Goal: Information Seeking & Learning: Learn about a topic

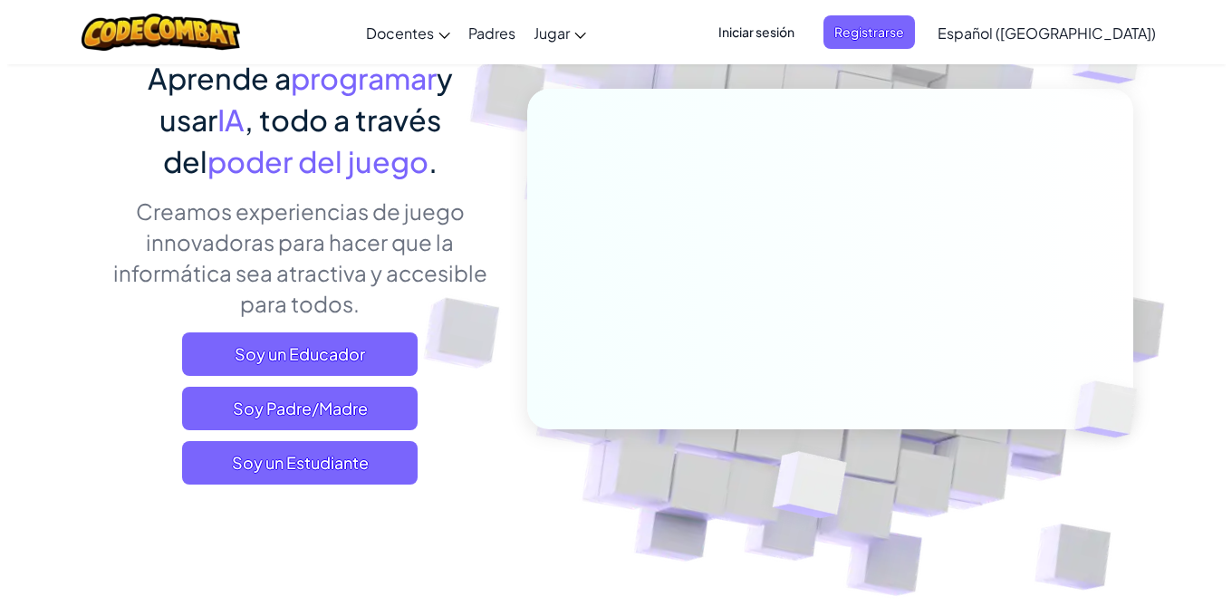
scroll to position [181, 0]
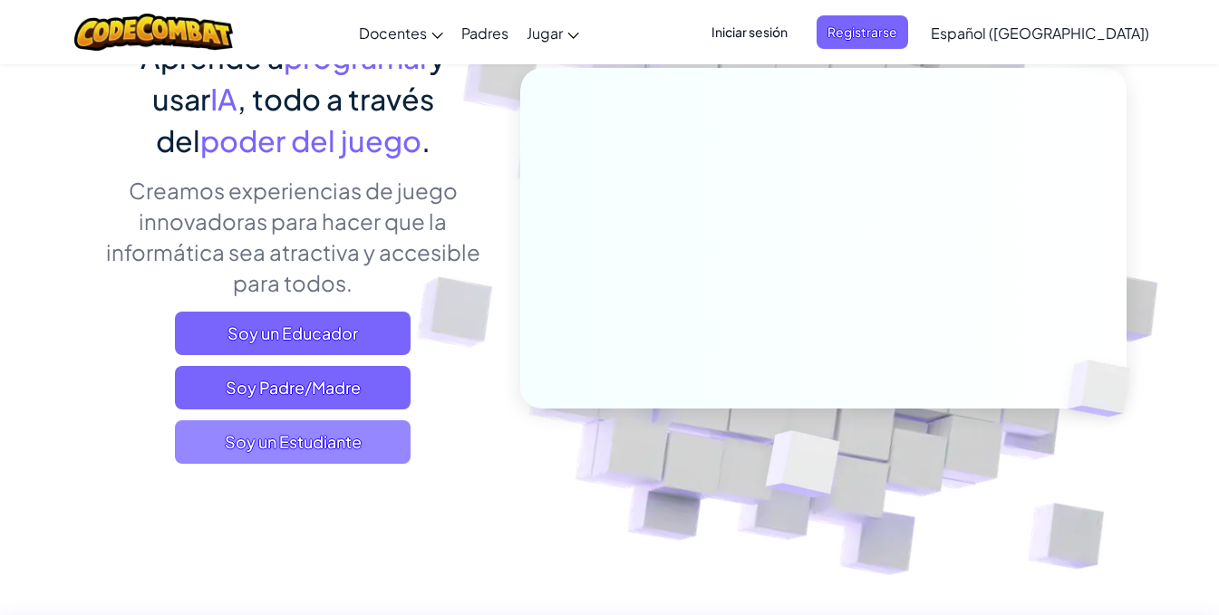
click at [335, 447] on span "Soy un Estudiante" at bounding box center [293, 441] width 236 height 43
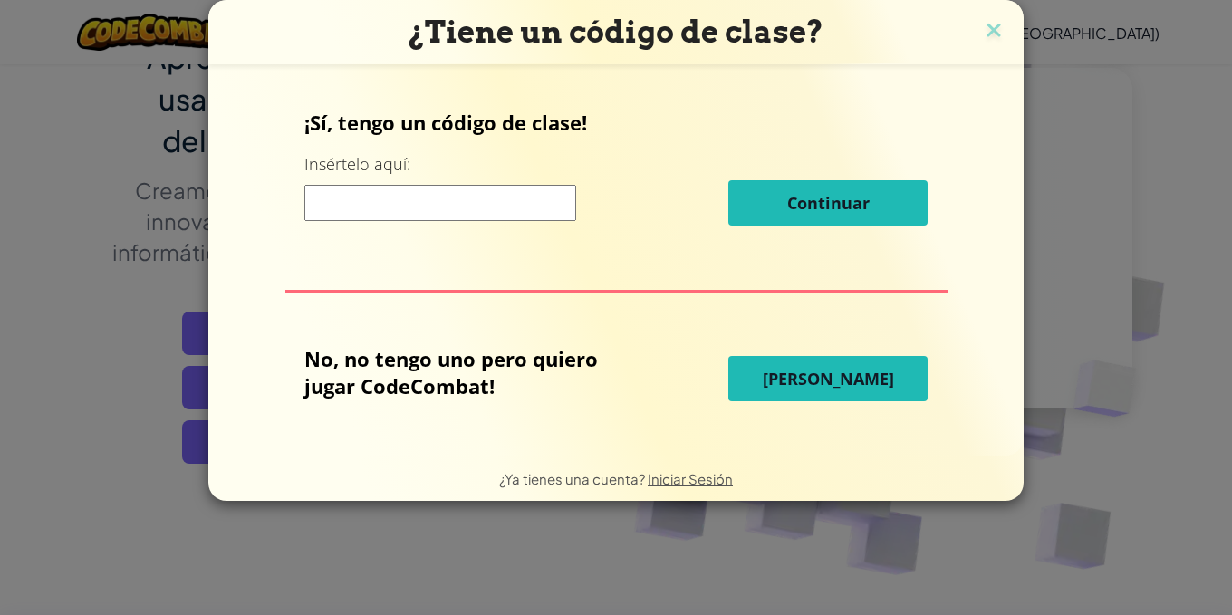
click at [497, 199] on input at bounding box center [440, 203] width 272 height 36
click at [869, 383] on span "[PERSON_NAME]" at bounding box center [828, 379] width 131 height 22
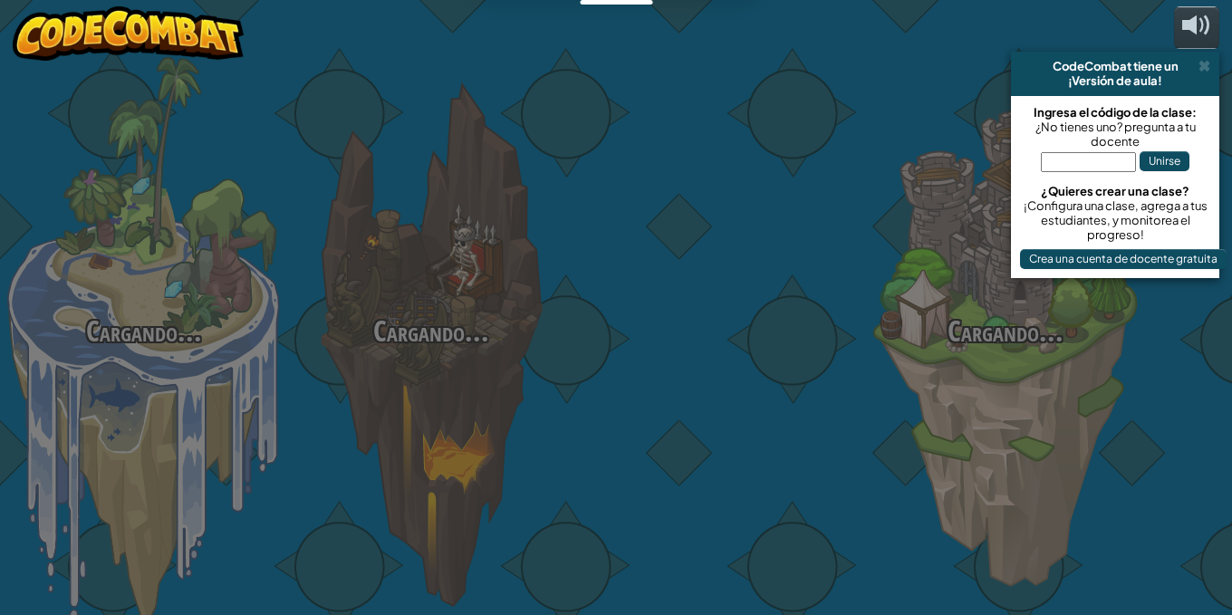
select select "es-419"
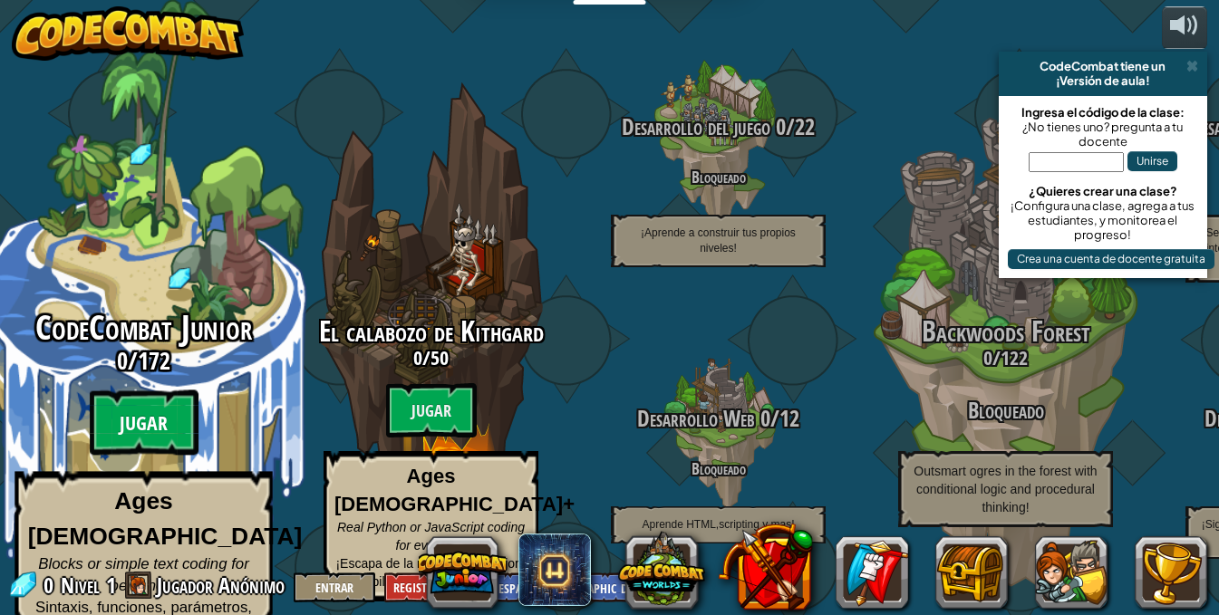
click at [159, 410] on btn "Jugar" at bounding box center [144, 423] width 109 height 65
select select "es-419"
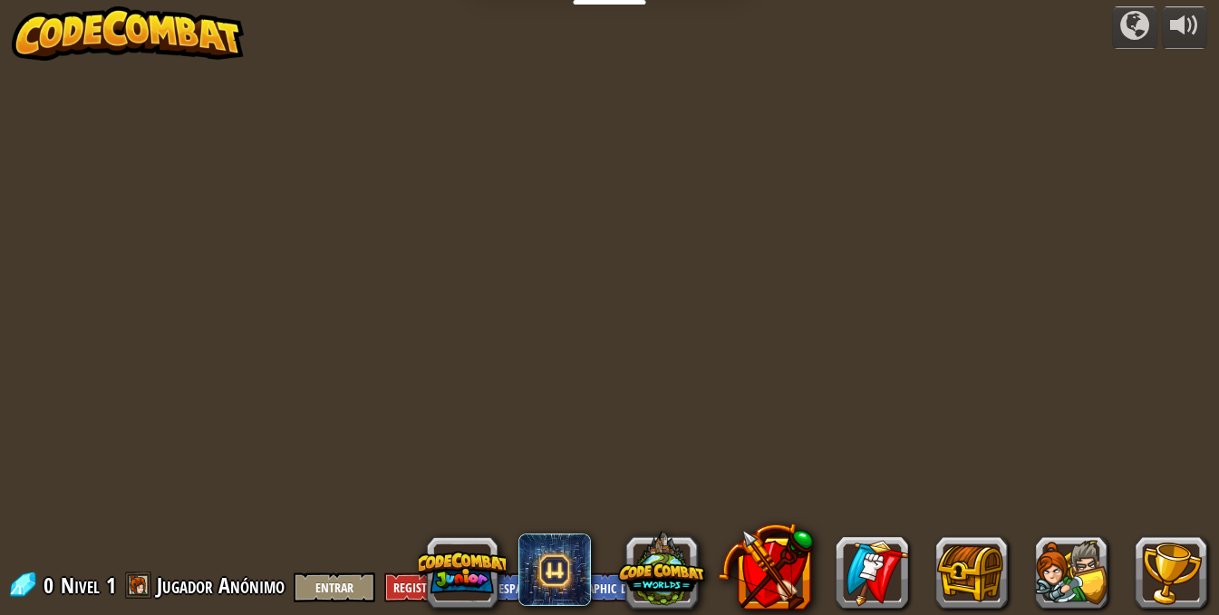
select select "es-419"
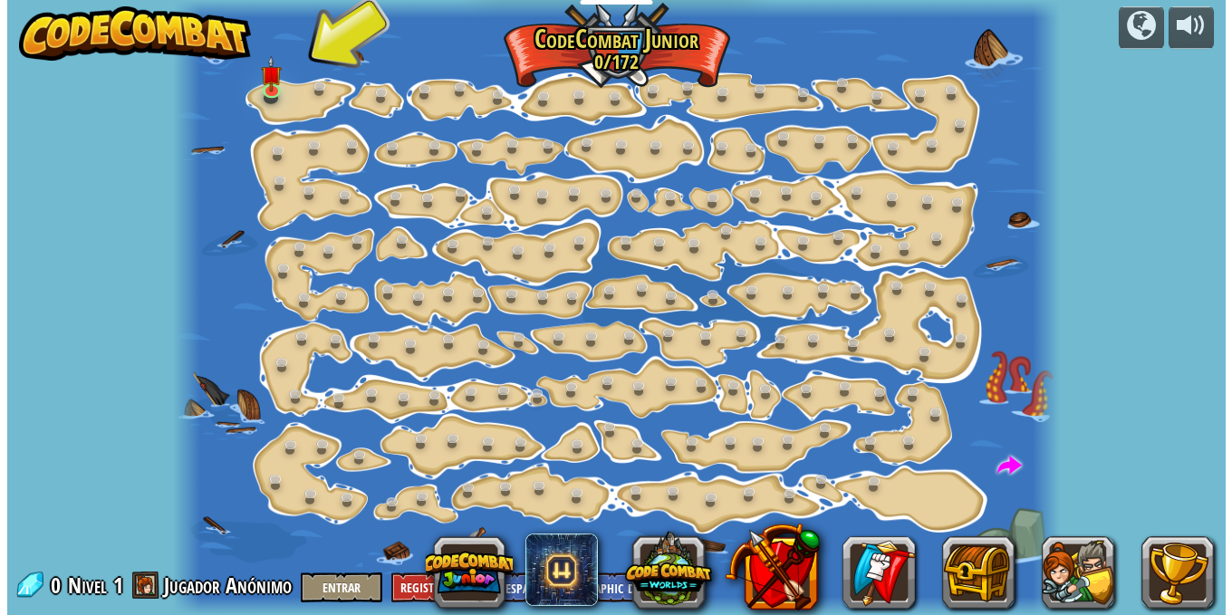
scroll to position [1, 0]
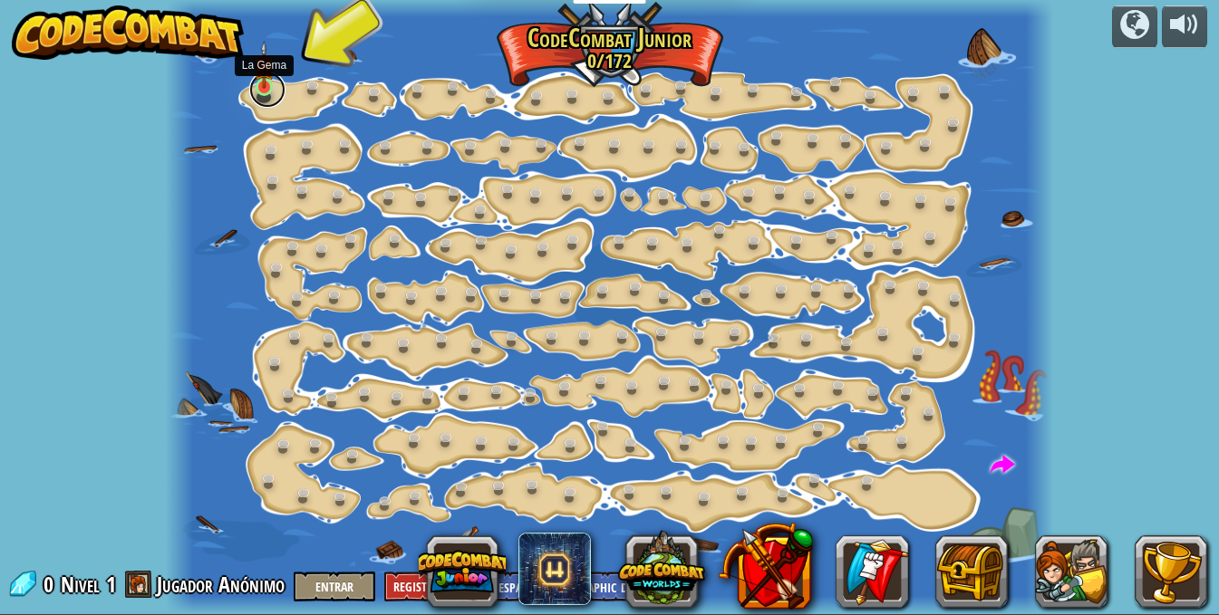
click at [258, 90] on link at bounding box center [267, 90] width 36 height 36
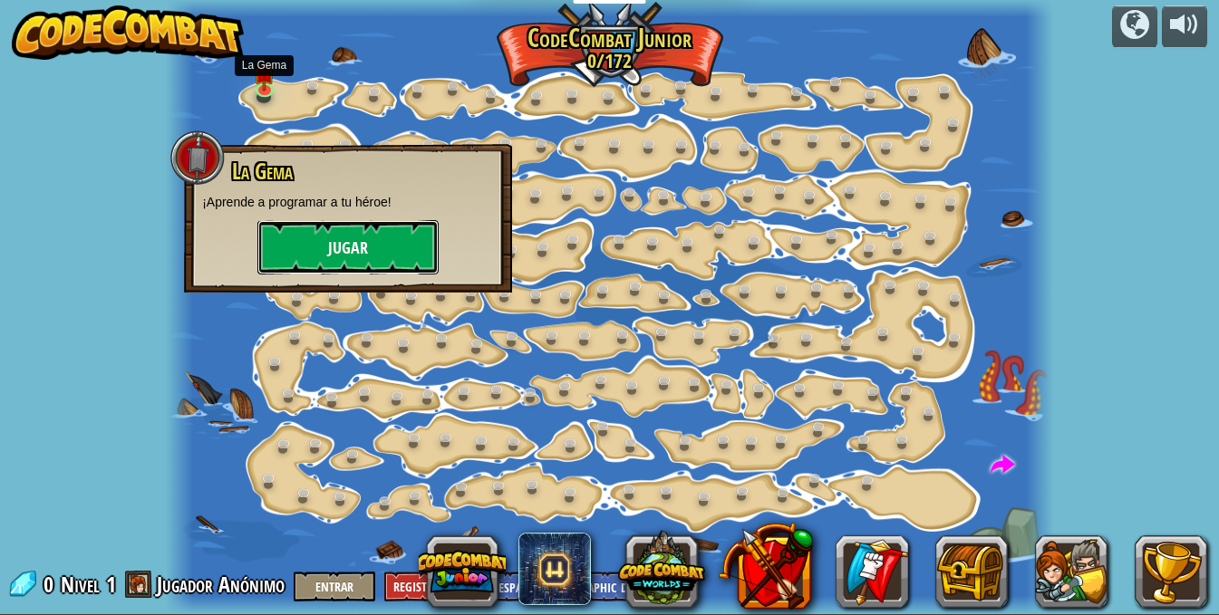
click at [353, 250] on button "Jugar" at bounding box center [347, 247] width 181 height 54
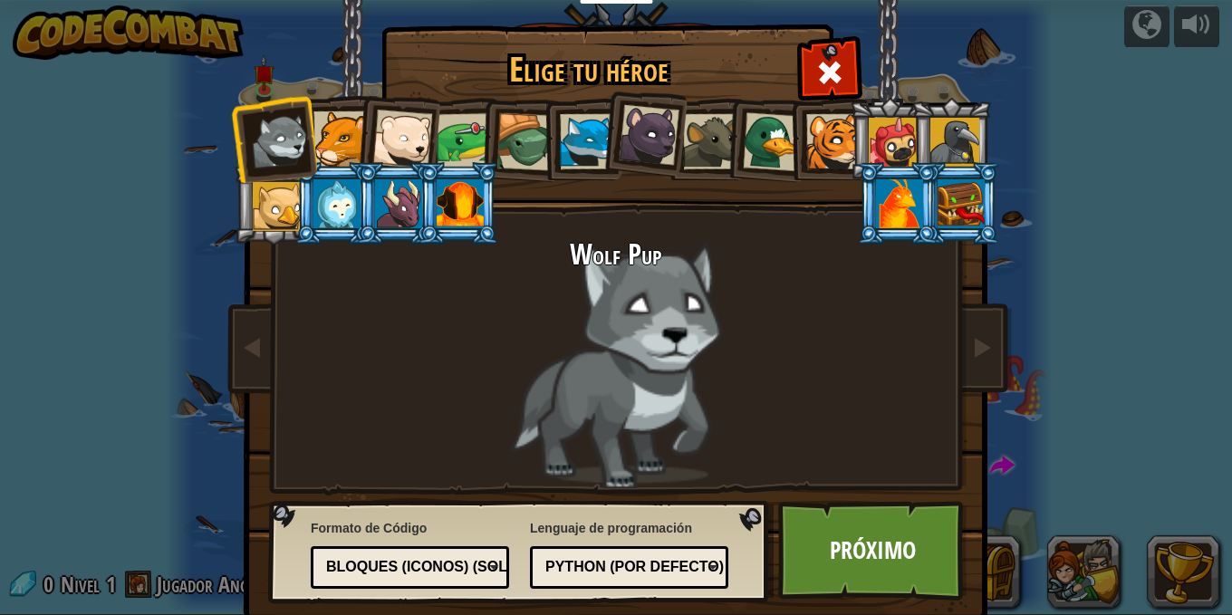
click at [328, 144] on div at bounding box center [341, 138] width 55 height 55
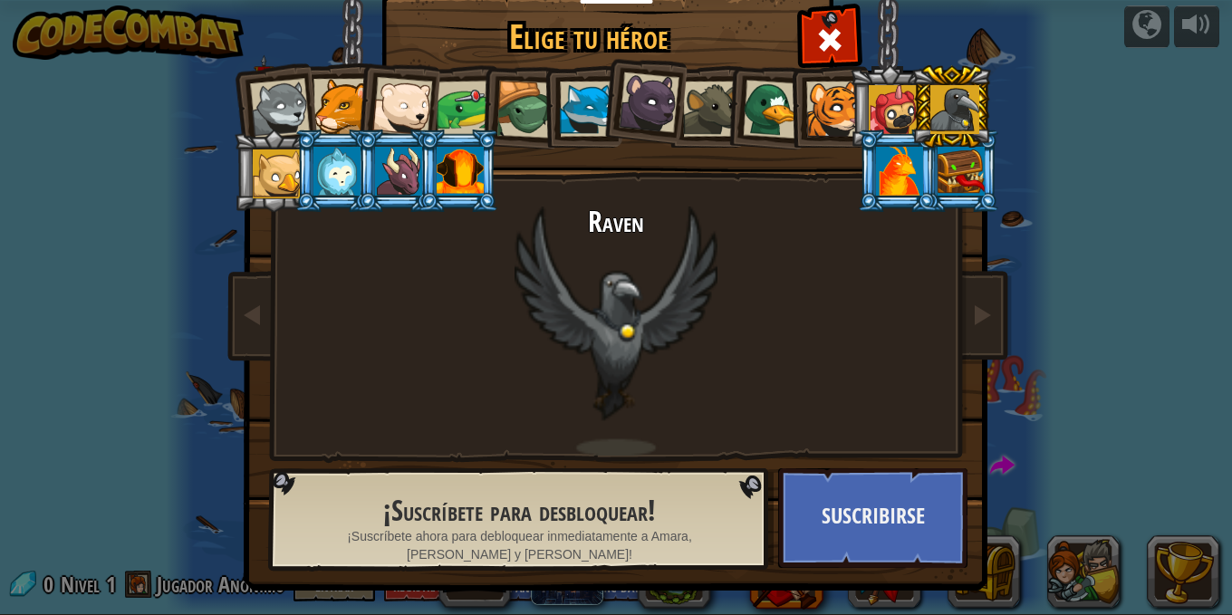
scroll to position [35, 0]
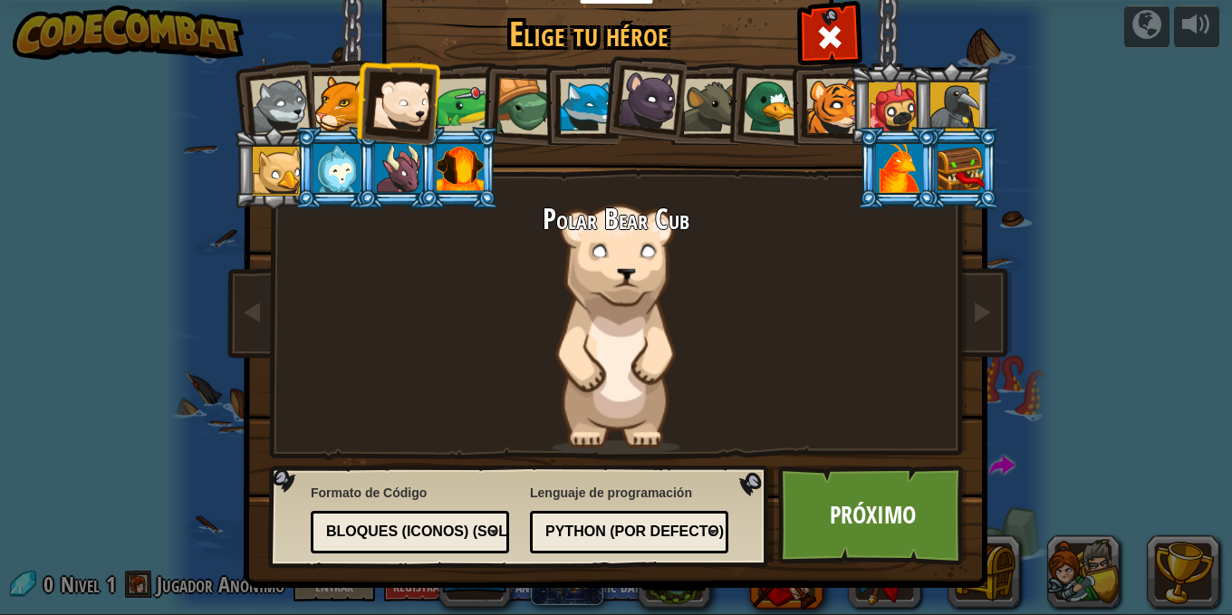
click at [898, 98] on div at bounding box center [893, 106] width 49 height 49
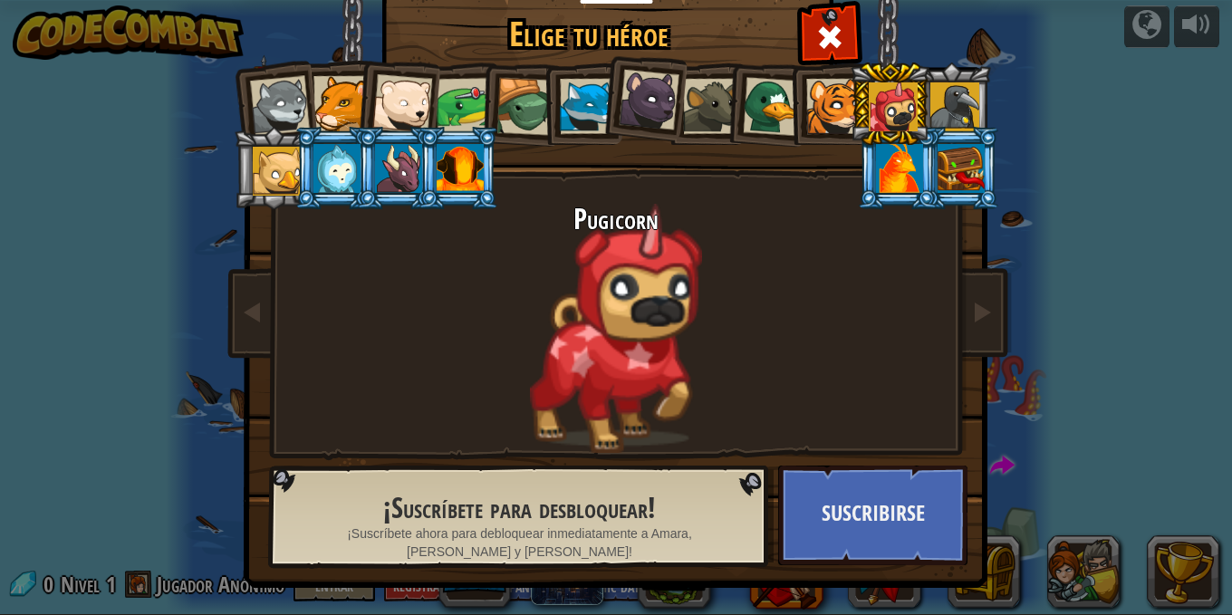
click at [940, 101] on div at bounding box center [955, 106] width 49 height 49
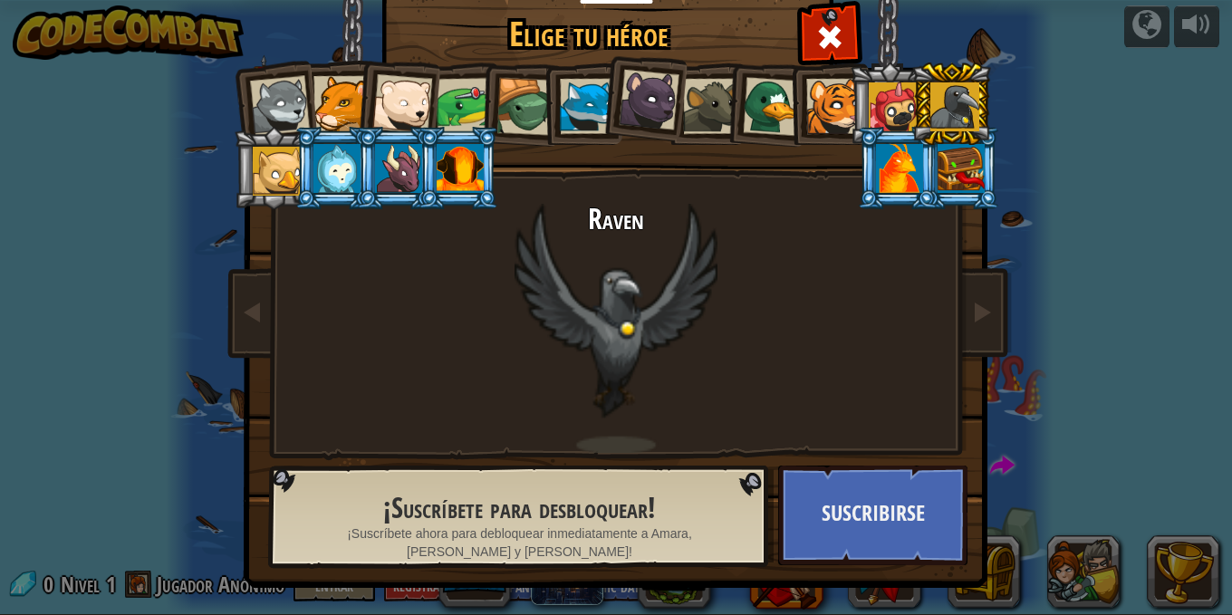
click at [632, 97] on div at bounding box center [649, 100] width 61 height 61
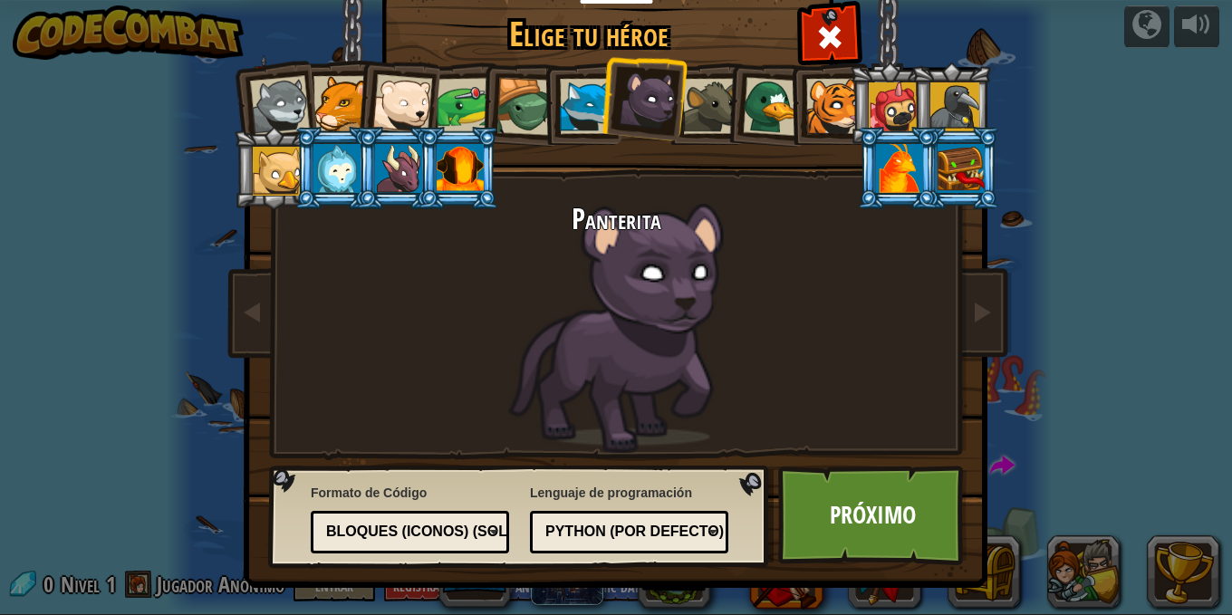
click at [274, 97] on div at bounding box center [280, 106] width 60 height 60
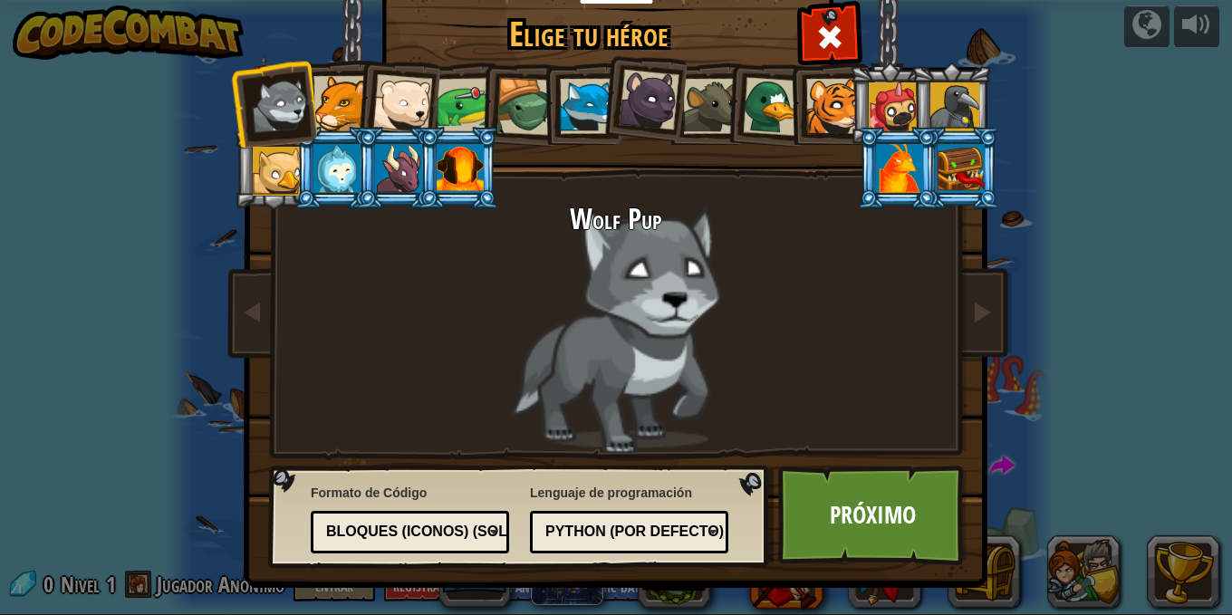
click at [416, 528] on div "Bloques (iconos) (Solo Junior)" at bounding box center [404, 532] width 157 height 21
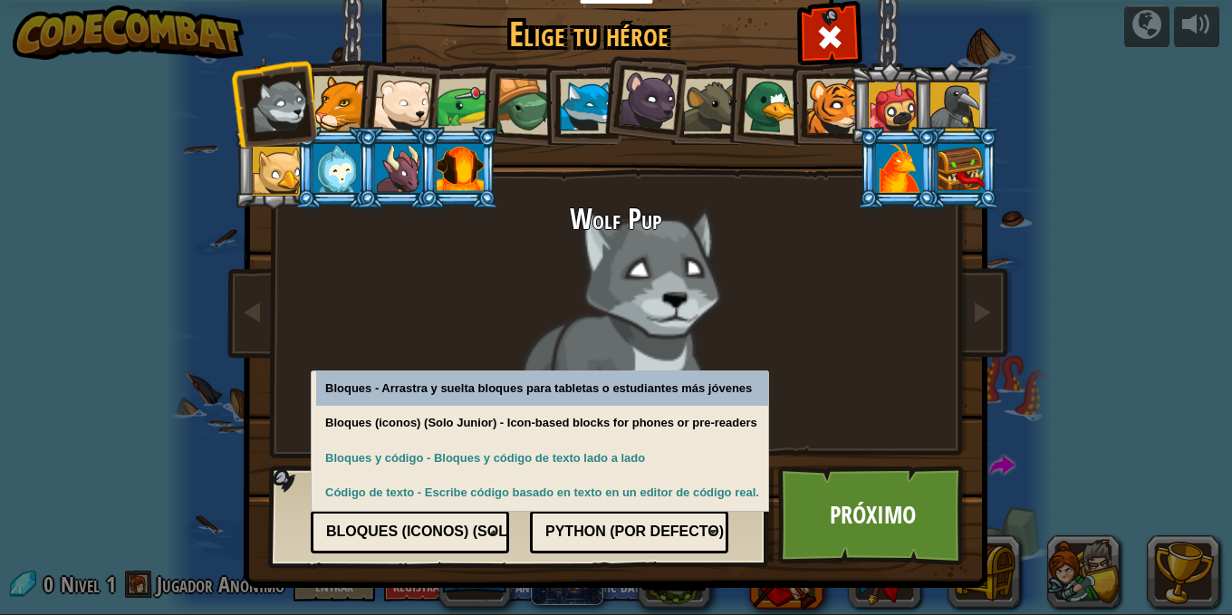
click at [417, 528] on div "Bloques (iconos) (Solo Junior)" at bounding box center [404, 532] width 157 height 21
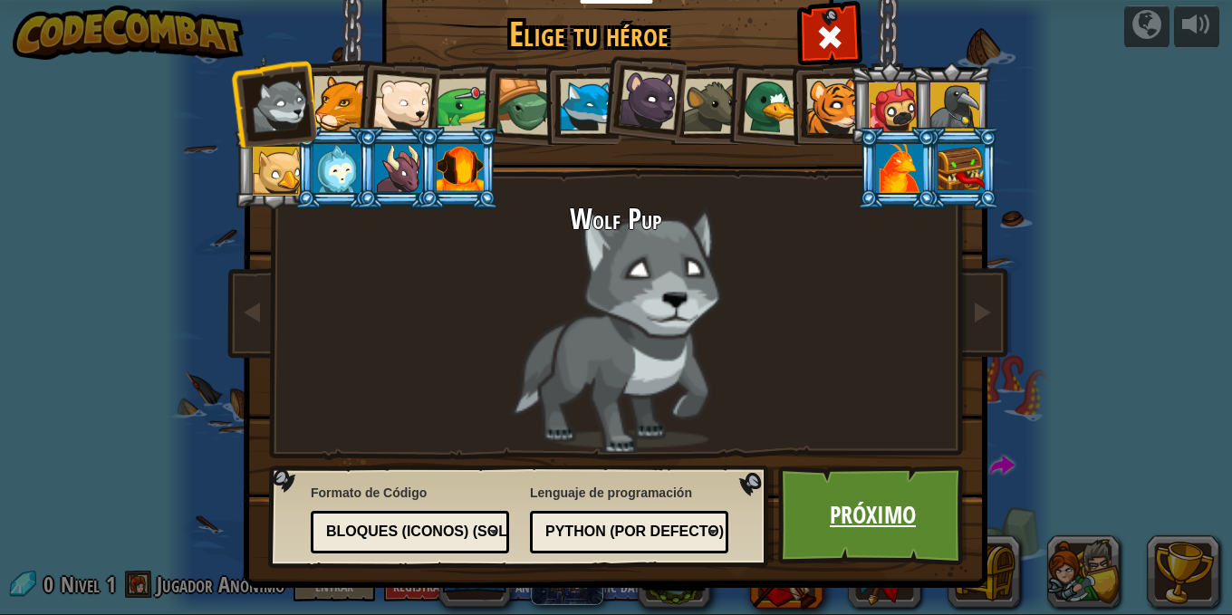
click at [879, 518] on link "Próximo" at bounding box center [872, 516] width 189 height 100
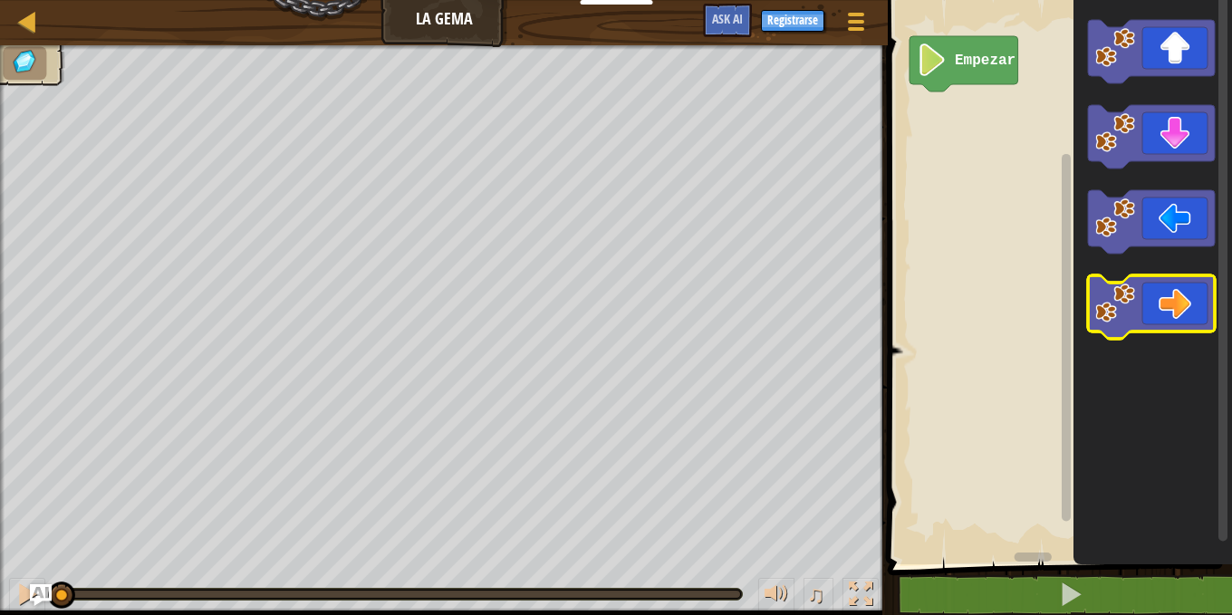
click at [1162, 300] on icon "Espacio de trabajo de Blockly" at bounding box center [1151, 306] width 127 height 63
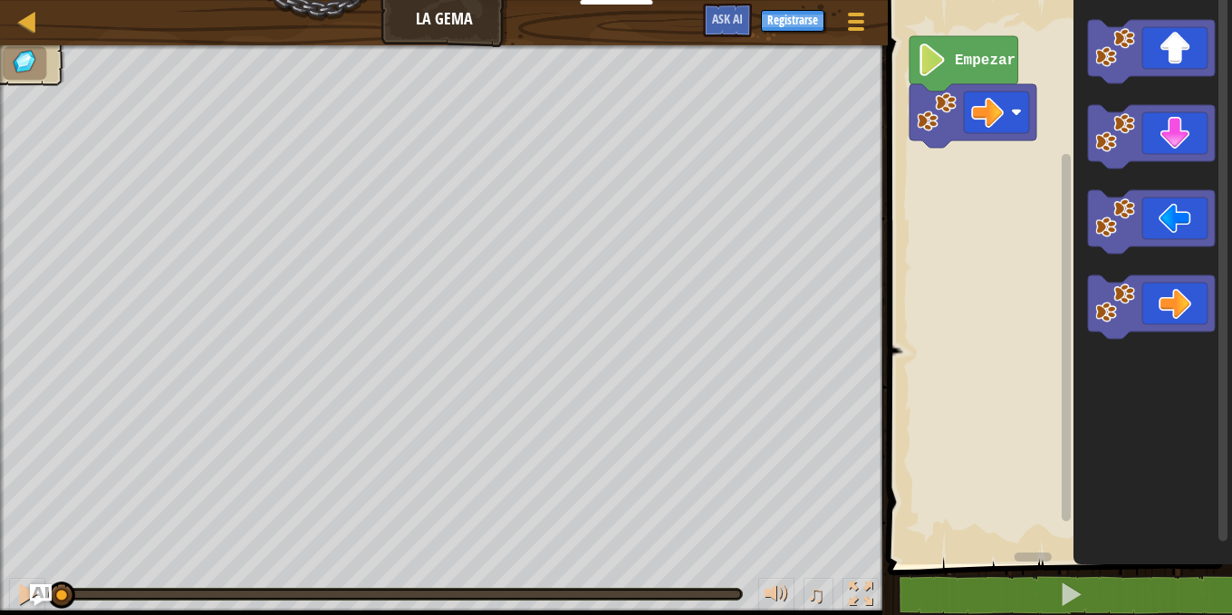
click at [951, 50] on icon "Espacio de trabajo de Blockly" at bounding box center [964, 63] width 109 height 55
click at [950, 58] on icon "Espacio de trabajo de Blockly" at bounding box center [964, 63] width 109 height 55
click at [937, 66] on image "Espacio de trabajo de Blockly" at bounding box center [932, 59] width 31 height 33
click at [1005, 121] on rect "Espacio de trabajo de Blockly" at bounding box center [996, 113] width 65 height 42
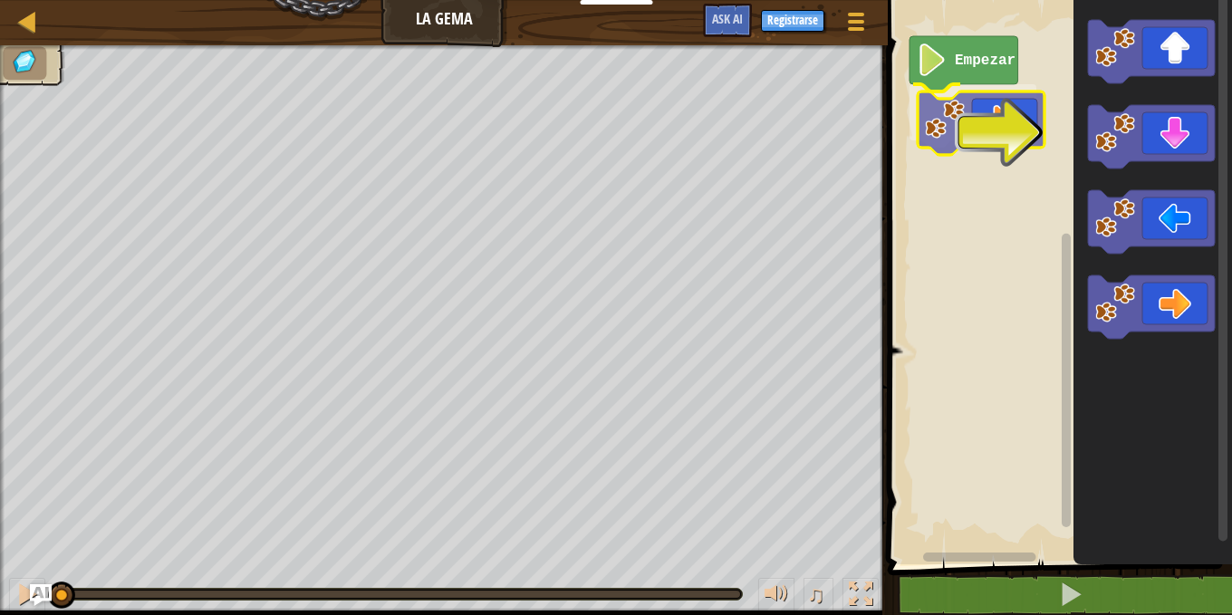
click at [972, 118] on div "Empezar" at bounding box center [1058, 278] width 350 height 574
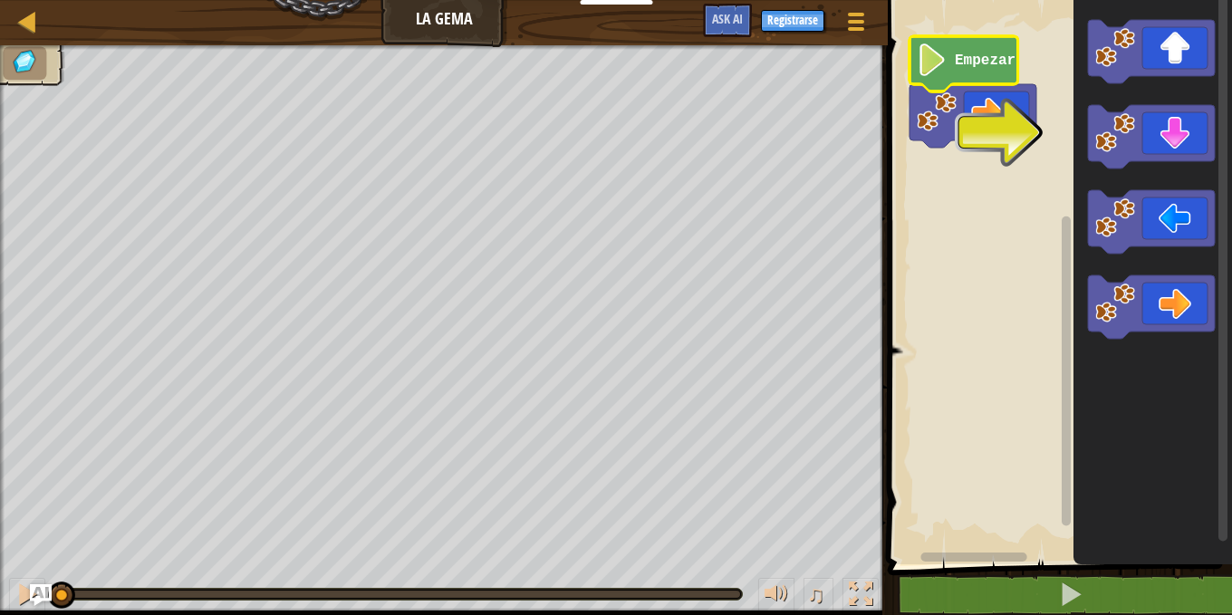
click at [968, 69] on icon "Espacio de trabajo de Blockly" at bounding box center [964, 63] width 109 height 55
click at [934, 66] on image "Espacio de trabajo de Blockly" at bounding box center [932, 59] width 31 height 33
click at [964, 117] on rect "Espacio de trabajo de Blockly" at bounding box center [996, 113] width 65 height 42
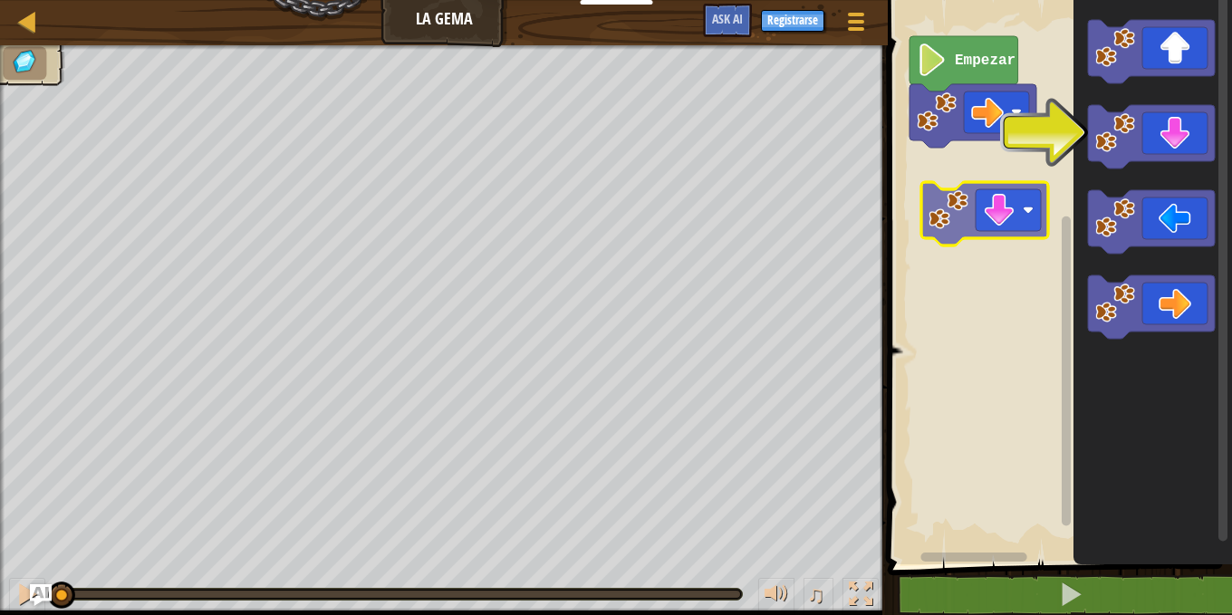
click at [1000, 214] on div "Empezar" at bounding box center [1058, 278] width 350 height 574
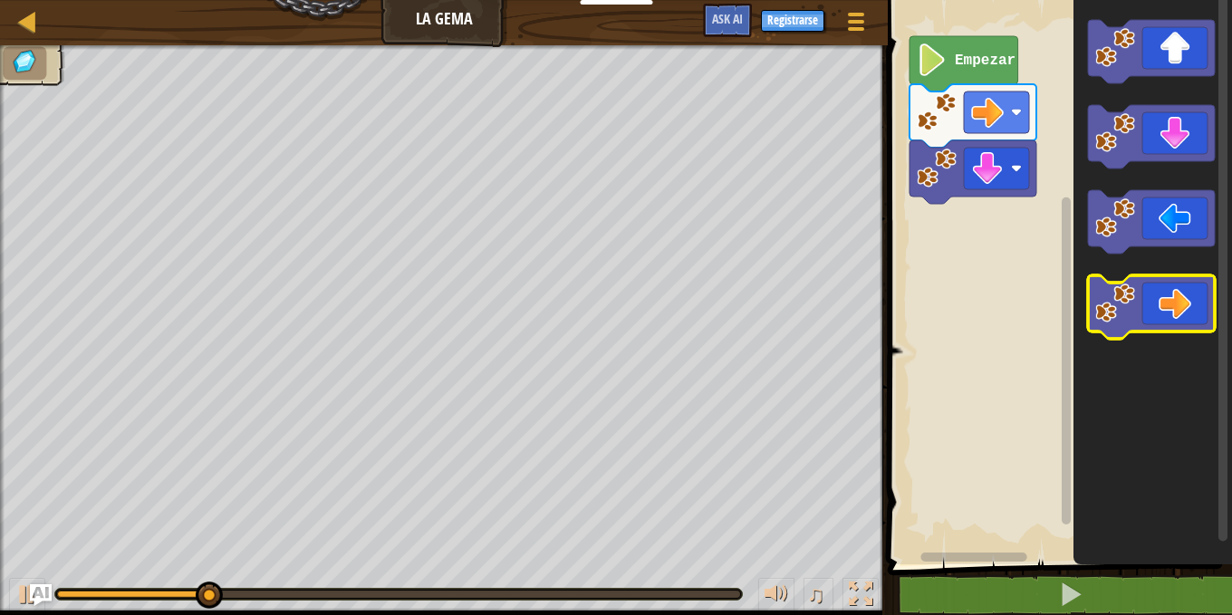
click at [992, 315] on div "Empezar" at bounding box center [1058, 278] width 350 height 574
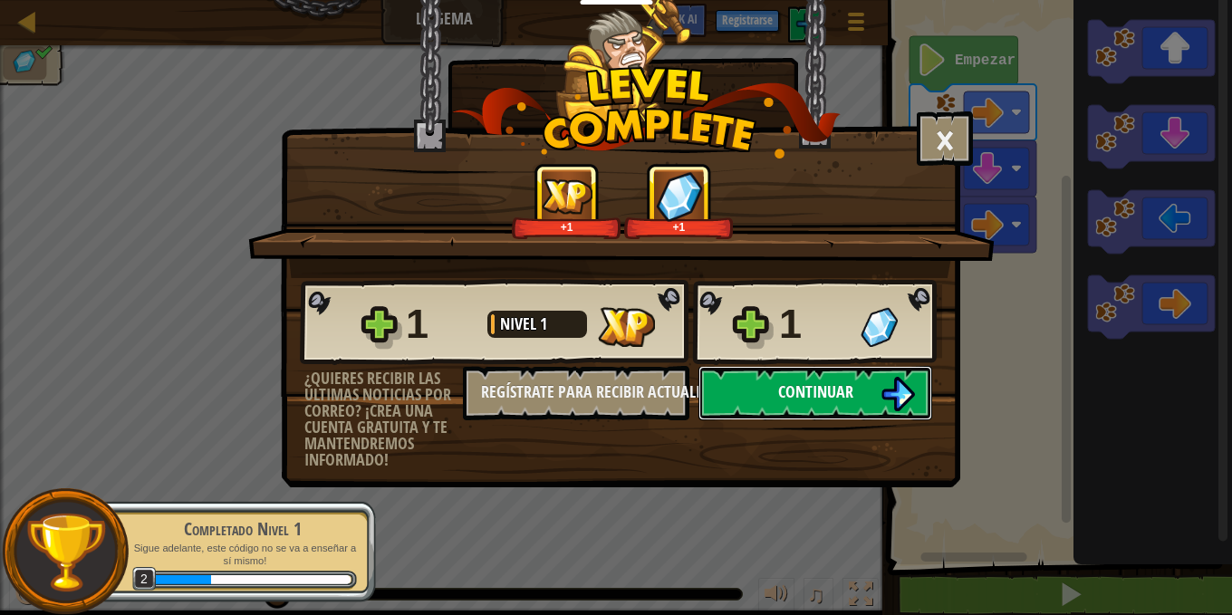
click at [841, 381] on span "Continuar" at bounding box center [815, 392] width 75 height 23
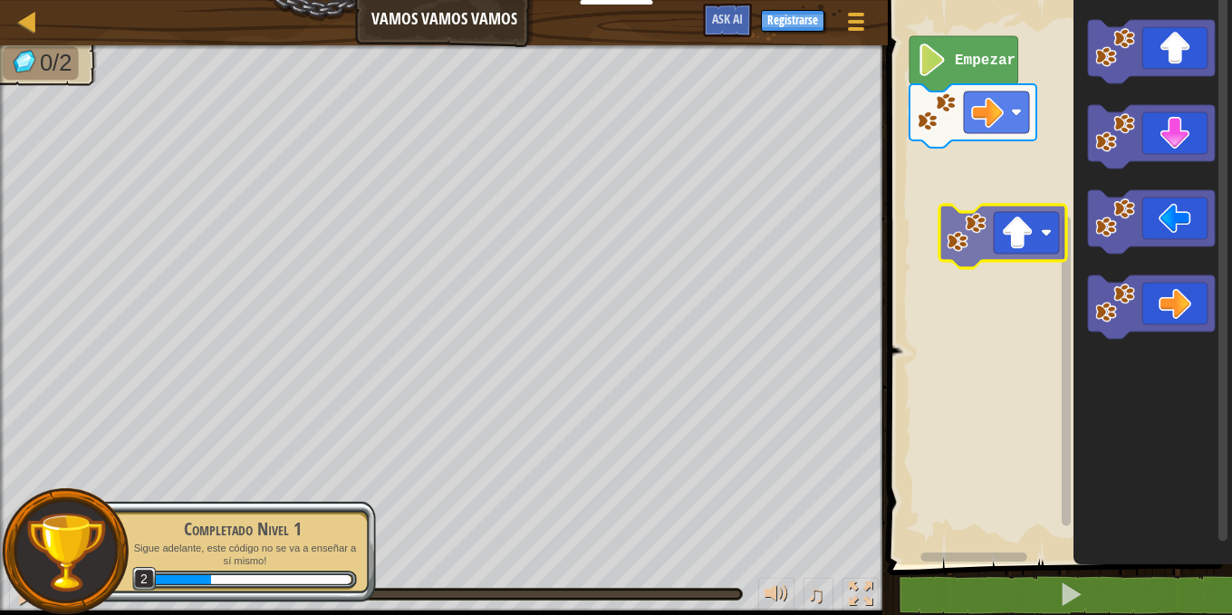
click at [1007, 230] on div "Empezar" at bounding box center [1058, 278] width 350 height 574
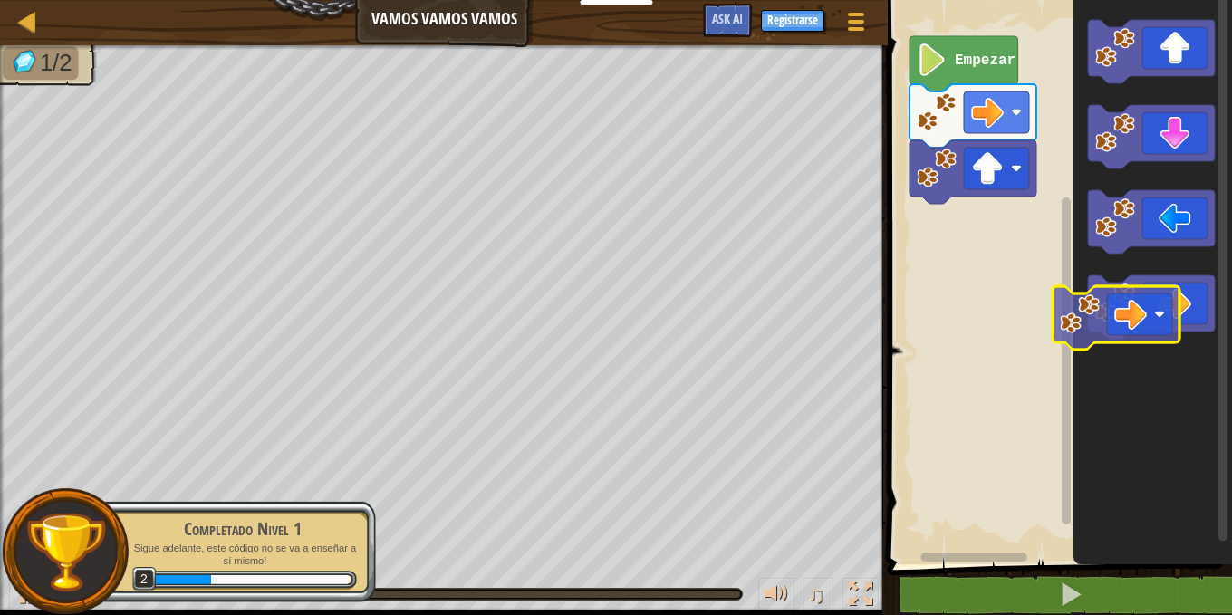
click at [1005, 284] on div "Empezar" at bounding box center [1058, 278] width 350 height 574
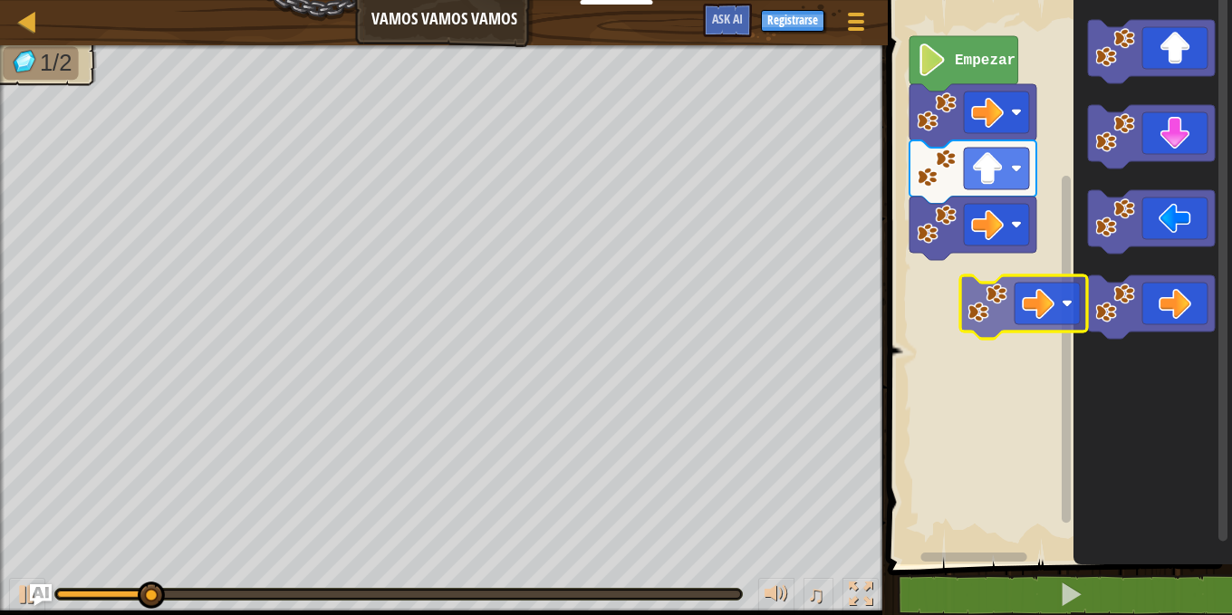
click at [1018, 316] on div "Empezar" at bounding box center [1058, 278] width 350 height 574
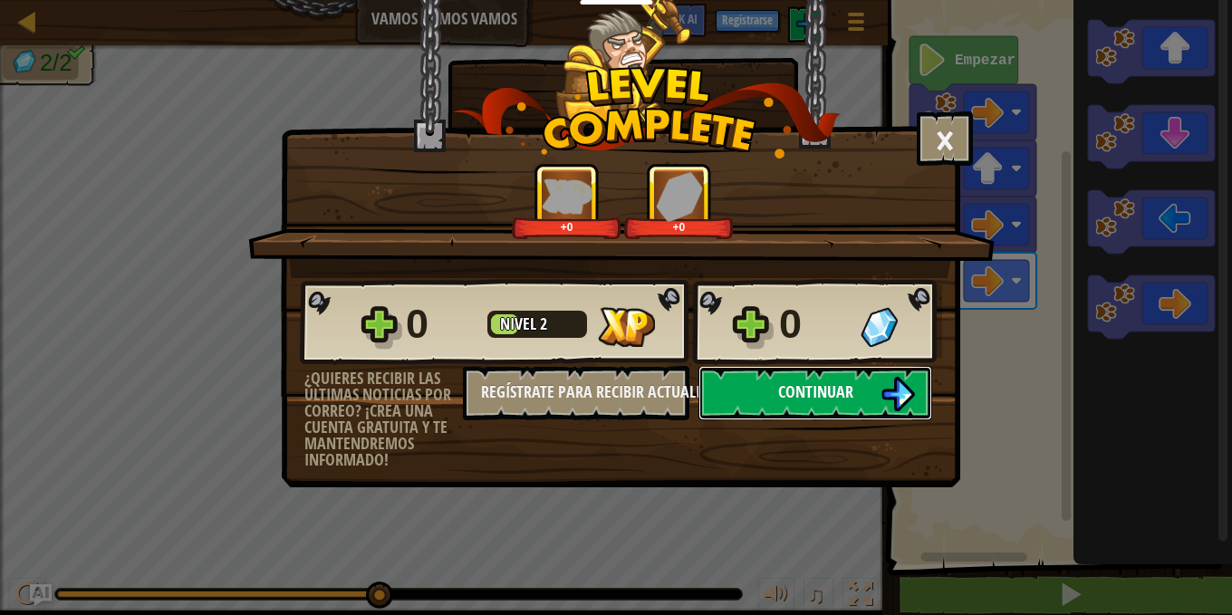
click at [796, 376] on button "Continuar" at bounding box center [816, 393] width 234 height 54
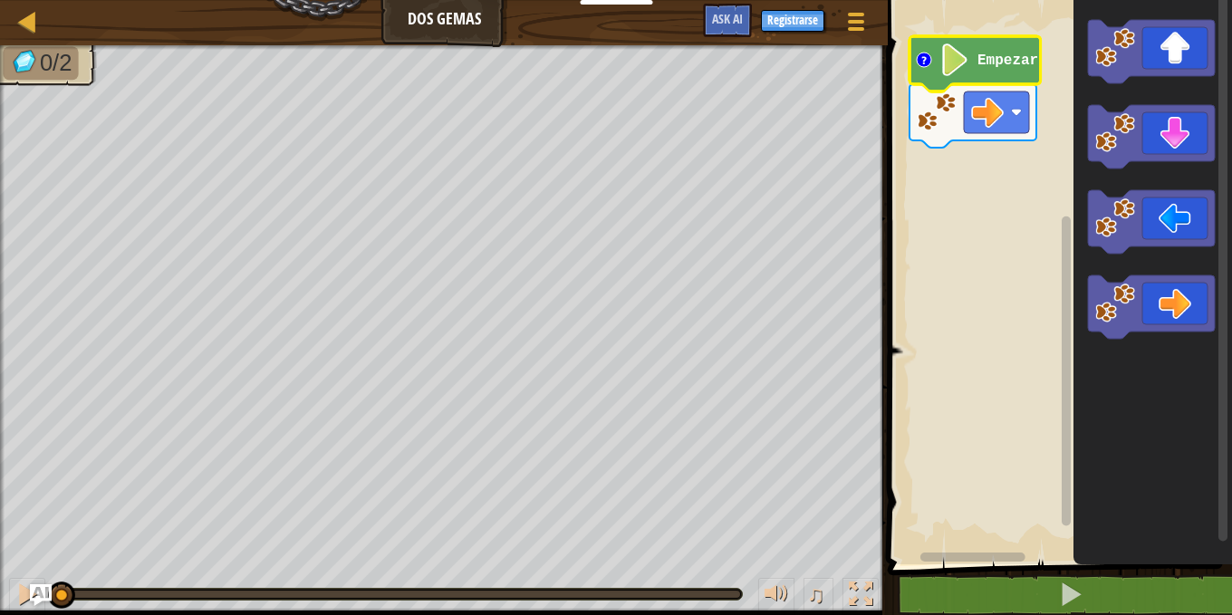
click at [921, 59] on circle "Espacio de trabajo de Blockly" at bounding box center [924, 60] width 14 height 14
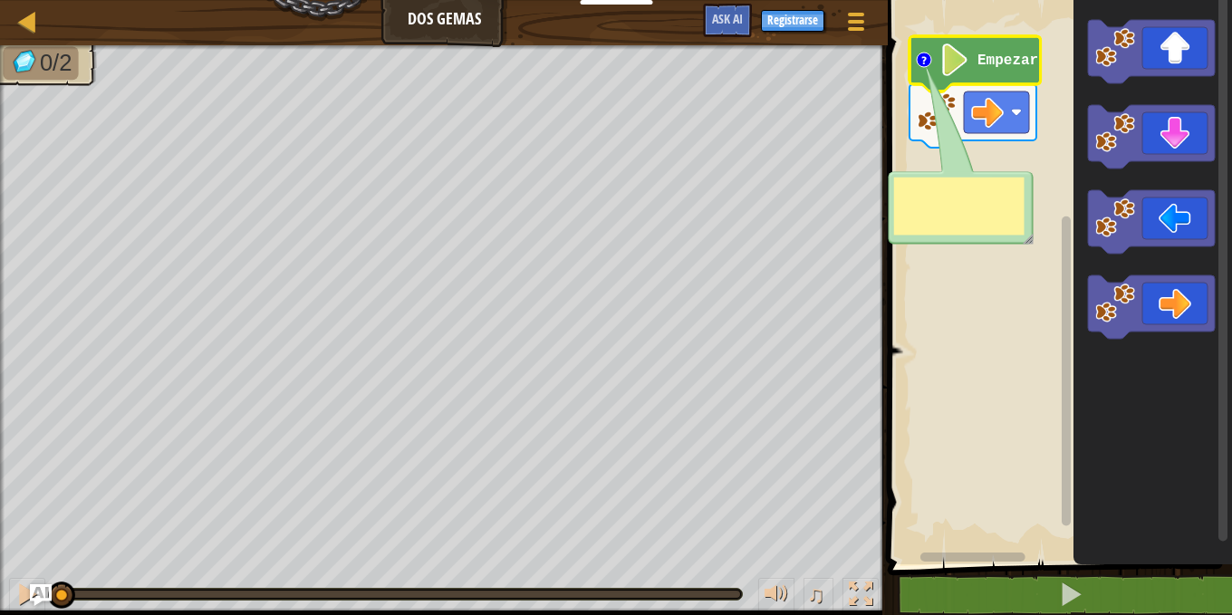
click at [922, 59] on circle "Espacio de trabajo de Blockly" at bounding box center [924, 60] width 14 height 14
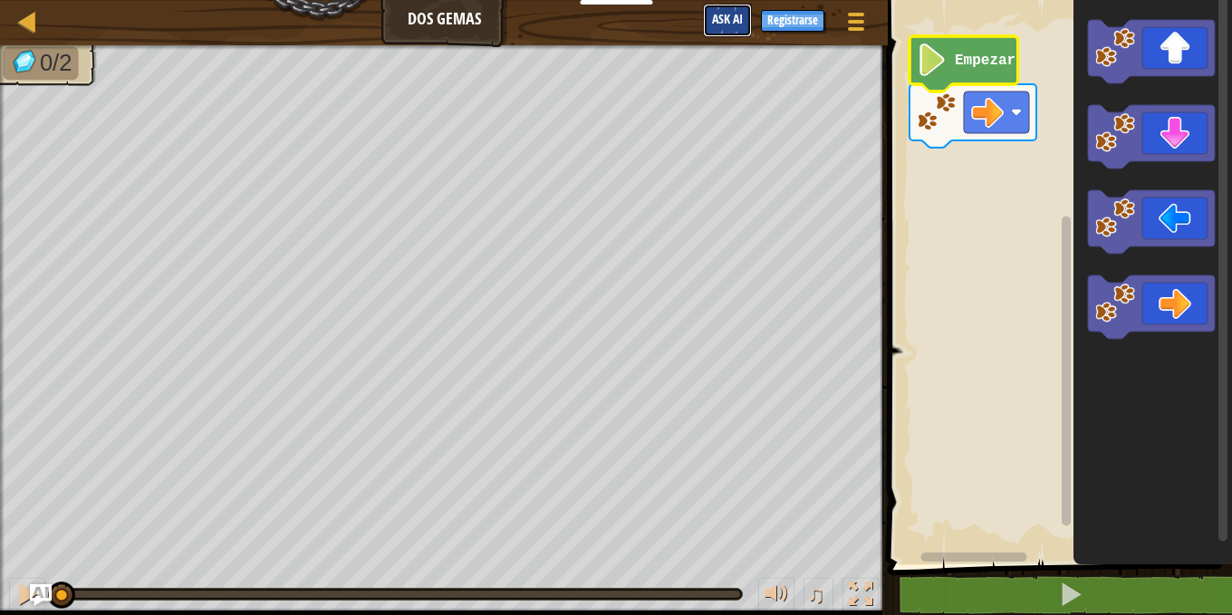
click at [741, 15] on span "Ask AI" at bounding box center [727, 18] width 31 height 17
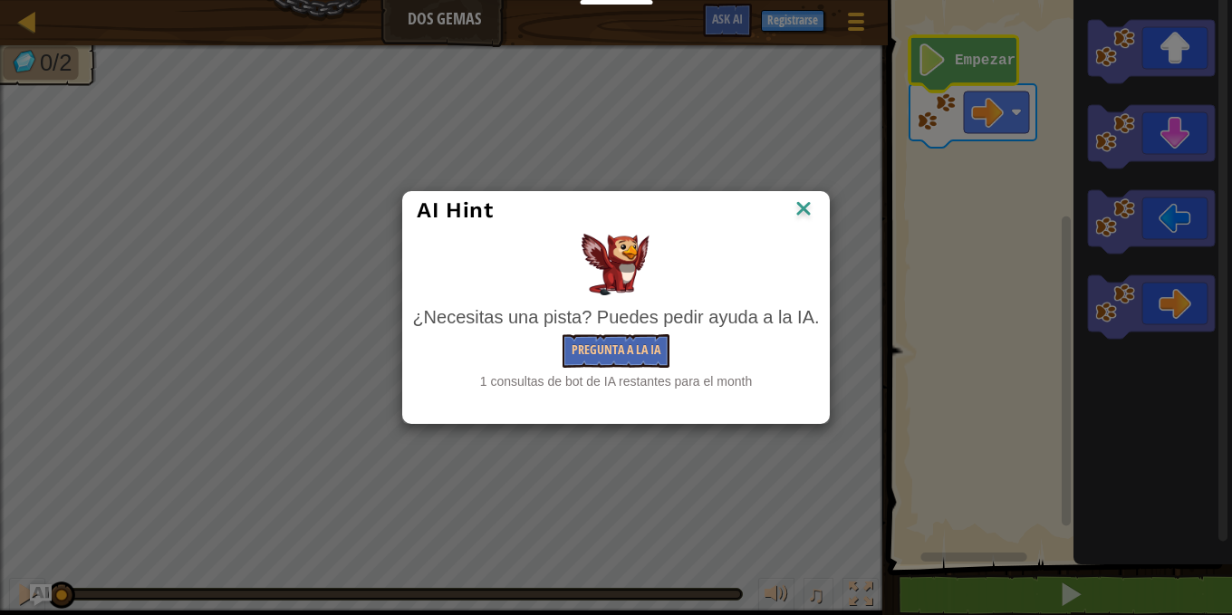
click at [806, 203] on img at bounding box center [804, 210] width 24 height 27
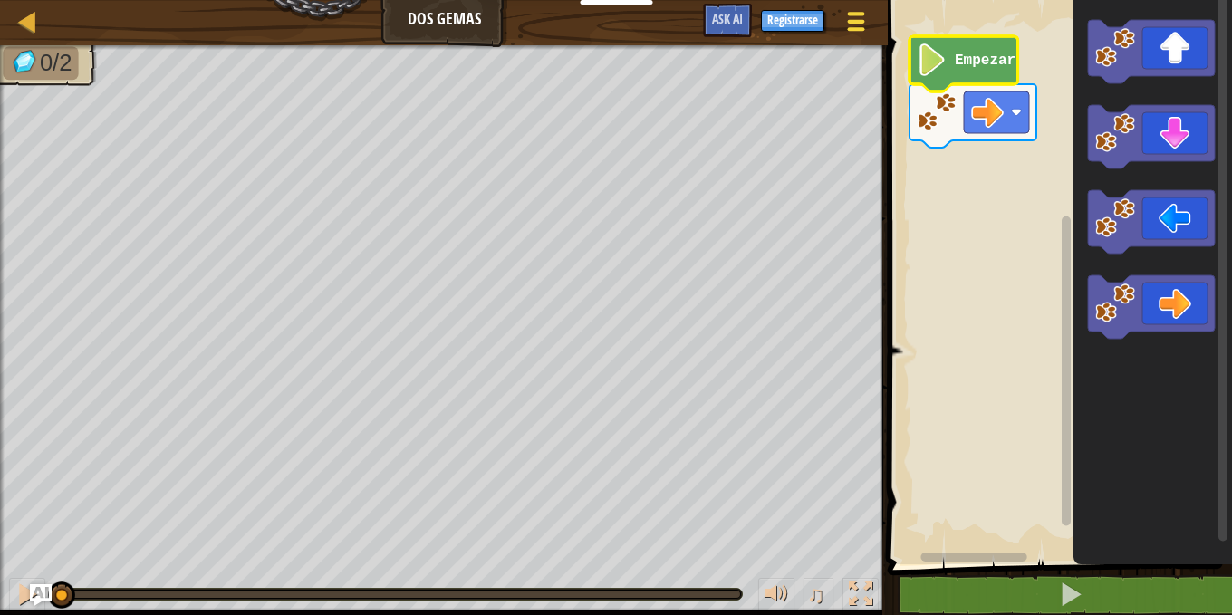
click at [861, 18] on div at bounding box center [856, 21] width 24 height 26
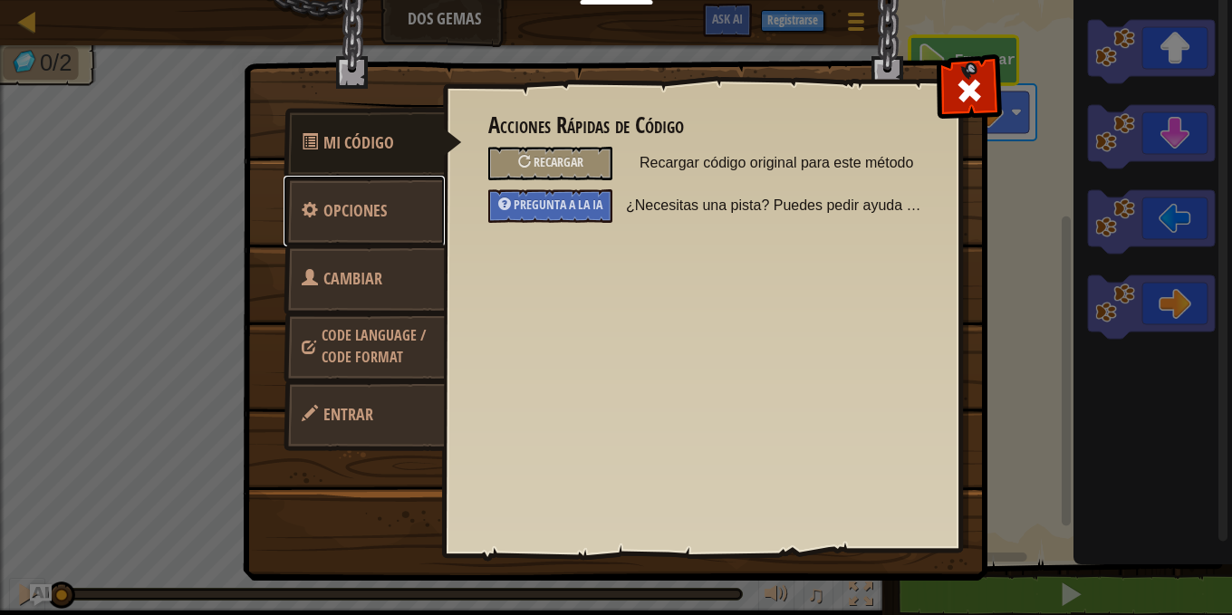
click at [347, 207] on span "Opciones" at bounding box center [354, 210] width 63 height 23
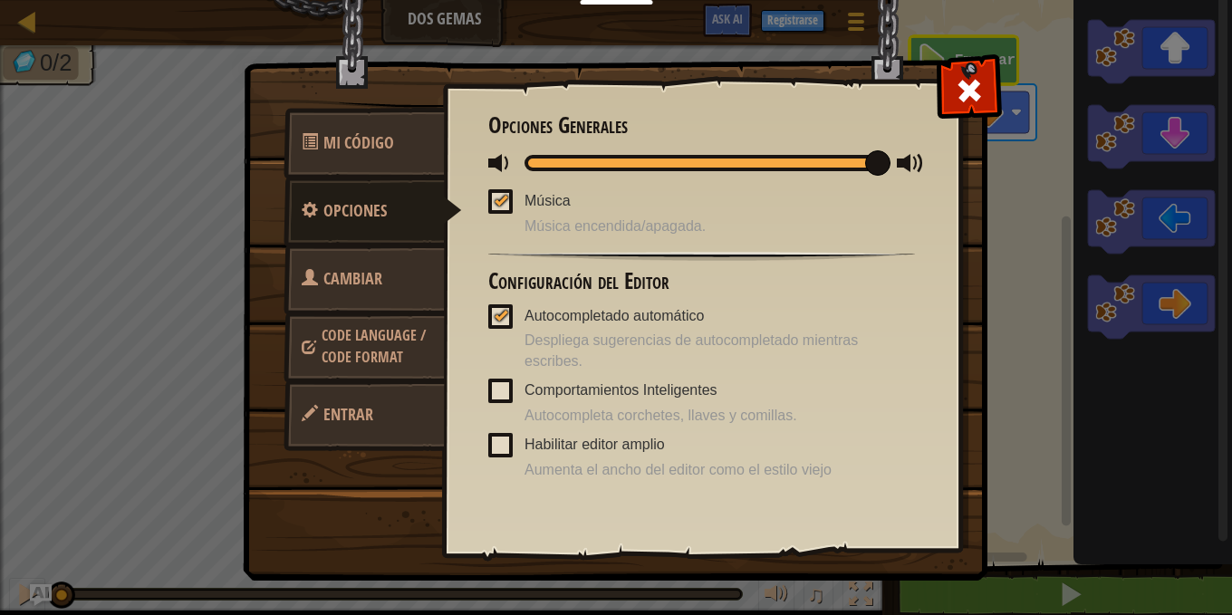
click at [343, 272] on span "Cambiar héroe" at bounding box center [342, 301] width 81 height 68
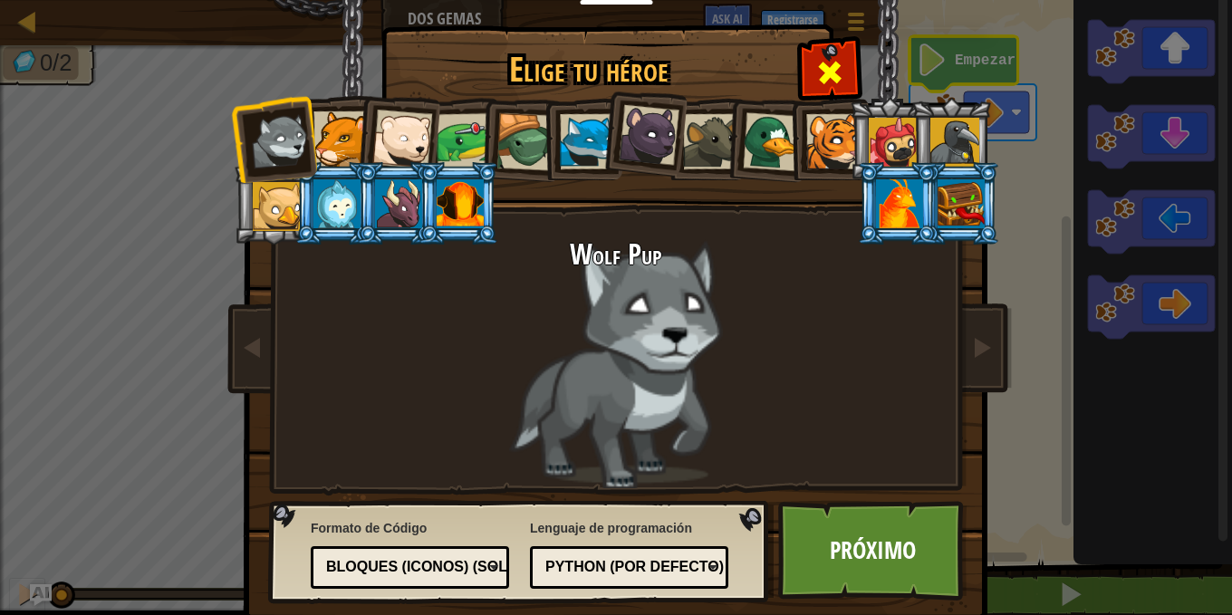
click at [834, 72] on span at bounding box center [829, 72] width 29 height 29
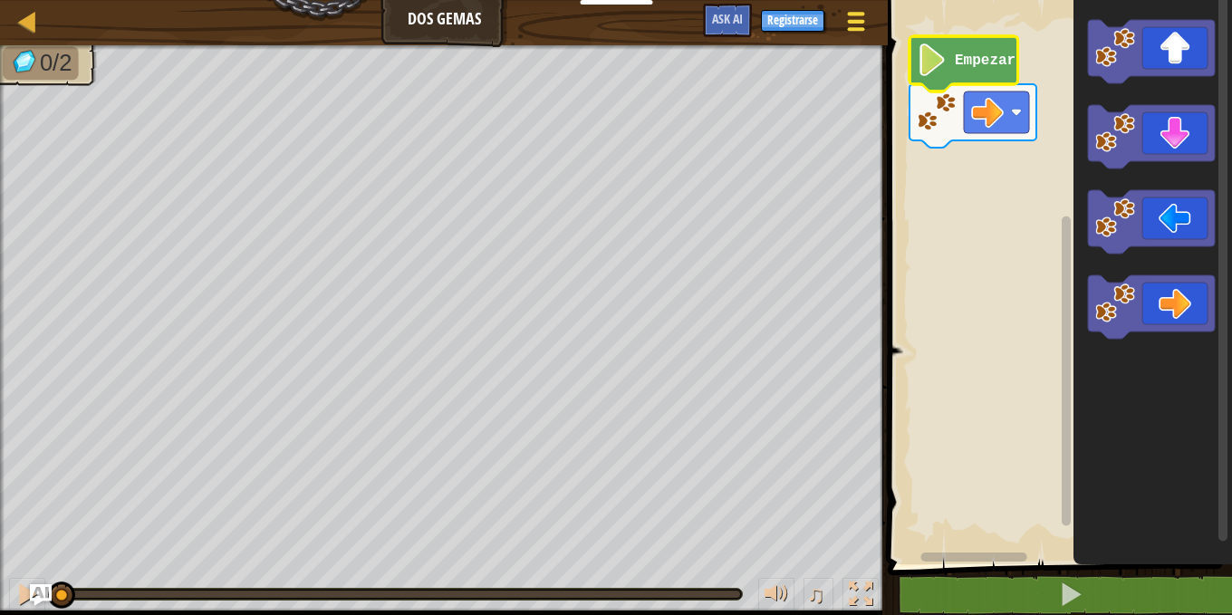
click at [851, 24] on div at bounding box center [856, 21] width 24 height 26
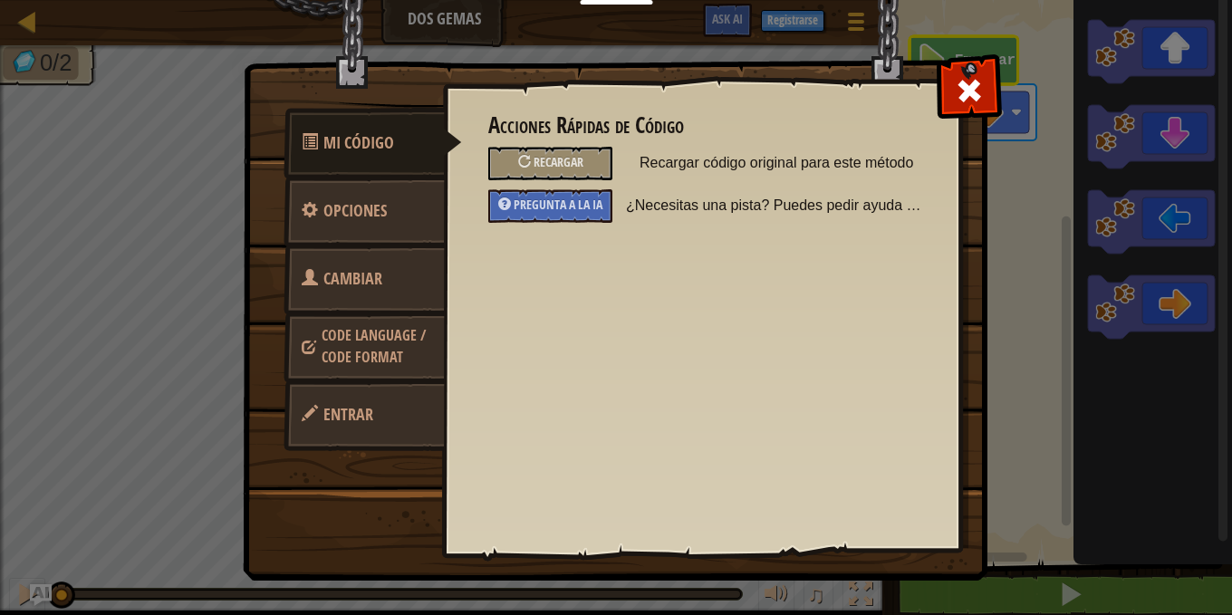
click at [413, 332] on span "Code Language / Code Format" at bounding box center [374, 346] width 104 height 42
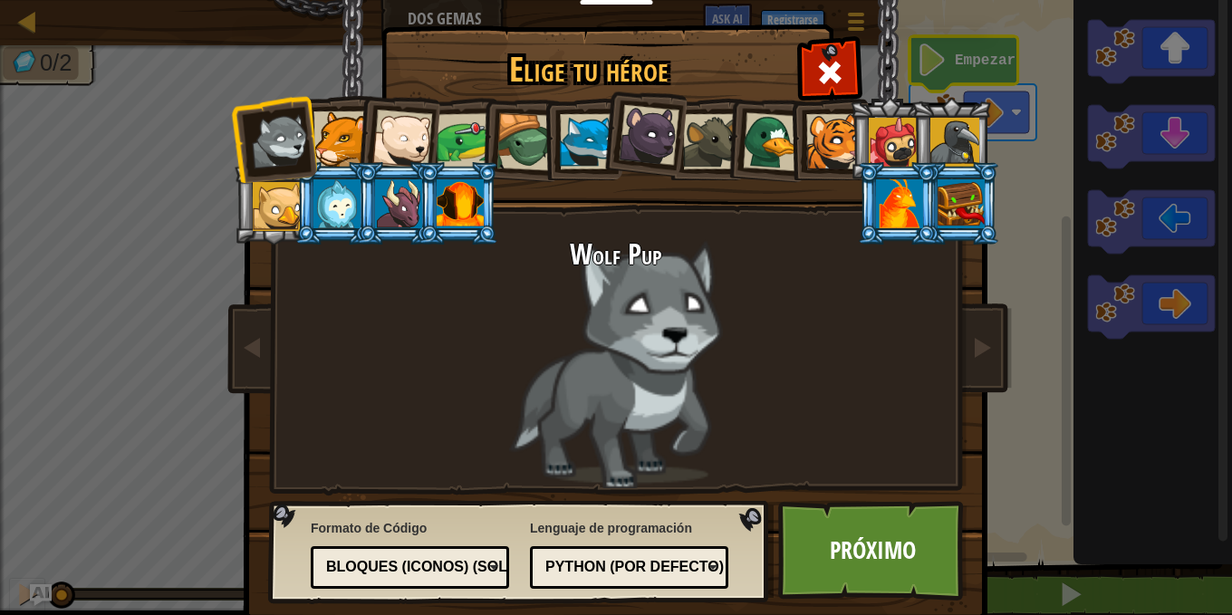
click at [589, 558] on div "Python (por Defecto)" at bounding box center [623, 567] width 157 height 21
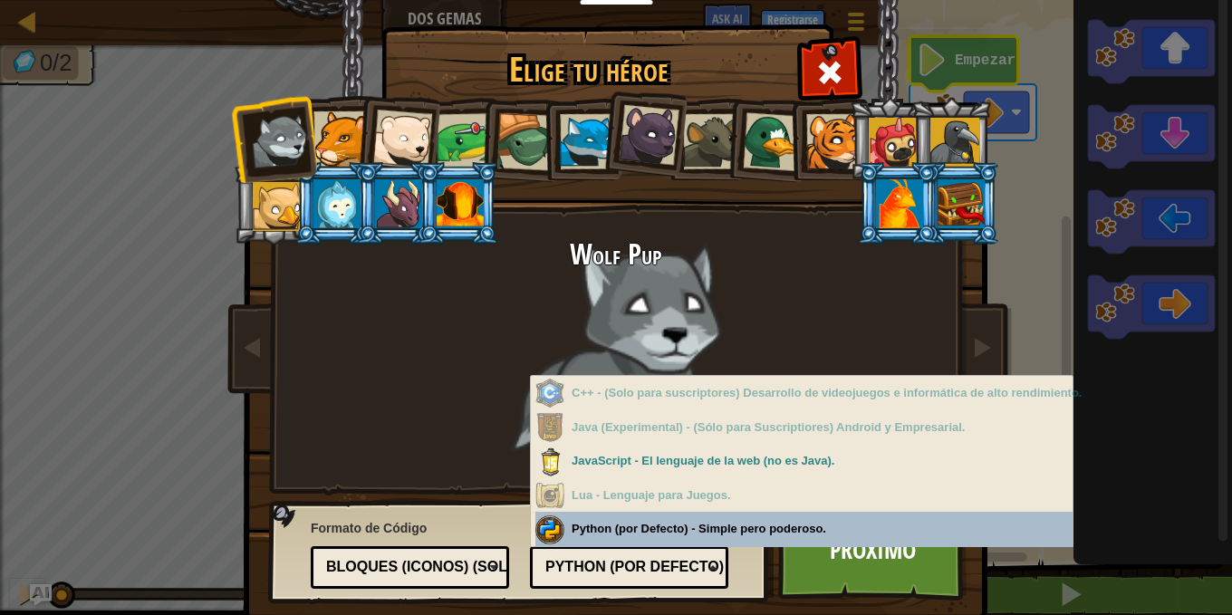
click at [726, 534] on div "Formato de Código Código de texto Bloques y código Bloques Bloques (iconos) (So…" at bounding box center [520, 552] width 490 height 92
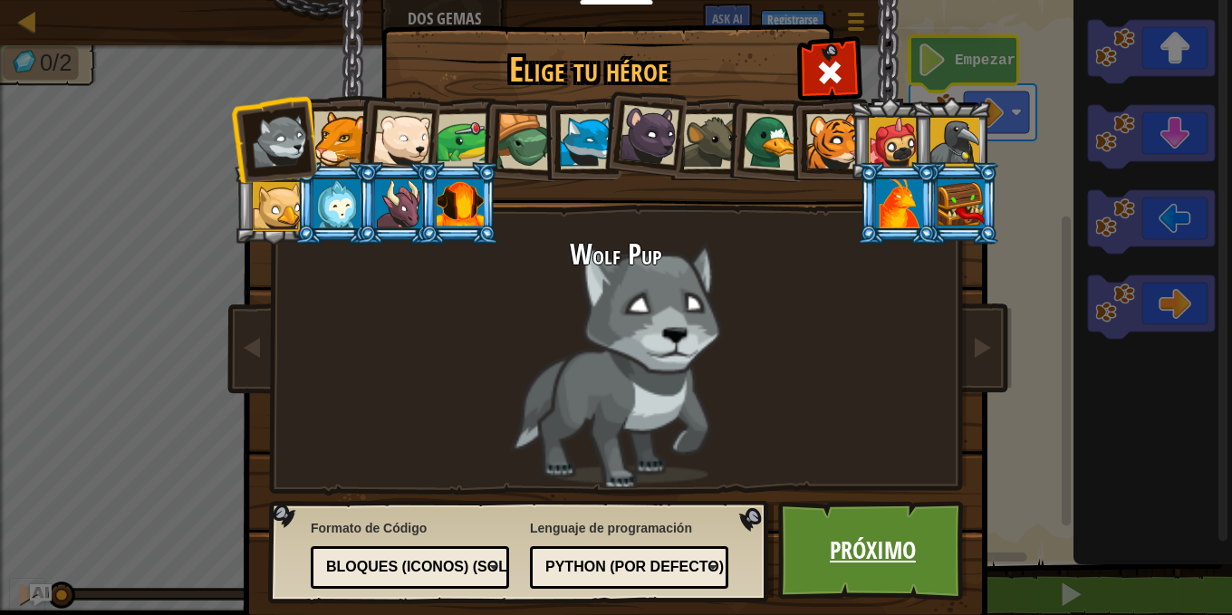
click at [886, 553] on link "Próximo" at bounding box center [872, 551] width 189 height 100
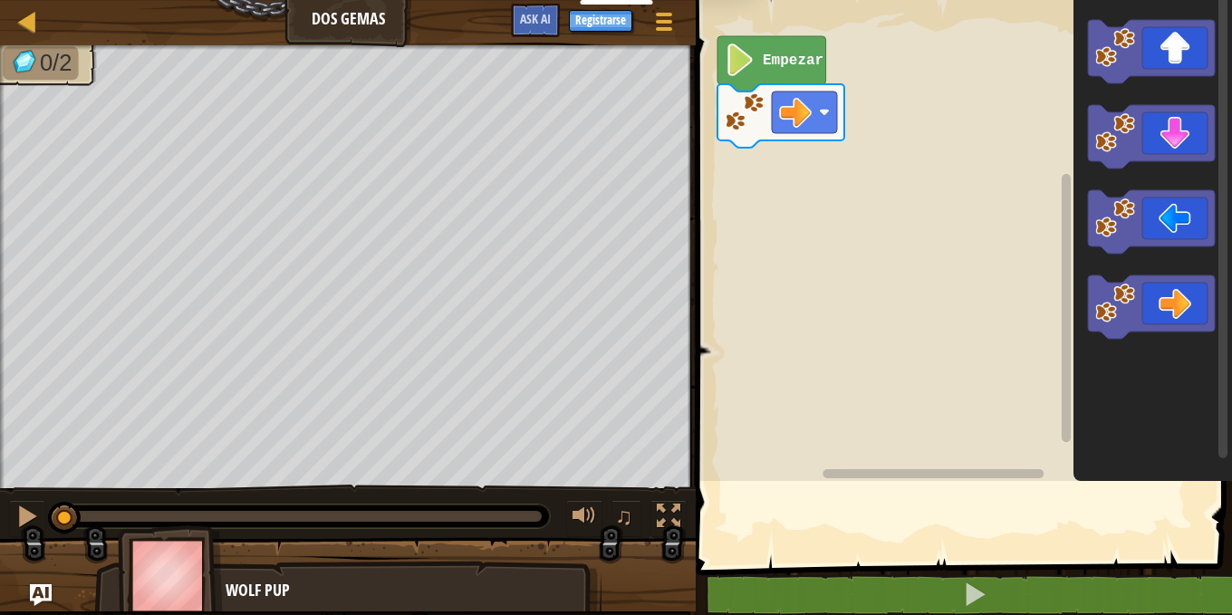
click at [719, 362] on rect "Espacio de trabajo de Blockly" at bounding box center [961, 236] width 542 height 490
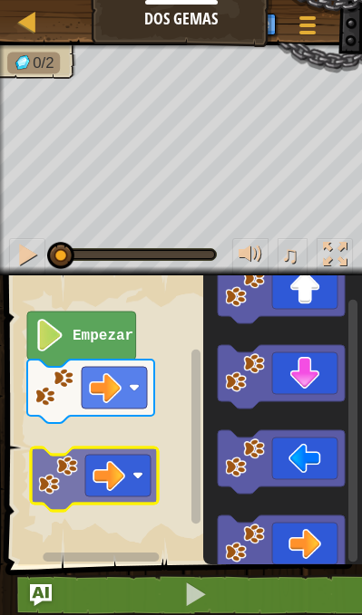
click at [101, 476] on div "Empezar" at bounding box center [181, 415] width 362 height 298
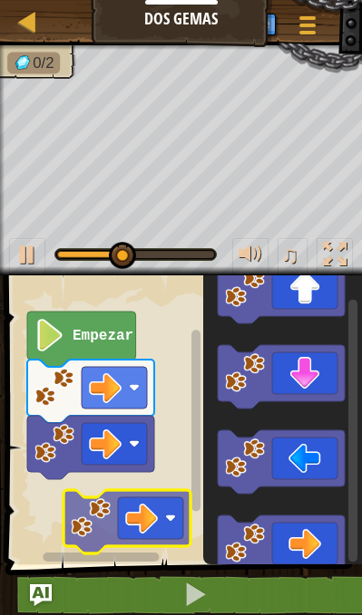
click at [121, 520] on div "Empezar" at bounding box center [181, 415] width 362 height 298
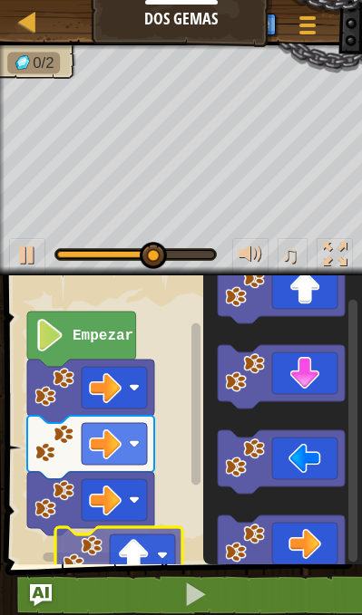
click at [132, 566] on div "1 2 go ( 'right' ) הההההההההההההההההההההההההההההההההההההההההההההההההההההההההההה…" at bounding box center [181, 602] width 362 height 634
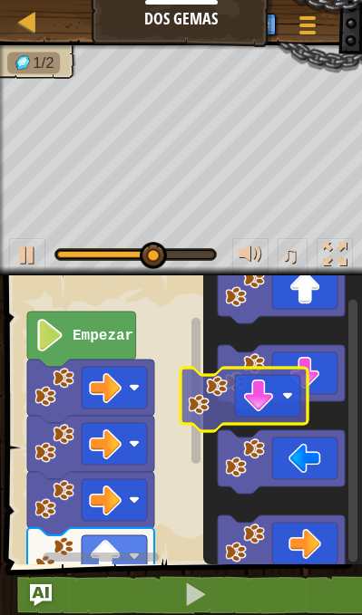
click at [130, 412] on div "Empezar" at bounding box center [181, 415] width 362 height 298
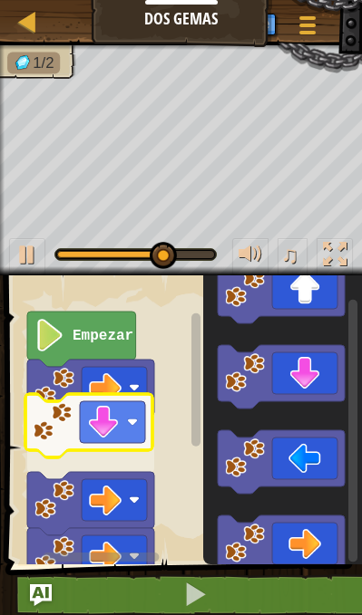
click at [99, 426] on div "Empezar" at bounding box center [181, 415] width 362 height 298
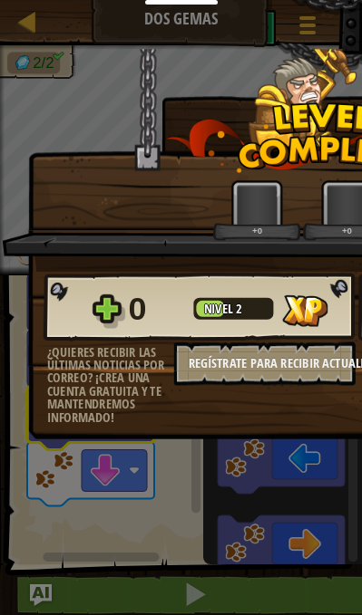
scroll to position [0, 275]
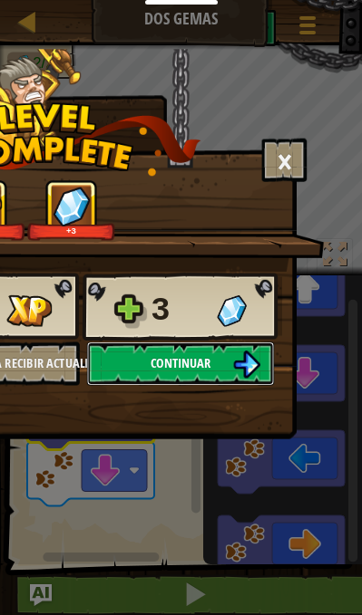
click at [168, 355] on span "Continuar" at bounding box center [180, 362] width 60 height 18
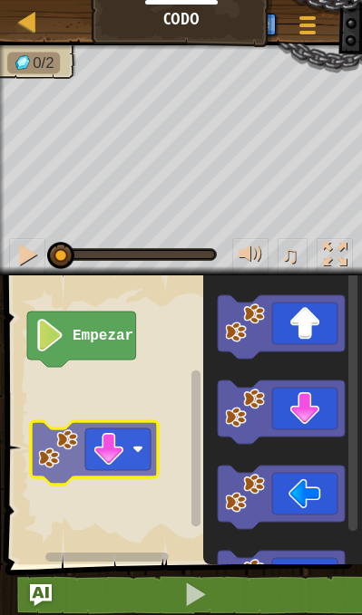
click at [102, 464] on div "Empezar" at bounding box center [181, 415] width 362 height 298
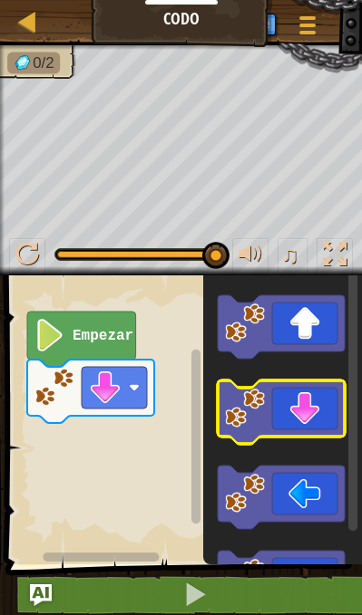
click at [314, 421] on icon "Espacio de trabajo de Blockly" at bounding box center [280, 412] width 127 height 63
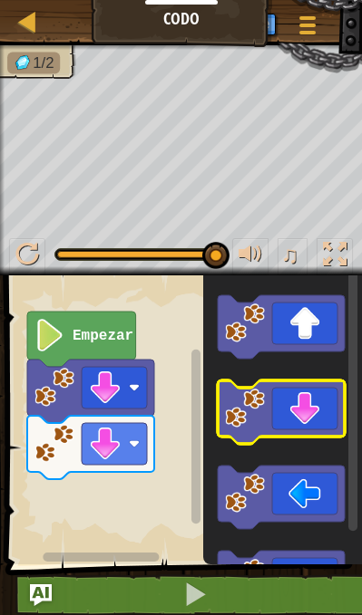
click at [301, 413] on icon "Espacio de trabajo de Blockly" at bounding box center [280, 412] width 127 height 63
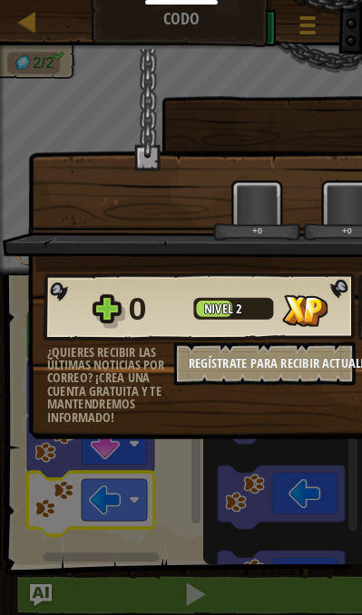
scroll to position [0, 275]
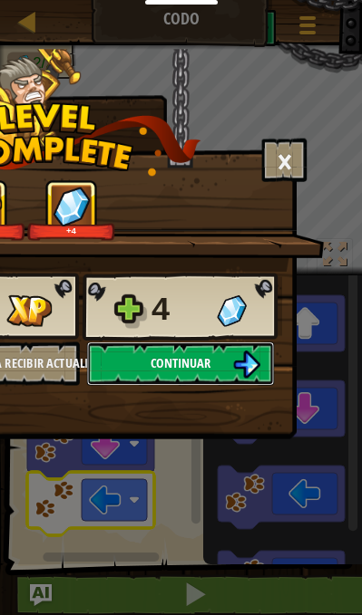
click at [236, 363] on img at bounding box center [246, 364] width 27 height 27
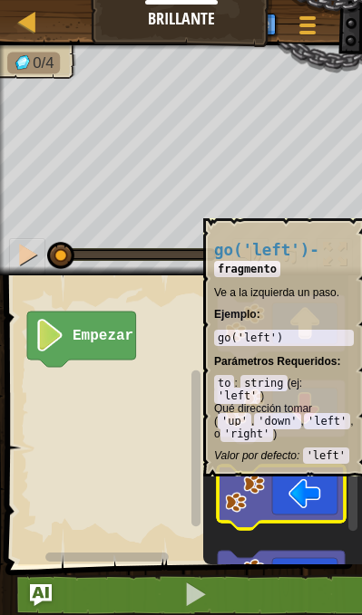
click at [303, 498] on icon "Espacio de trabajo de Blockly" at bounding box center [280, 497] width 127 height 63
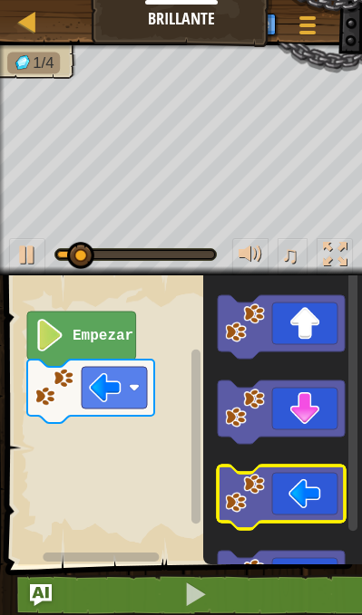
click at [303, 498] on icon "Espacio de trabajo de Blockly" at bounding box center [280, 497] width 127 height 63
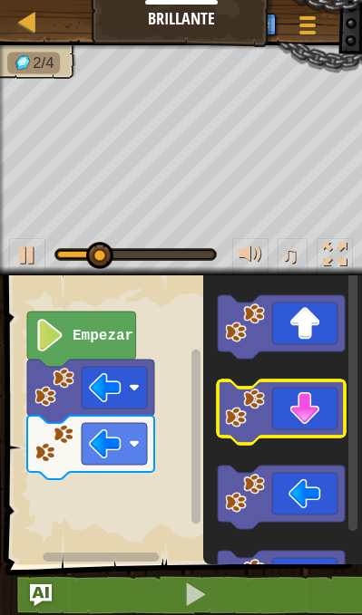
click at [302, 414] on icon "Espacio de trabajo de Blockly" at bounding box center [280, 412] width 127 height 63
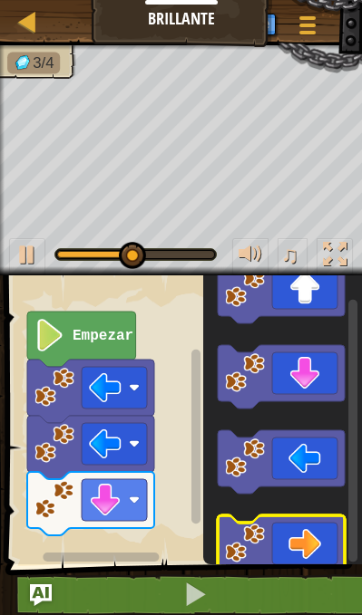
click at [289, 531] on icon "Espacio de trabajo de Blockly" at bounding box center [280, 547] width 127 height 63
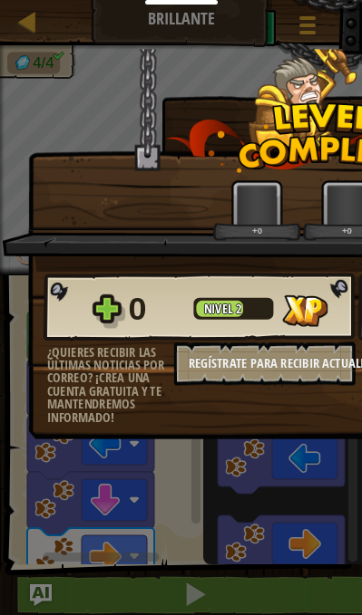
scroll to position [0, 275]
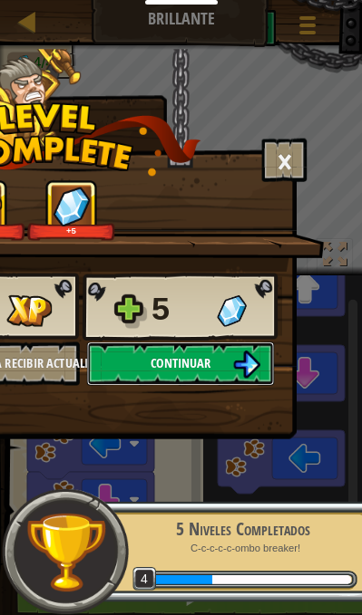
click at [222, 356] on button "Continuar" at bounding box center [180, 363] width 187 height 43
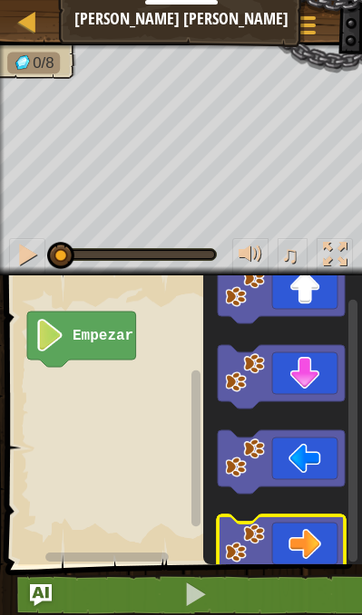
click at [287, 548] on icon "Espacio de trabajo de Blockly" at bounding box center [280, 547] width 127 height 63
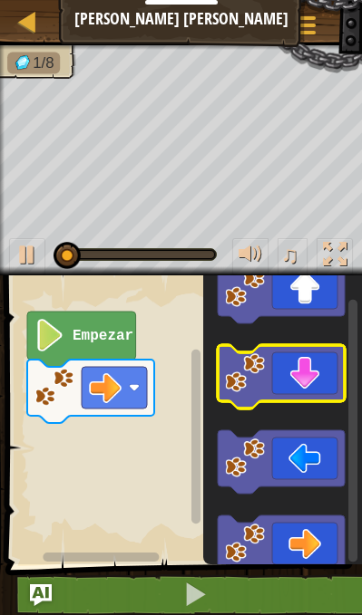
click at [314, 389] on icon "Espacio de trabajo de Blockly" at bounding box center [280, 376] width 127 height 63
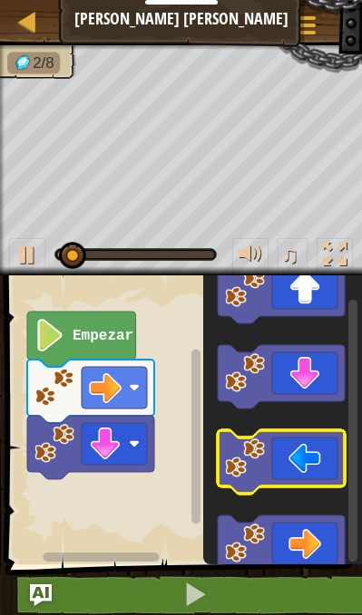
click at [310, 464] on icon "Espacio de trabajo de Blockly" at bounding box center [280, 461] width 127 height 63
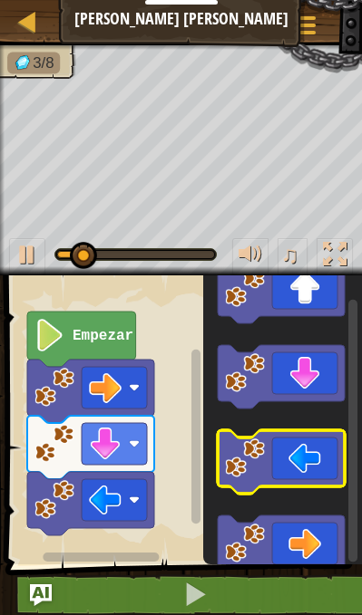
click at [310, 464] on icon "Espacio de trabajo de Blockly" at bounding box center [280, 461] width 127 height 63
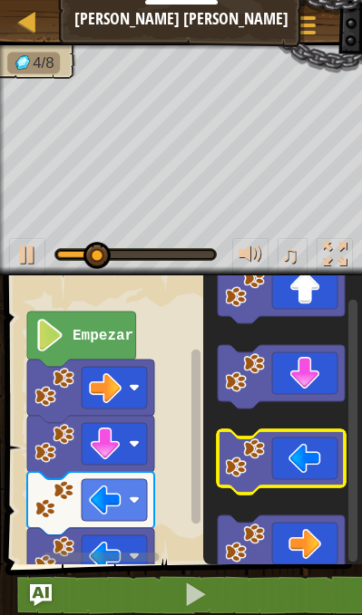
click at [310, 464] on icon "Espacio de trabajo de Blockly" at bounding box center [280, 461] width 127 height 63
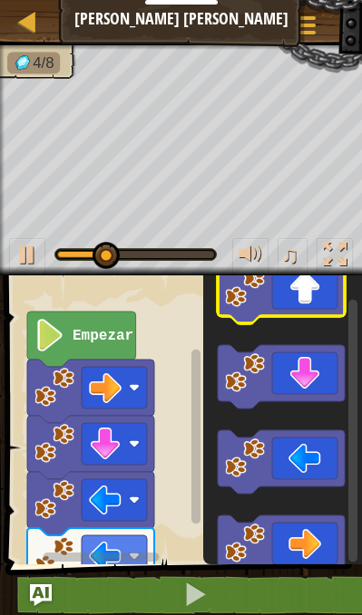
click at [303, 293] on icon "Espacio de trabajo de Blockly" at bounding box center [280, 291] width 127 height 63
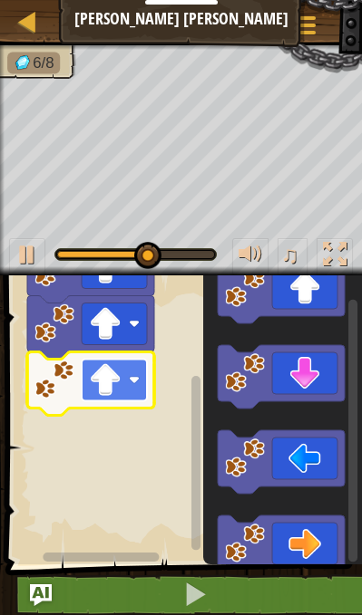
click at [119, 374] on image "Espacio de trabajo de Blockly" at bounding box center [105, 380] width 33 height 33
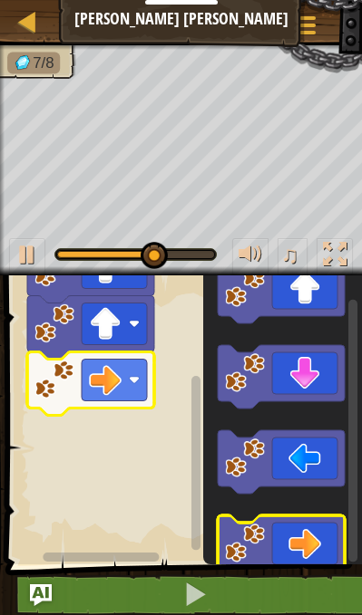
click at [312, 549] on icon "Espacio de trabajo de Blockly" at bounding box center [280, 547] width 127 height 63
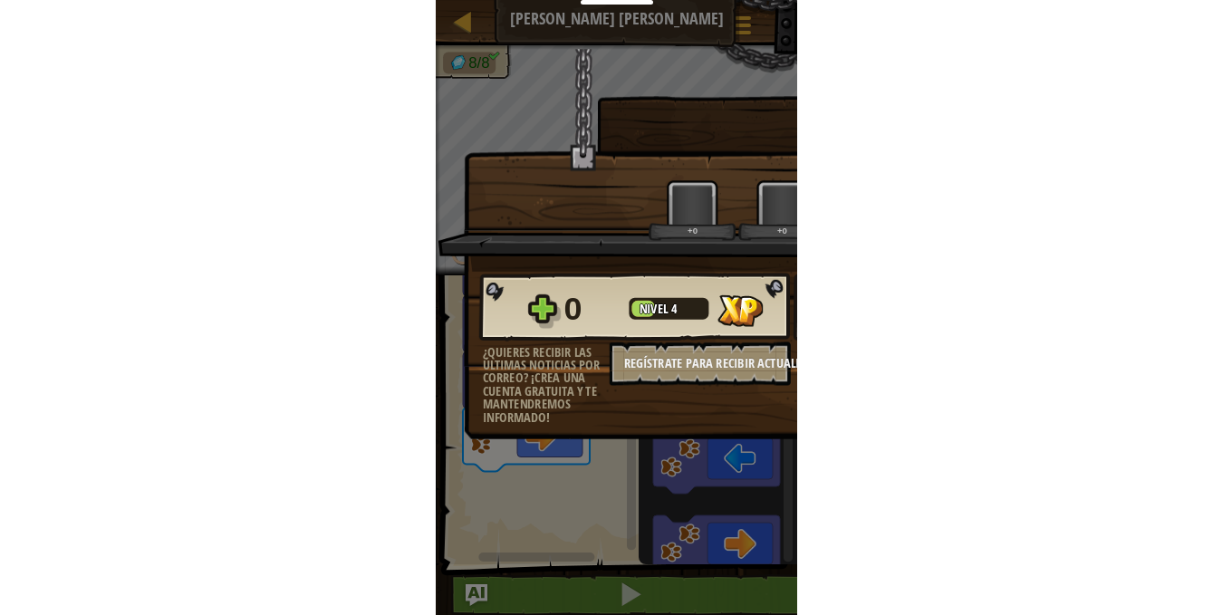
scroll to position [0, 275]
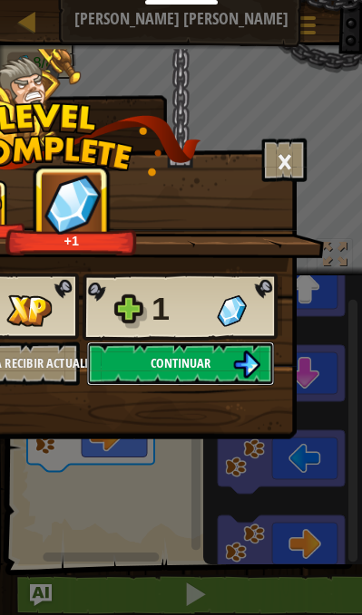
click at [225, 351] on button "Continuar" at bounding box center [180, 363] width 187 height 43
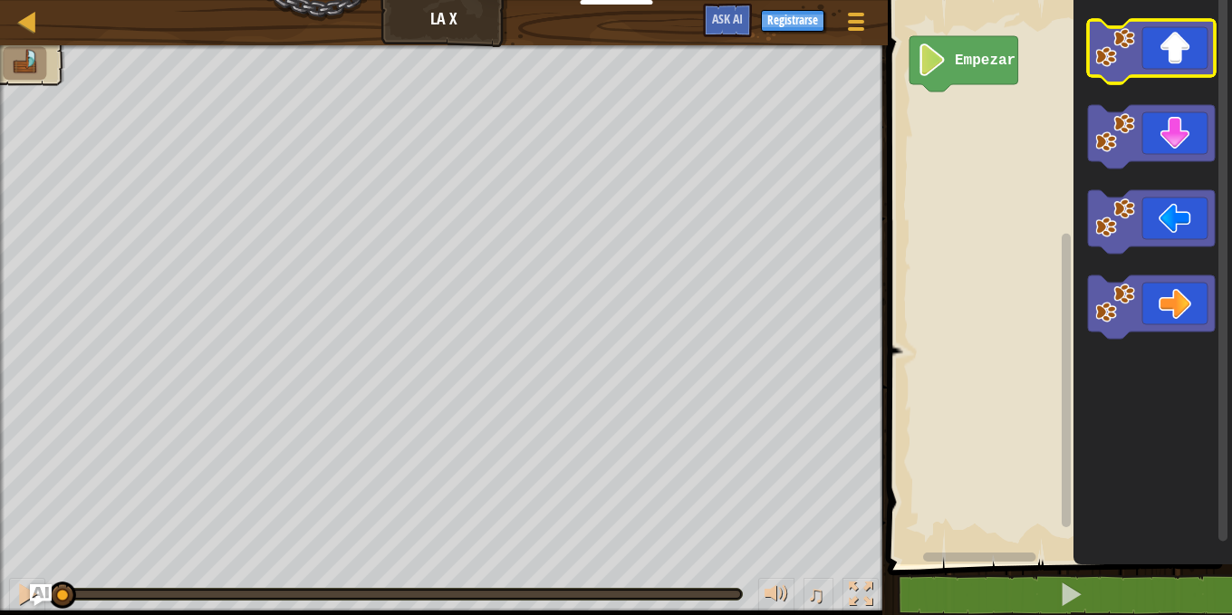
click at [1180, 63] on icon "Espacio de trabajo de Blockly" at bounding box center [1151, 51] width 127 height 63
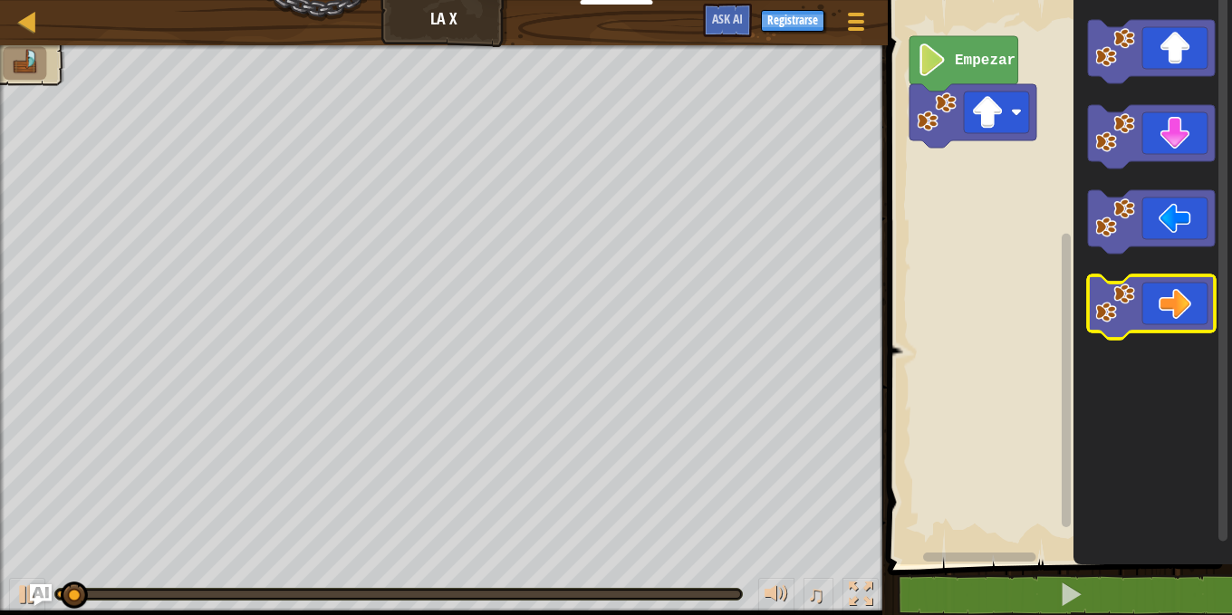
click at [1177, 309] on icon "Espacio de trabajo de Blockly" at bounding box center [1151, 306] width 127 height 63
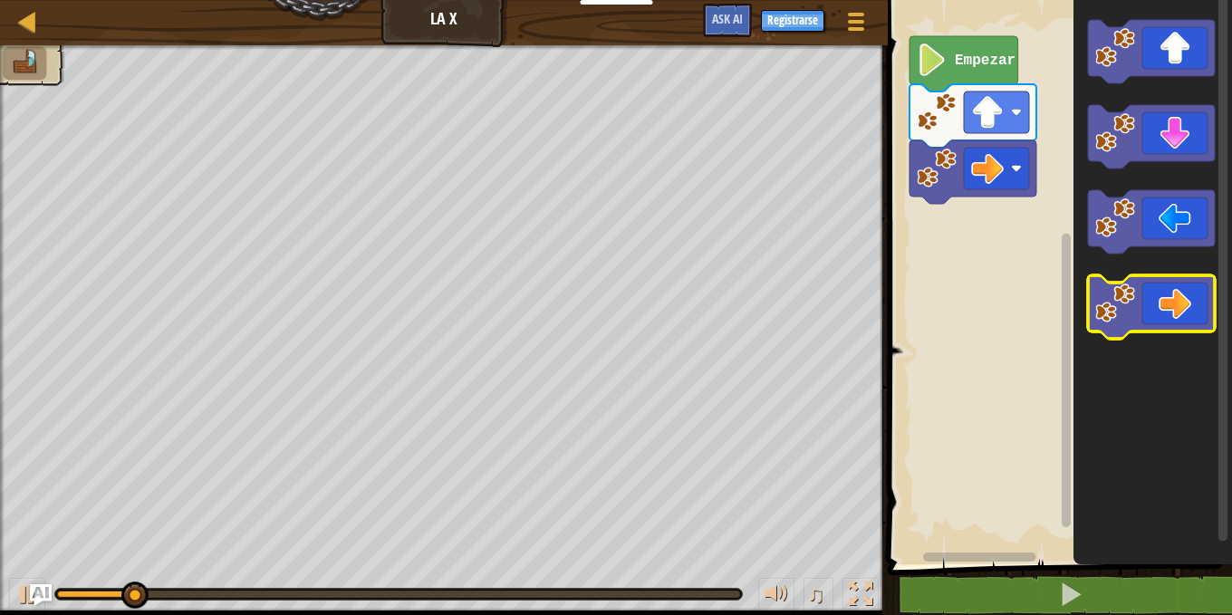
click at [1177, 309] on icon "Espacio de trabajo de Blockly" at bounding box center [1151, 306] width 127 height 63
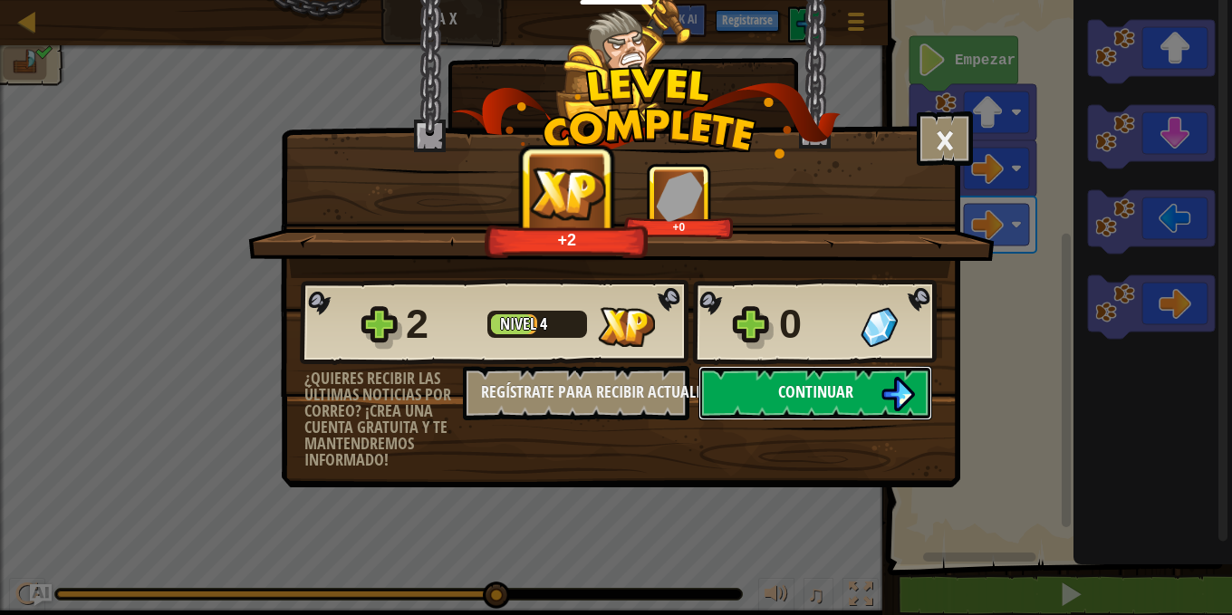
click at [797, 392] on span "Continuar" at bounding box center [815, 392] width 75 height 23
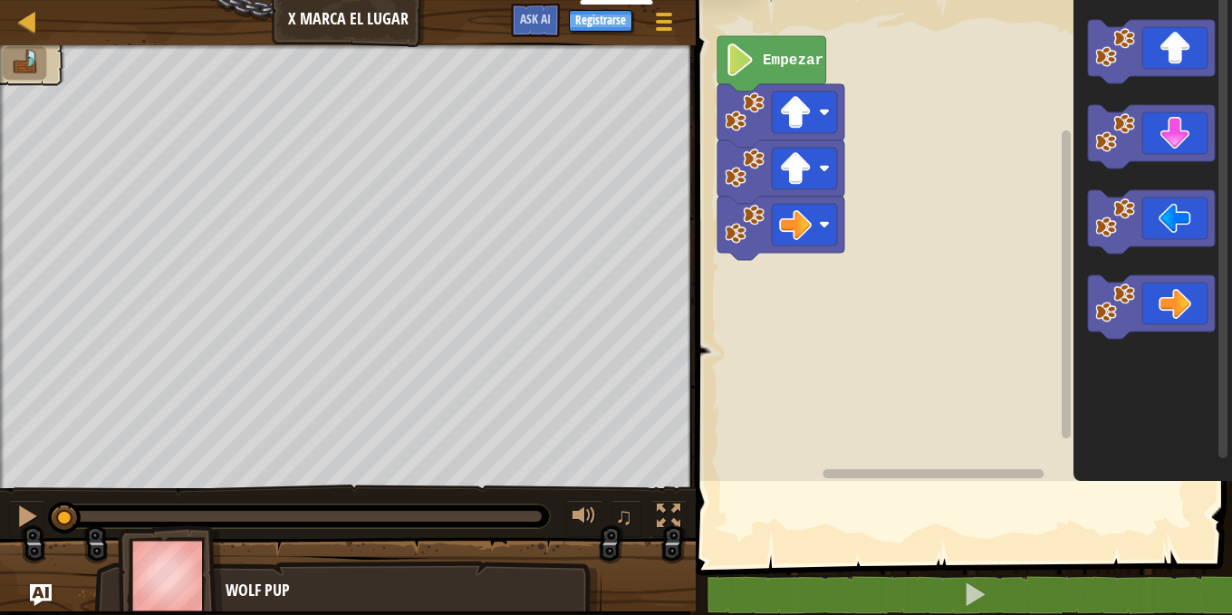
click at [718, 260] on rect "Espacio de trabajo de Blockly" at bounding box center [961, 236] width 542 height 490
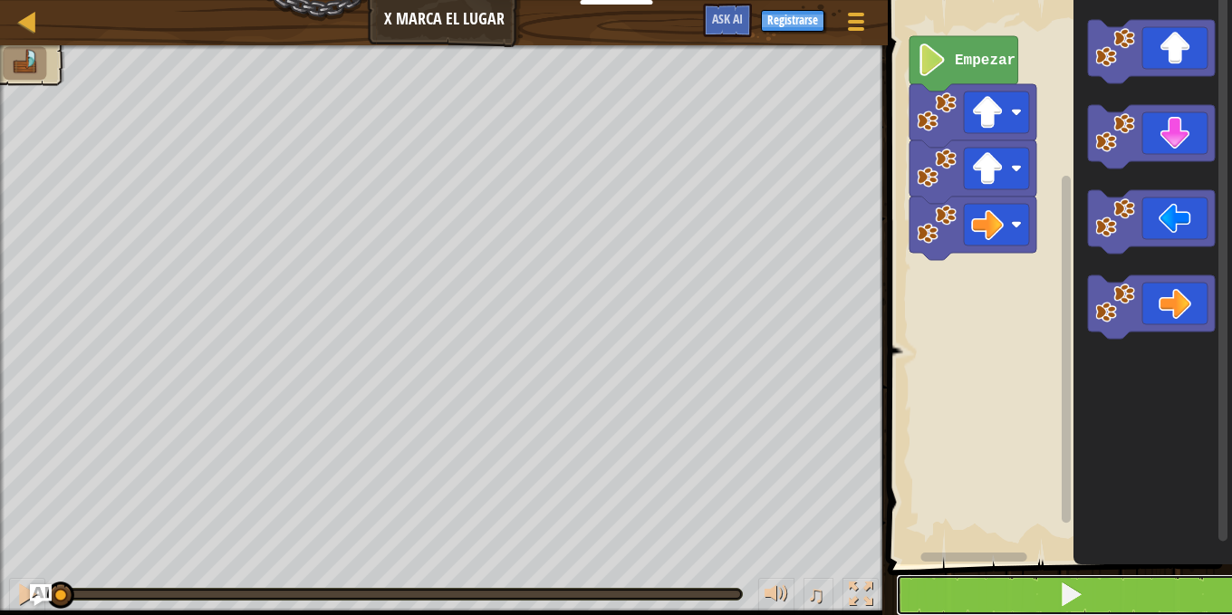
click at [1083, 586] on span at bounding box center [1070, 594] width 25 height 25
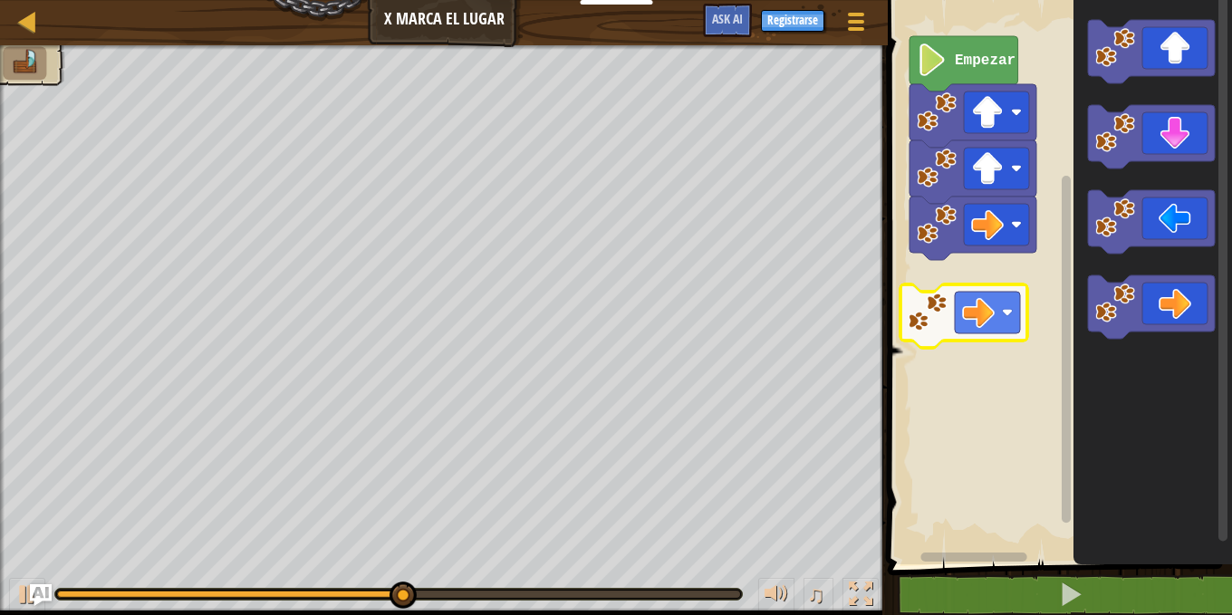
click at [1006, 309] on div "Empezar" at bounding box center [1058, 278] width 350 height 574
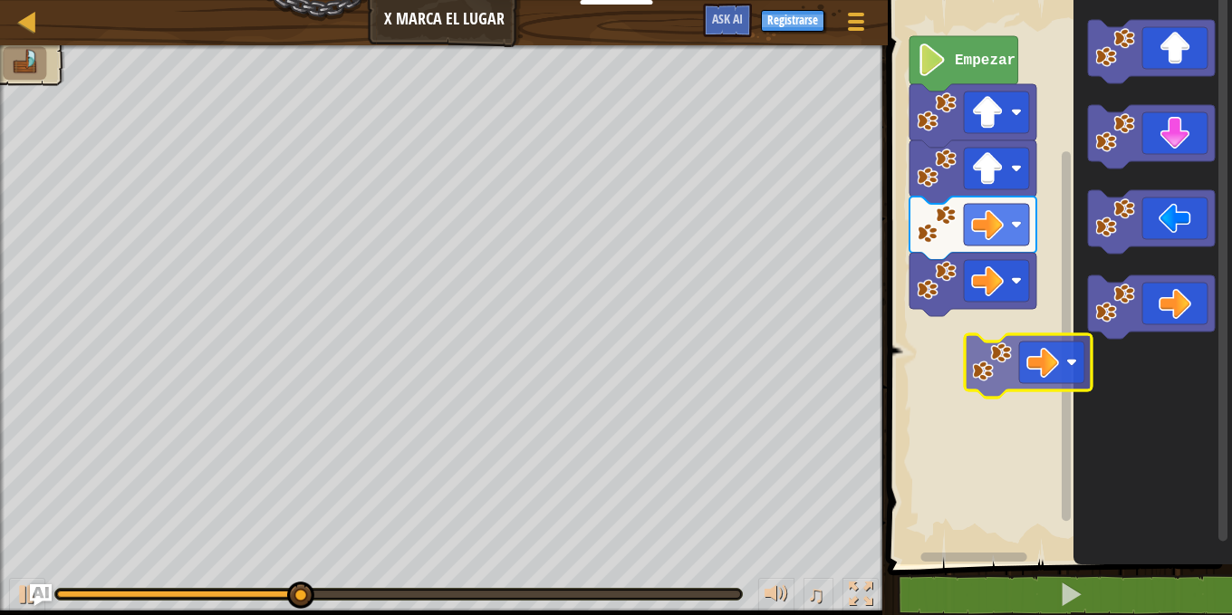
click at [987, 371] on div "Empezar" at bounding box center [1058, 278] width 350 height 574
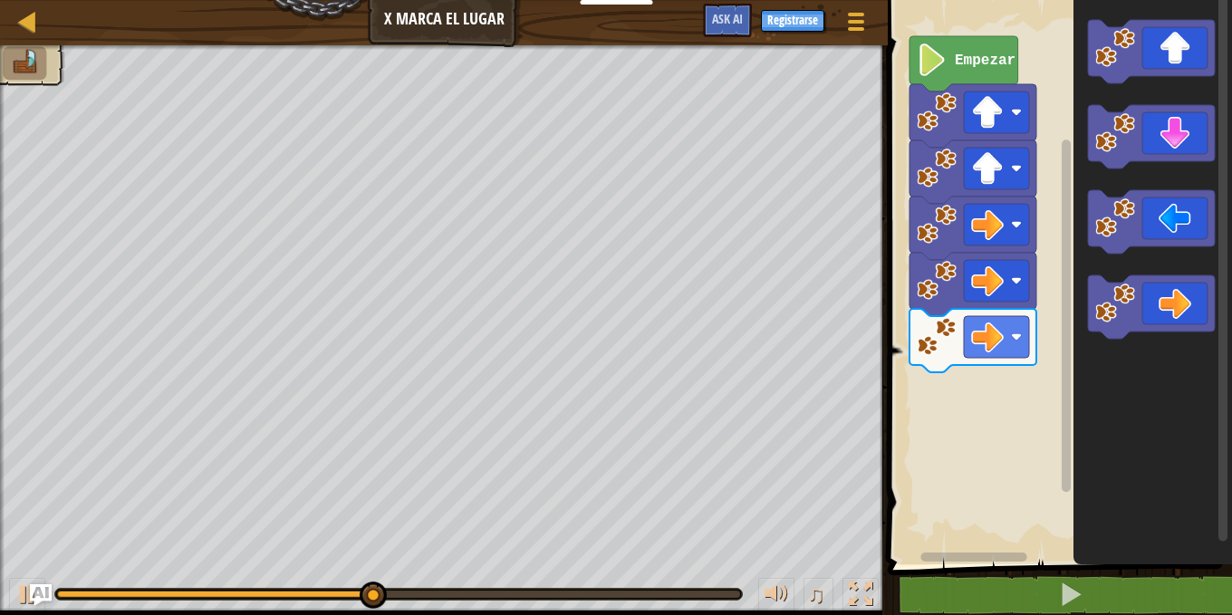
click at [967, 489] on div "Empezar" at bounding box center [1058, 278] width 350 height 574
click at [983, 465] on div "Empezar" at bounding box center [1058, 278] width 350 height 574
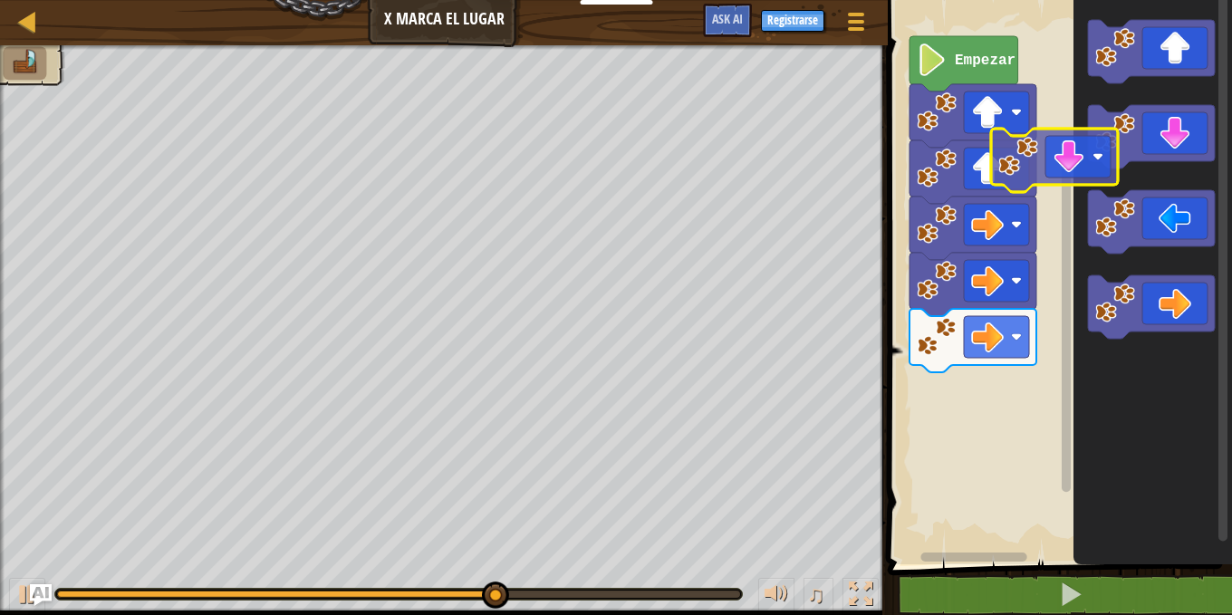
click at [1011, 158] on div "Empezar" at bounding box center [1058, 278] width 350 height 574
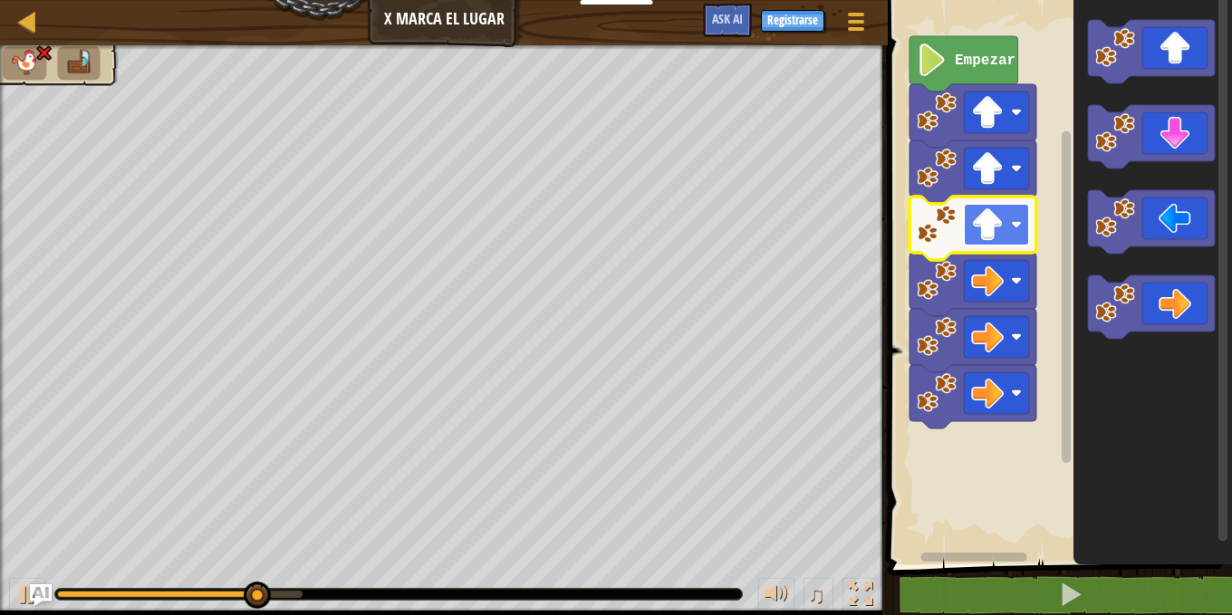
click at [1010, 219] on rect "Espacio de trabajo de Blockly" at bounding box center [996, 225] width 65 height 42
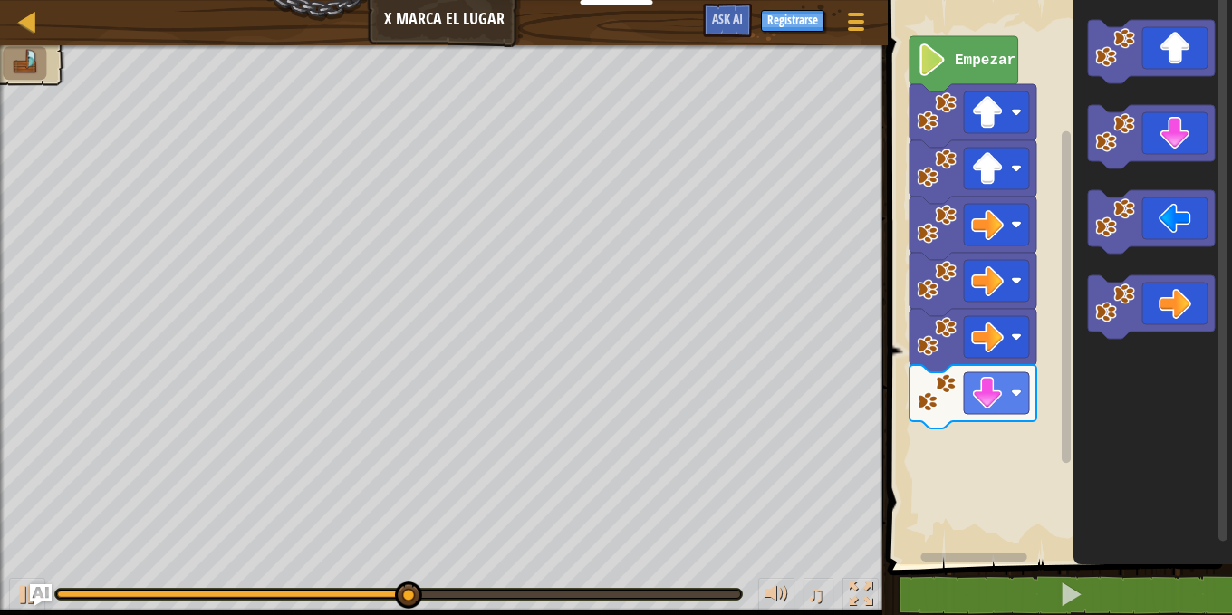
click at [974, 473] on div "Empezar" at bounding box center [1058, 278] width 350 height 574
click at [1134, 326] on g "Espacio de trabajo de Blockly" at bounding box center [1151, 179] width 127 height 319
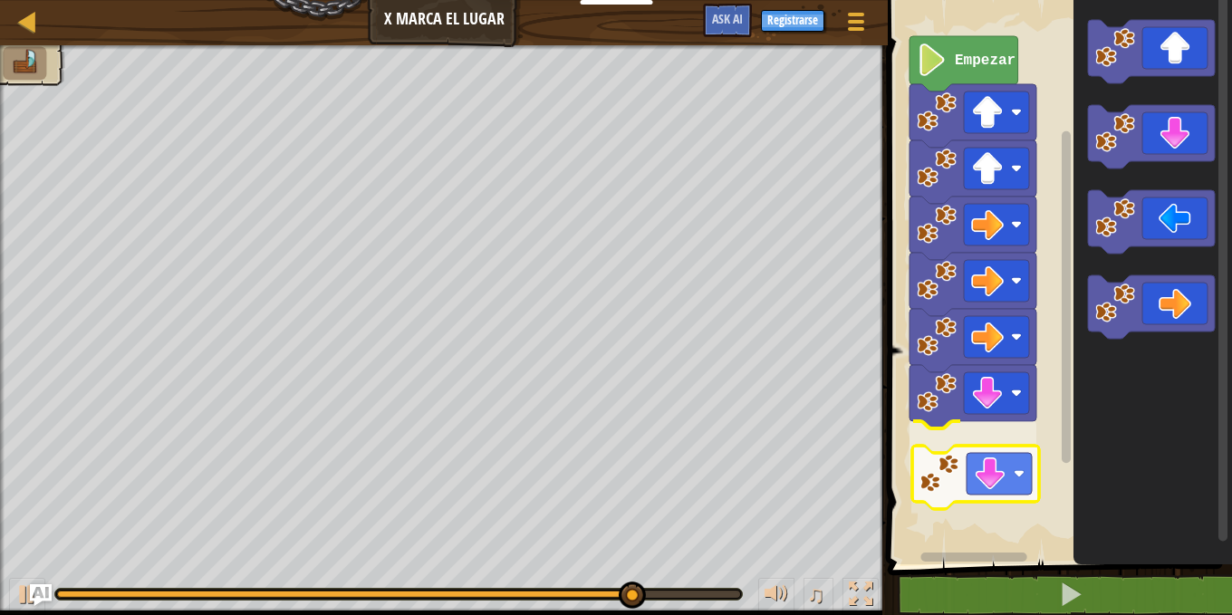
click at [976, 487] on div "Empezar" at bounding box center [1058, 278] width 350 height 574
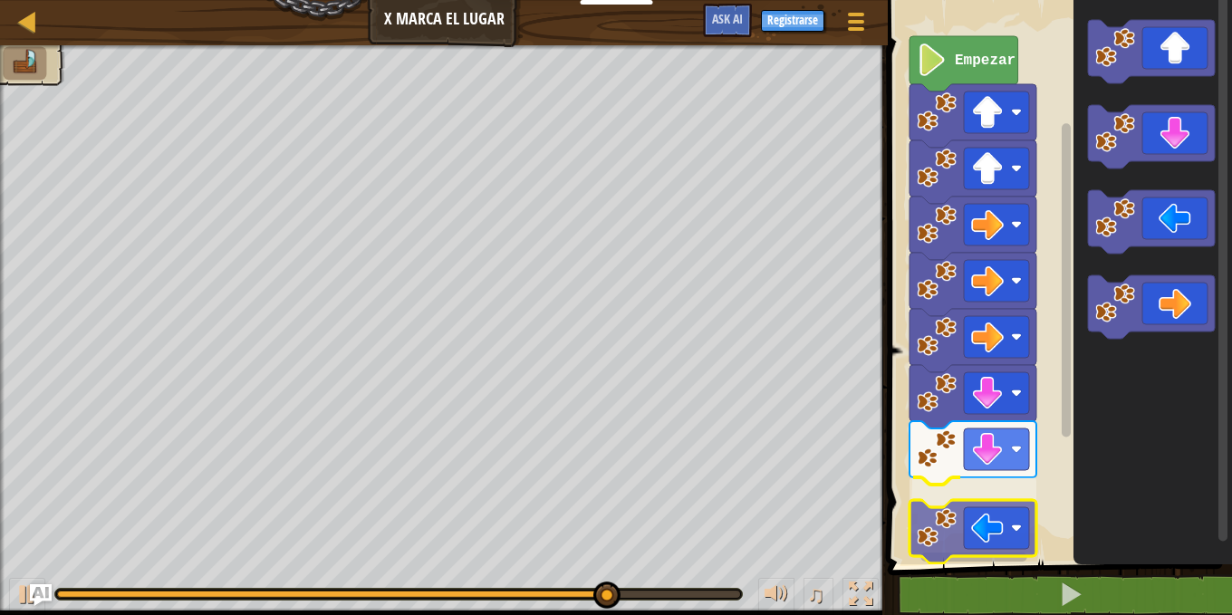
click at [978, 514] on div "Empezar" at bounding box center [1058, 278] width 350 height 574
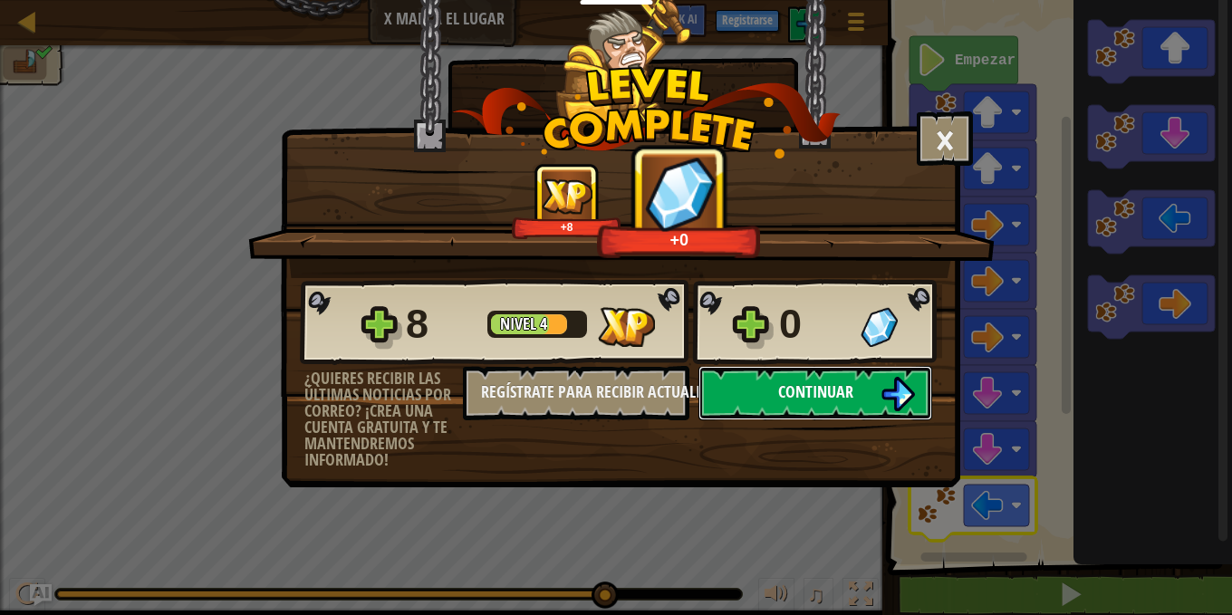
click at [799, 393] on span "Continuar" at bounding box center [815, 392] width 75 height 23
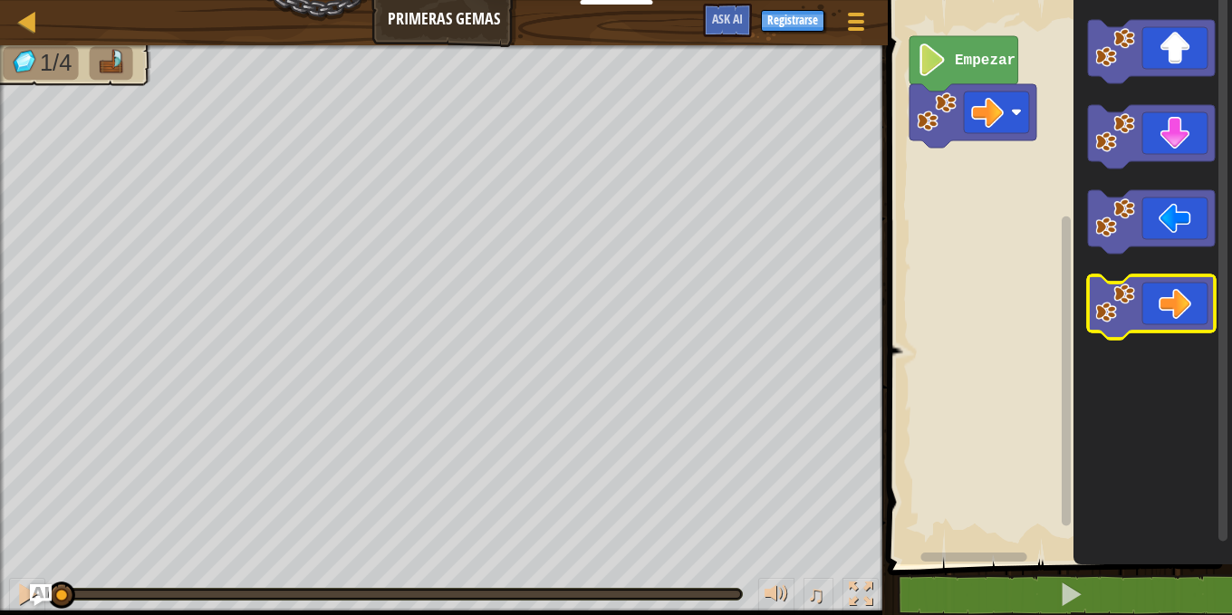
click at [1172, 307] on icon "Espacio de trabajo de Blockly" at bounding box center [1151, 306] width 127 height 63
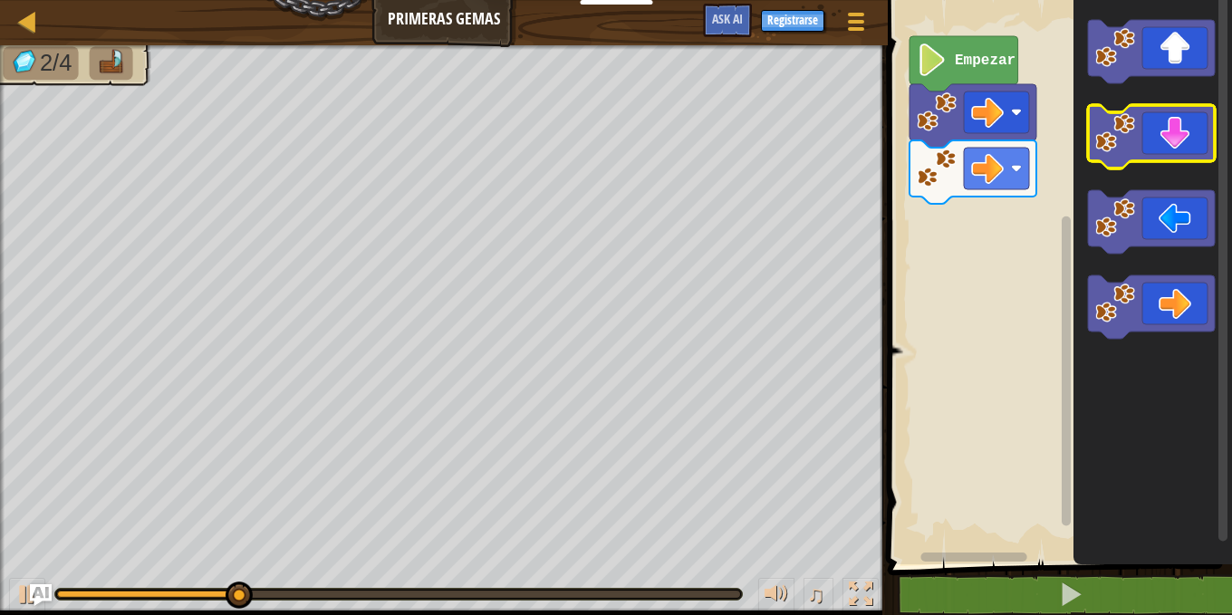
click at [1191, 147] on icon "Espacio de trabajo de Blockly" at bounding box center [1151, 136] width 127 height 63
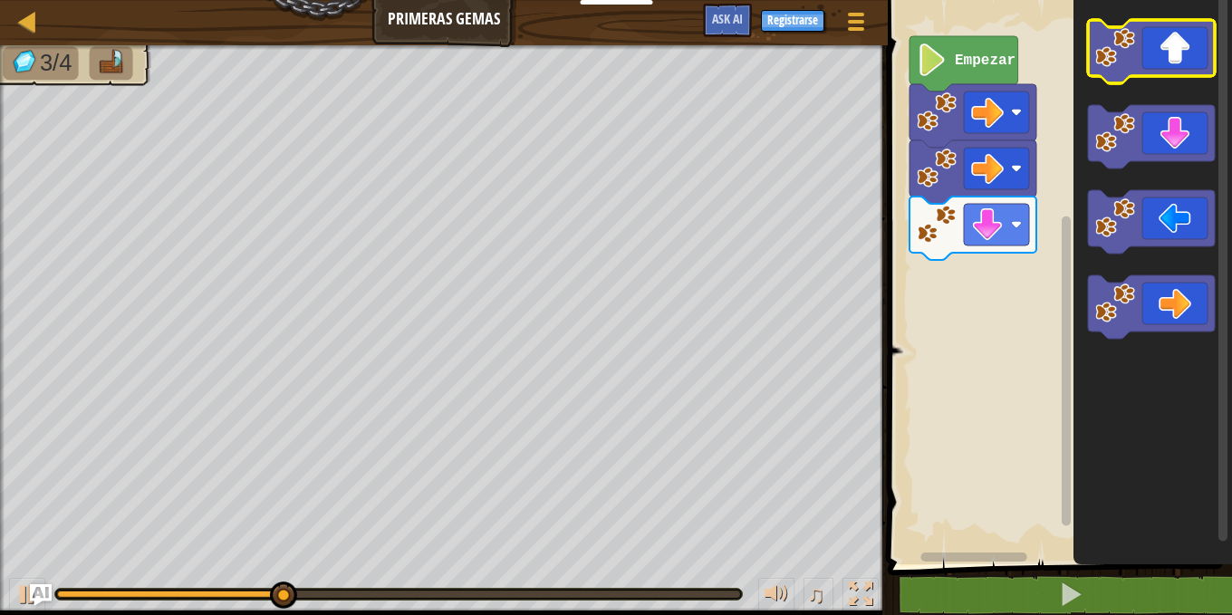
click at [1186, 53] on icon "Espacio de trabajo de Blockly" at bounding box center [1151, 51] width 127 height 63
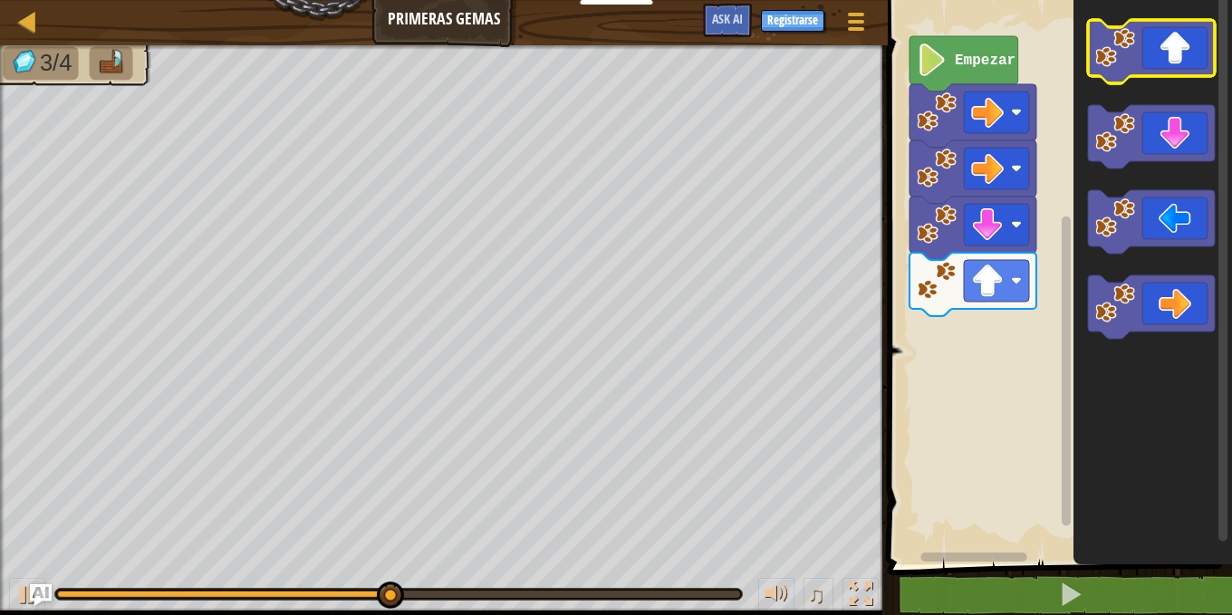
click at [1186, 53] on icon "Espacio de trabajo de Blockly" at bounding box center [1151, 51] width 127 height 63
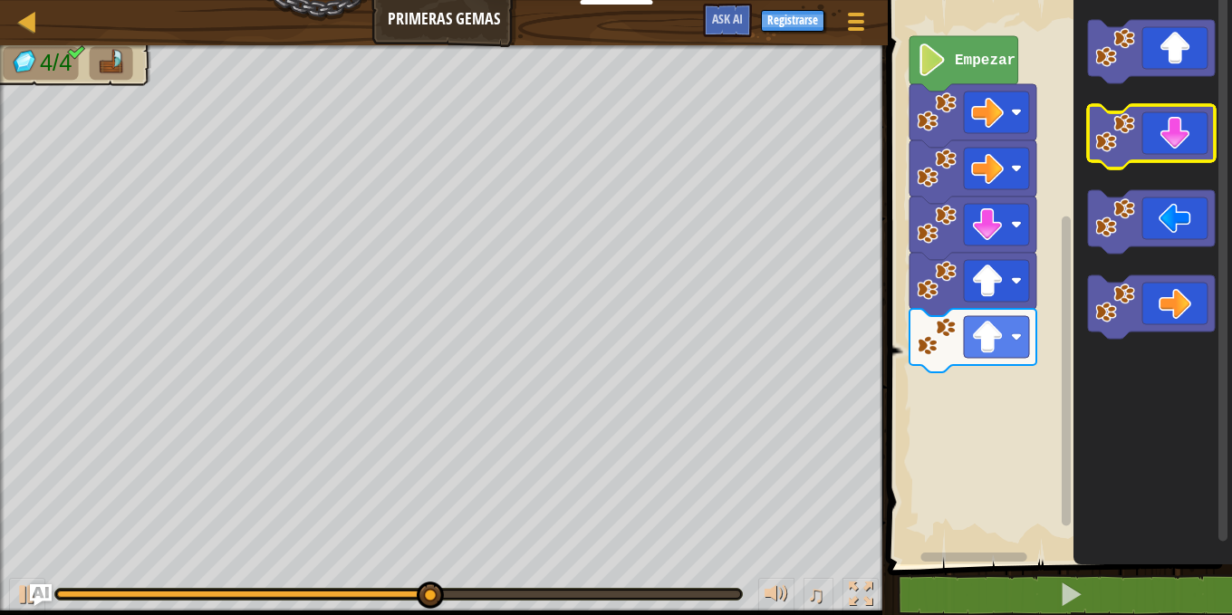
click at [1195, 137] on icon "Espacio de trabajo de Blockly" at bounding box center [1151, 136] width 127 height 63
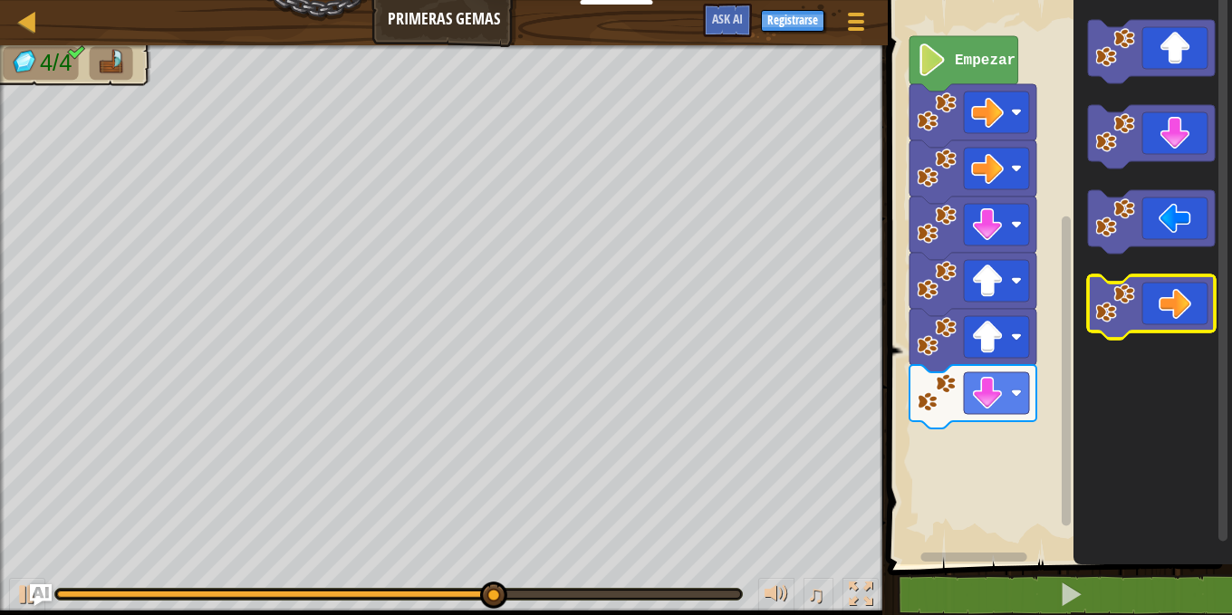
click at [1206, 320] on icon "Espacio de trabajo de Blockly" at bounding box center [1151, 306] width 127 height 63
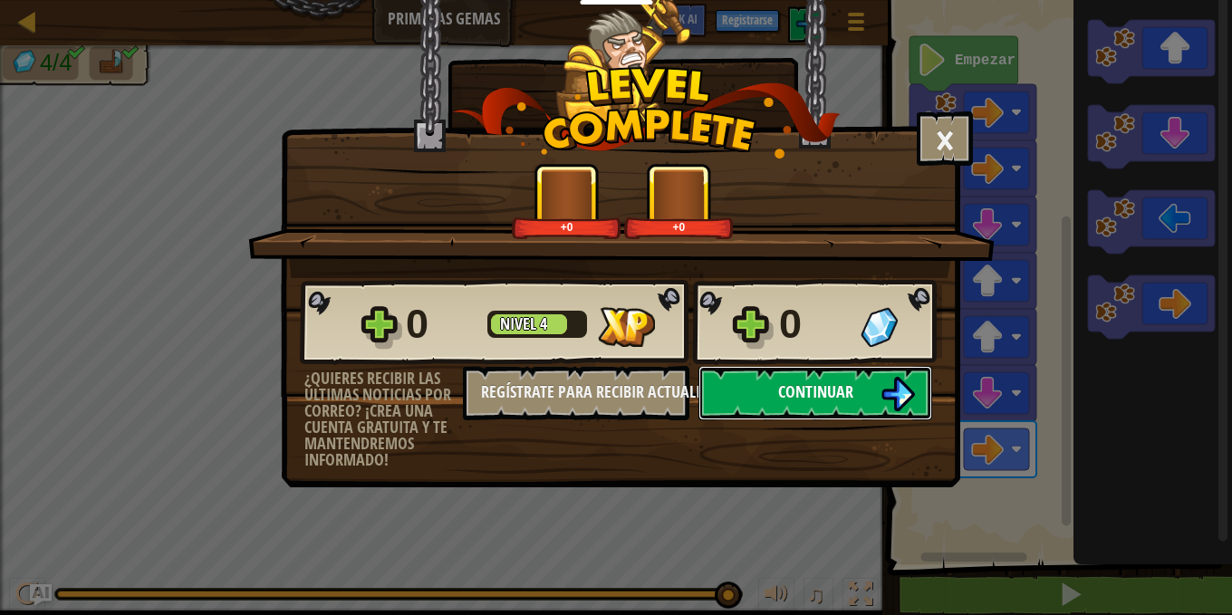
click at [818, 390] on span "Continuar" at bounding box center [815, 392] width 75 height 23
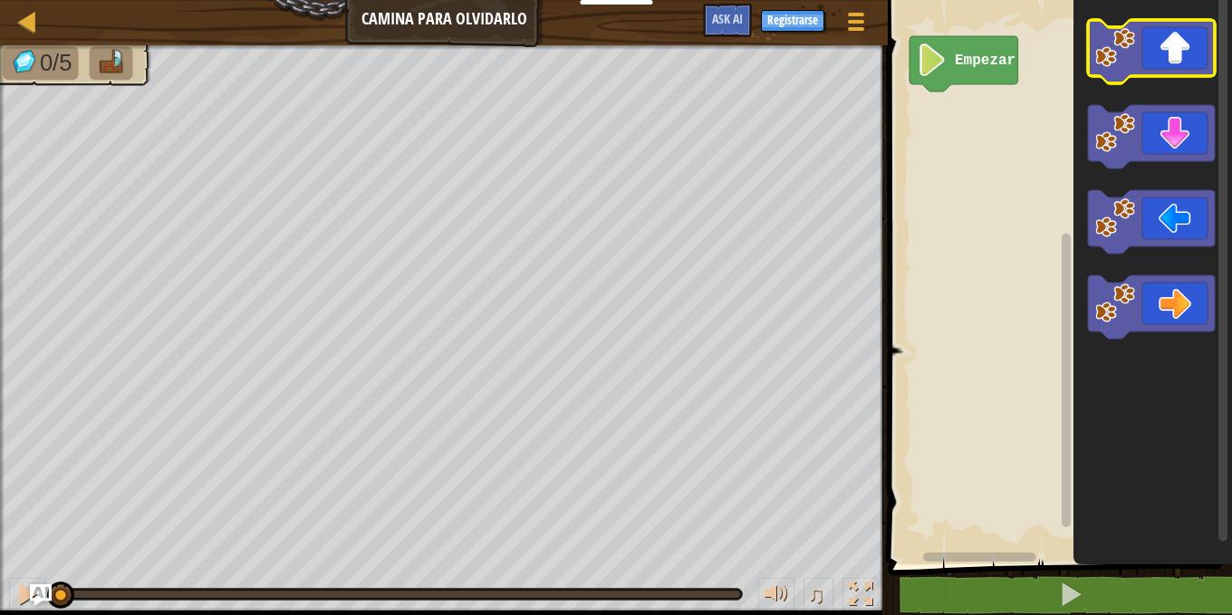
click at [1146, 61] on icon "Espacio de trabajo de Blockly" at bounding box center [1151, 51] width 127 height 63
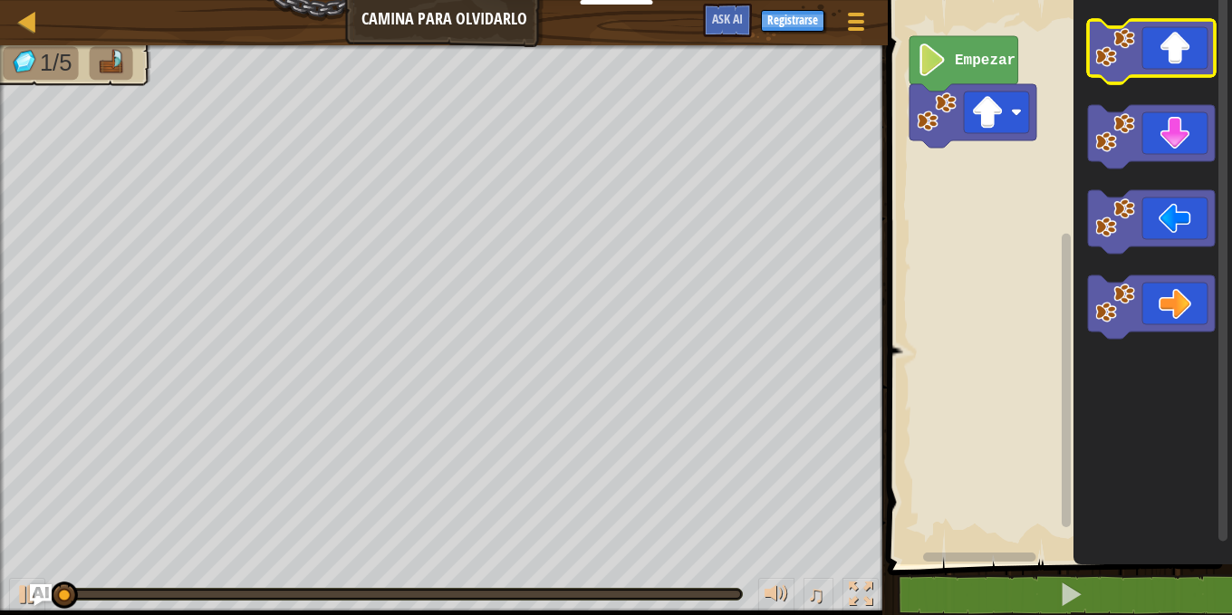
click at [1156, 59] on icon "Espacio de trabajo de Blockly" at bounding box center [1151, 51] width 127 height 63
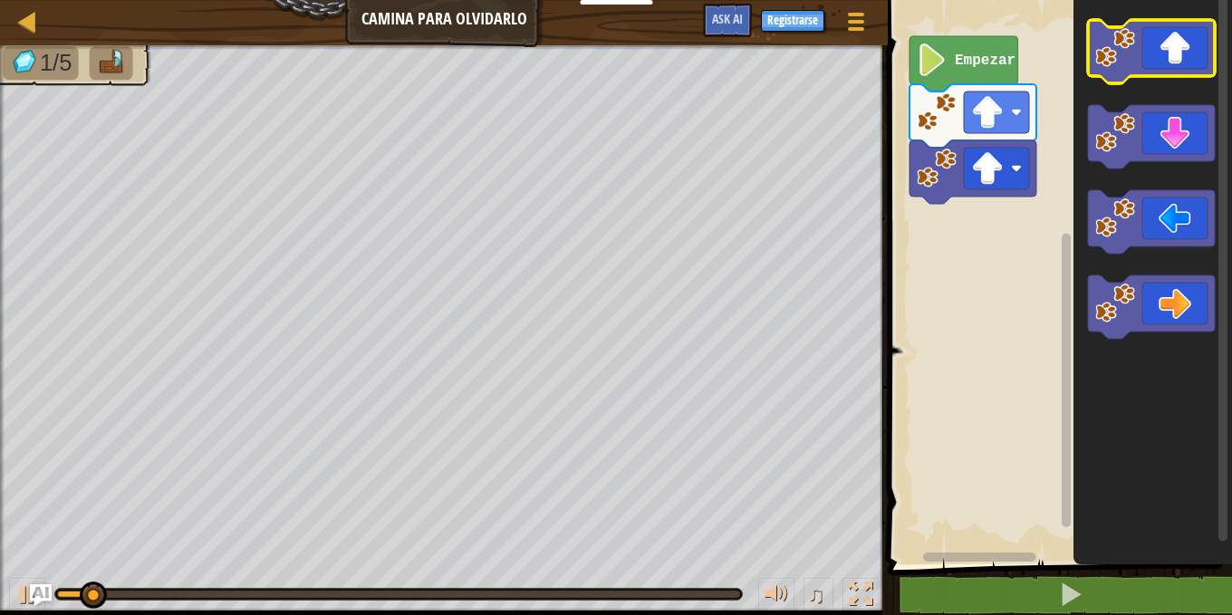
click at [1156, 59] on icon "Espacio de trabajo de Blockly" at bounding box center [1151, 51] width 127 height 63
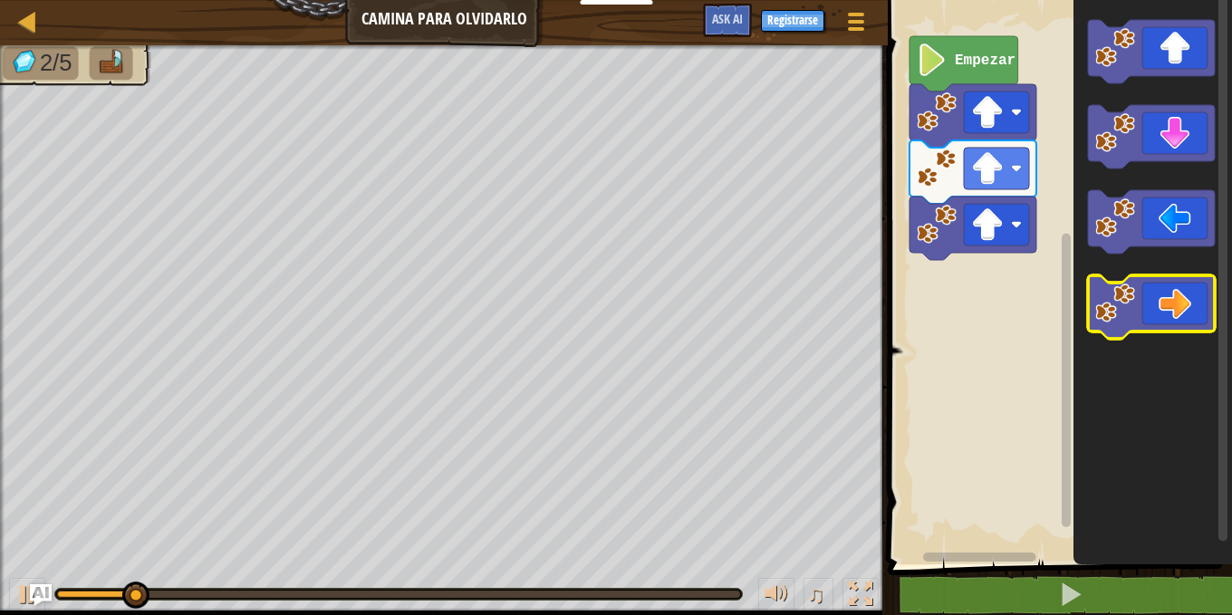
click at [1182, 301] on icon "Espacio de trabajo de Blockly" at bounding box center [1151, 306] width 127 height 63
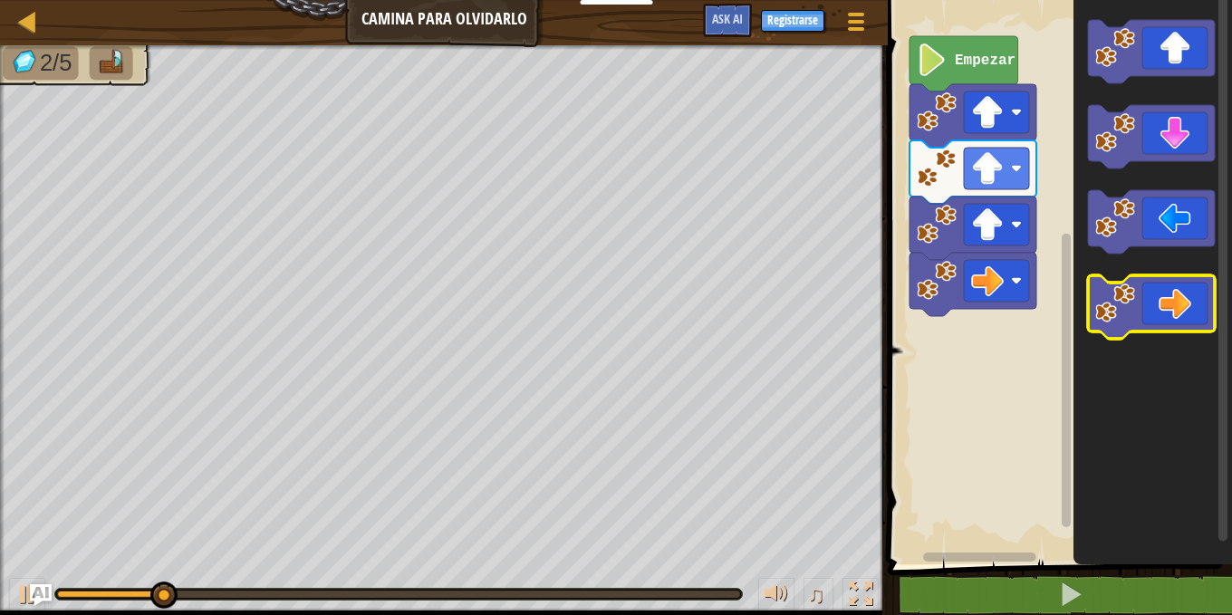
click at [1182, 301] on icon "Espacio de trabajo de Blockly" at bounding box center [1151, 306] width 127 height 63
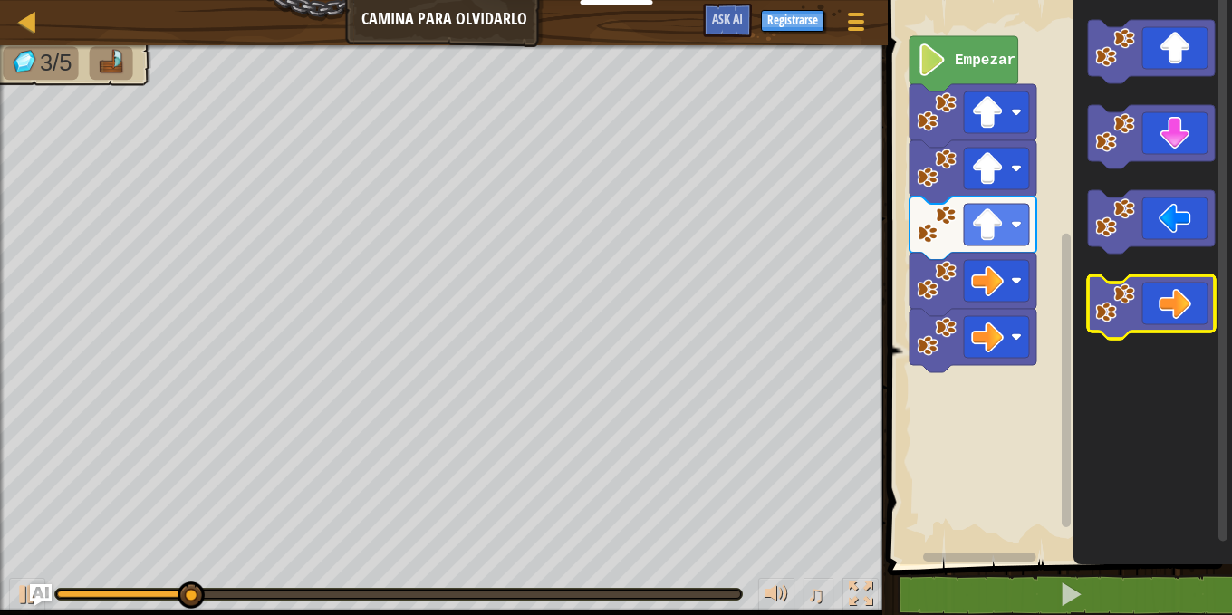
click at [1182, 301] on icon "Espacio de trabajo de Blockly" at bounding box center [1151, 306] width 127 height 63
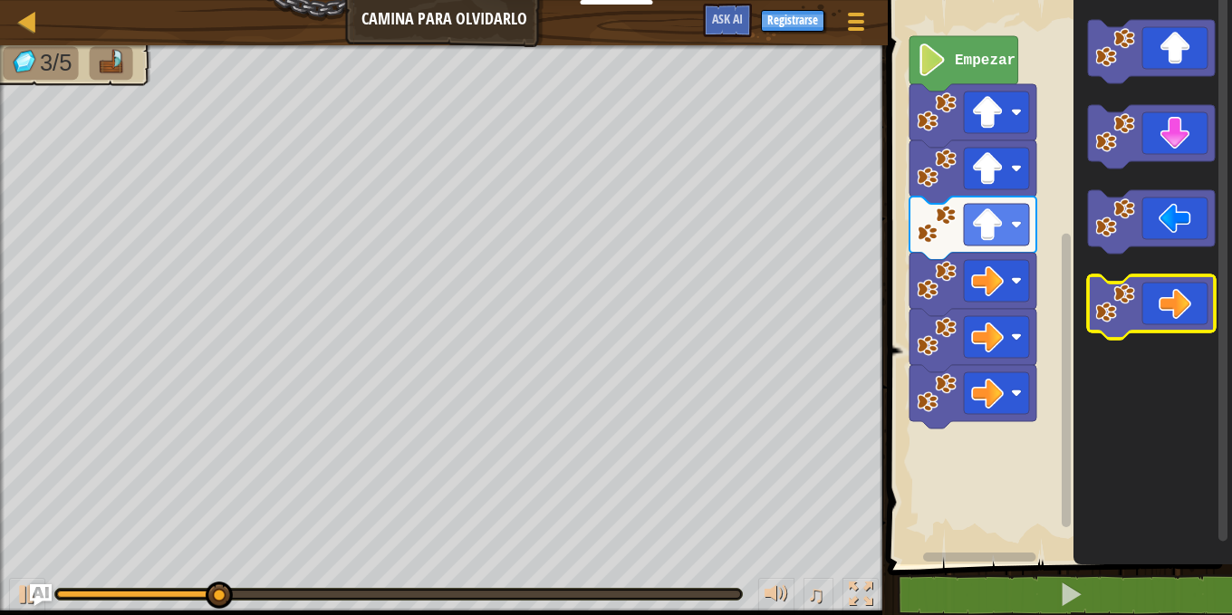
click at [1182, 301] on icon "Espacio de trabajo de Blockly" at bounding box center [1151, 306] width 127 height 63
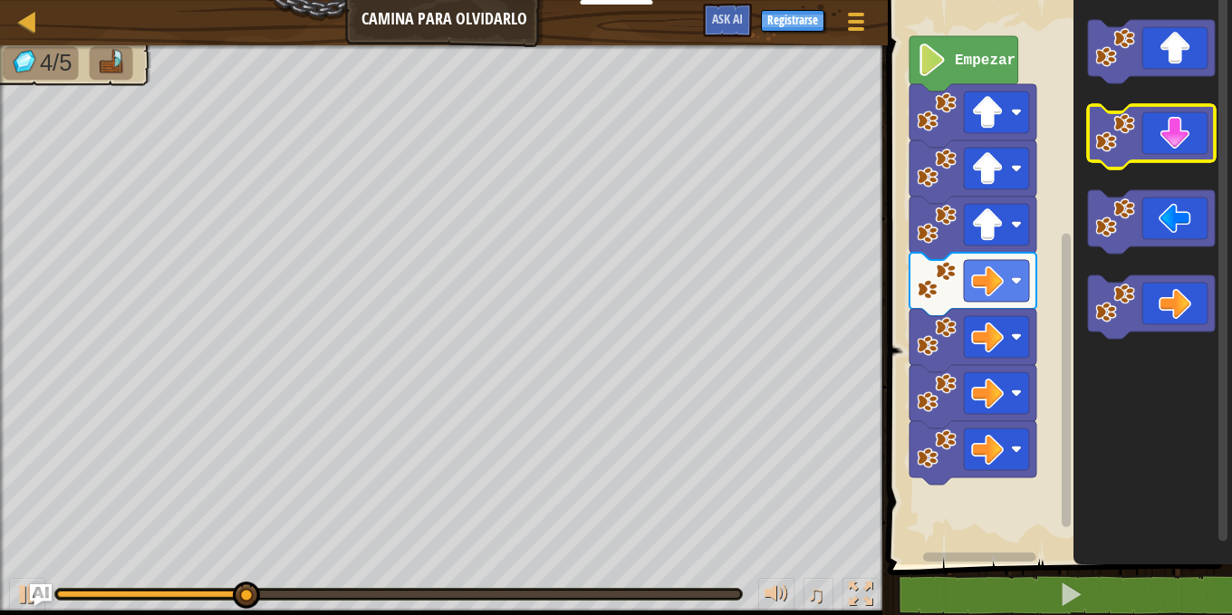
click at [1172, 137] on icon "Espacio de trabajo de Blockly" at bounding box center [1151, 136] width 127 height 63
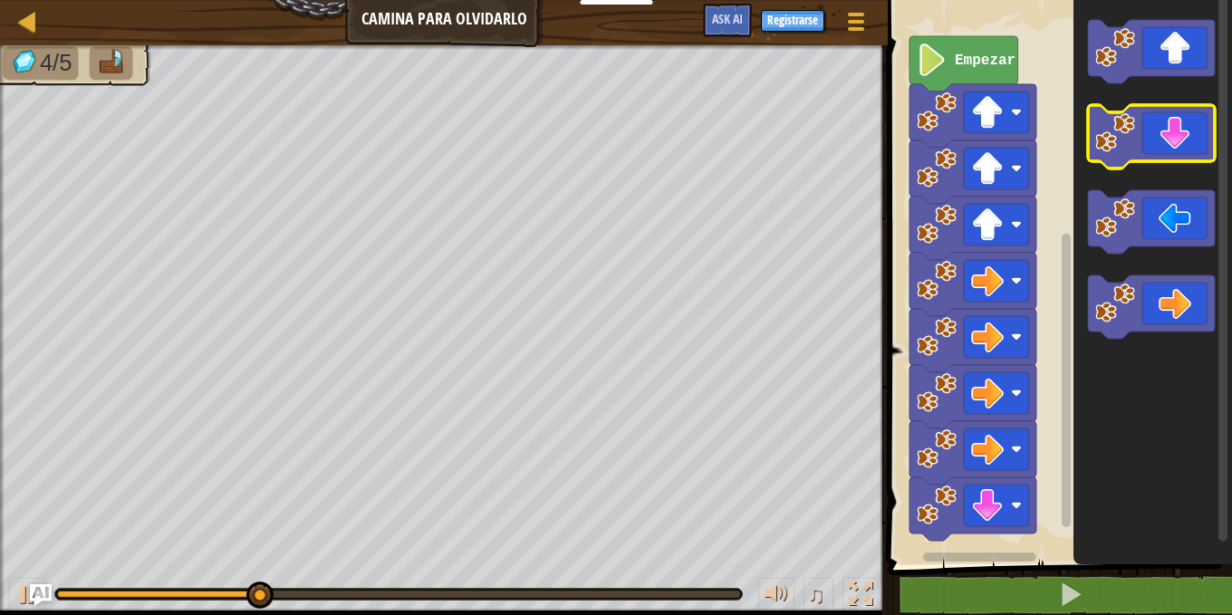
click at [1172, 137] on icon "Espacio de trabajo de Blockly" at bounding box center [1151, 136] width 127 height 63
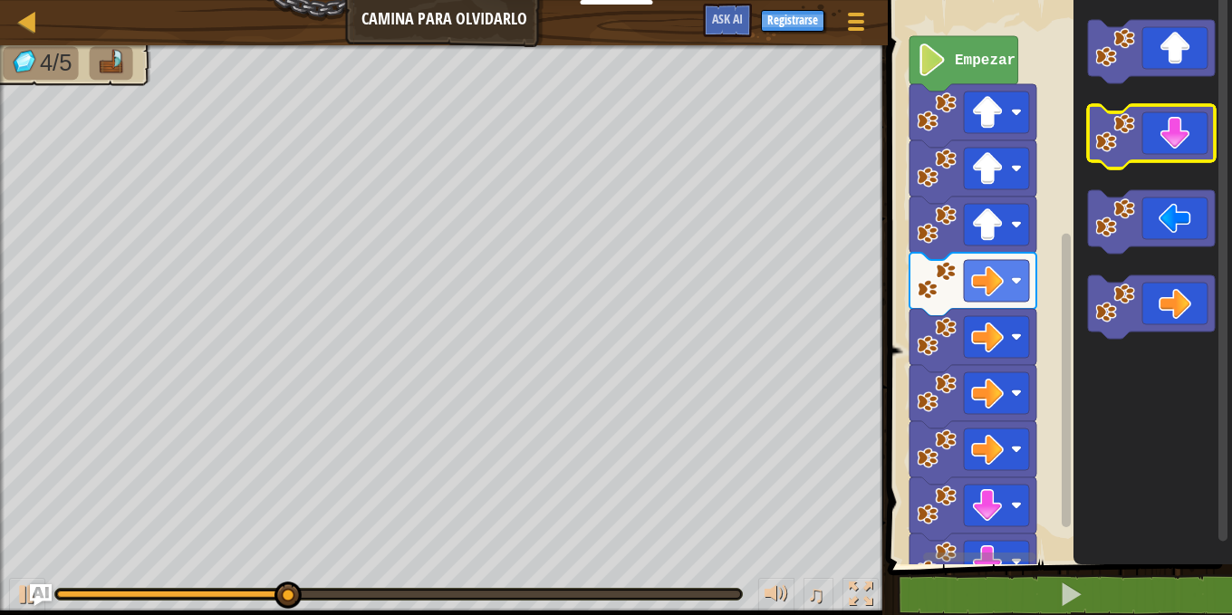
click at [1172, 137] on icon "Espacio de trabajo de Blockly" at bounding box center [1151, 136] width 127 height 63
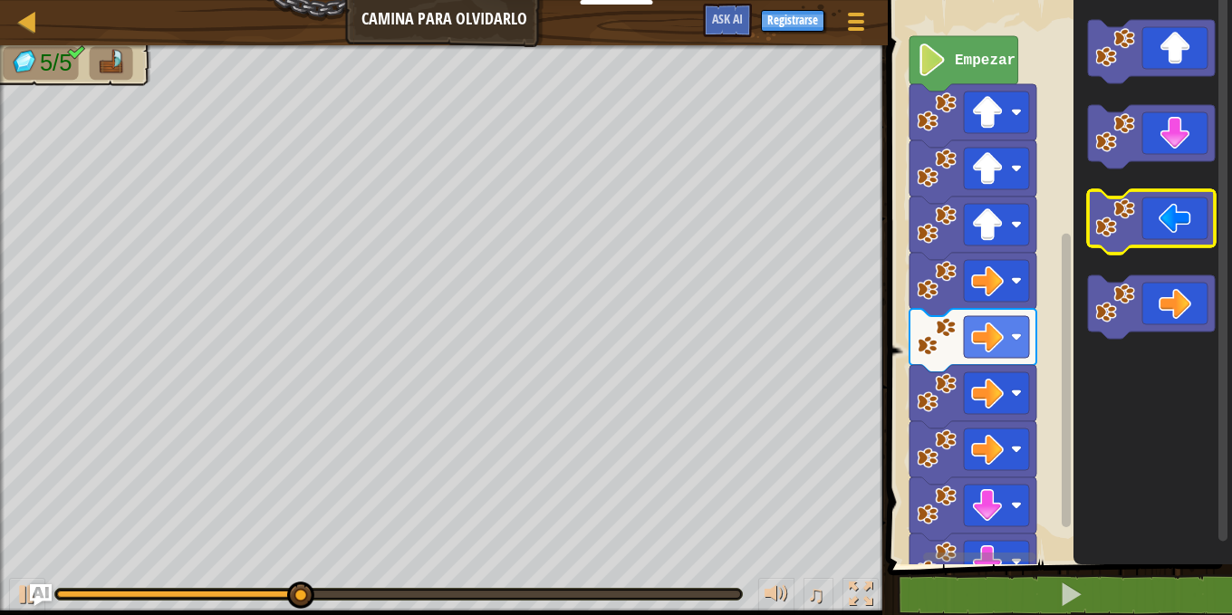
click at [1168, 208] on icon "Espacio de trabajo de Blockly" at bounding box center [1151, 221] width 127 height 63
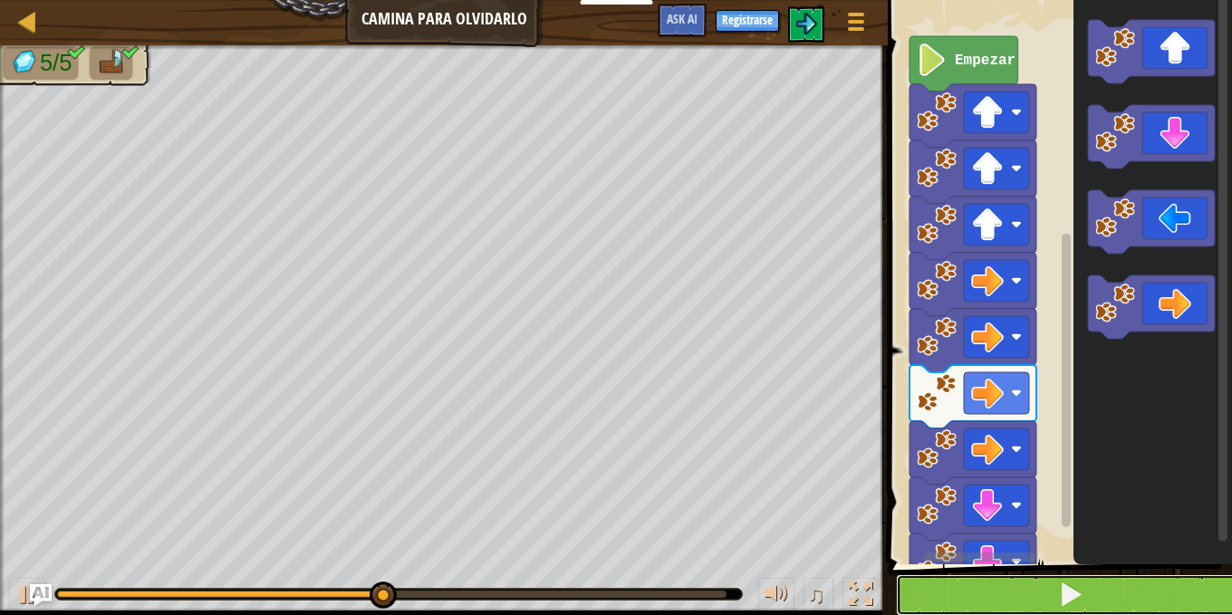
click at [1098, 607] on button at bounding box center [1071, 595] width 350 height 42
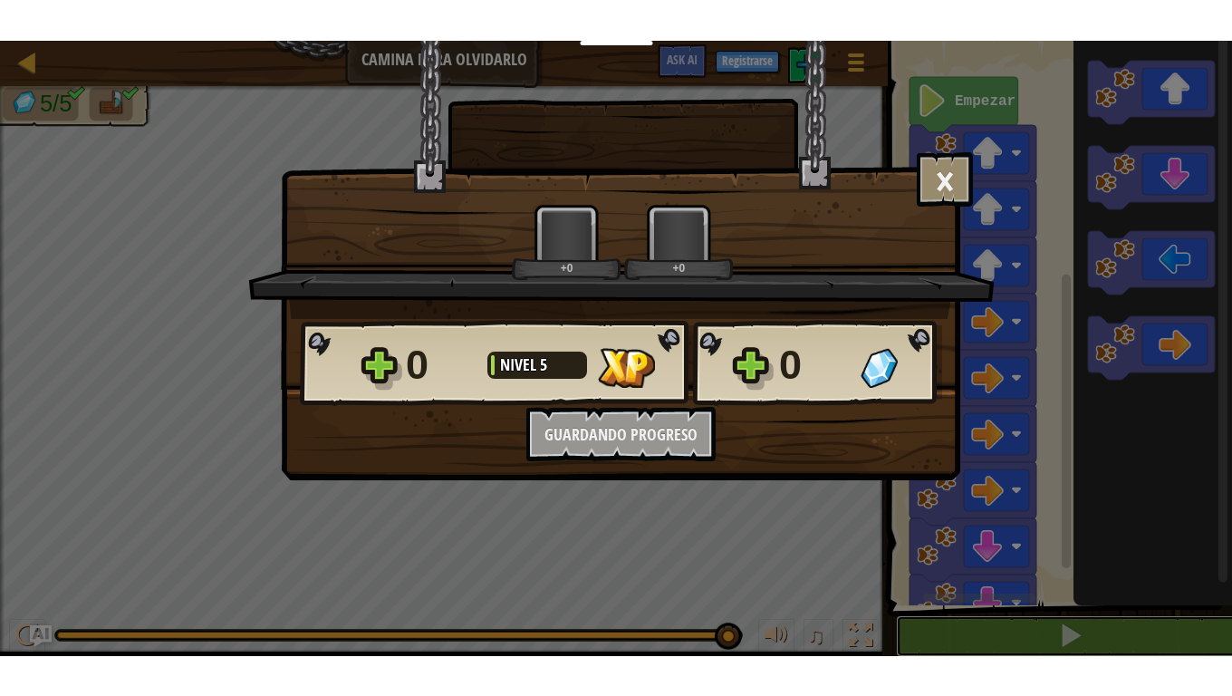
scroll to position [1, 0]
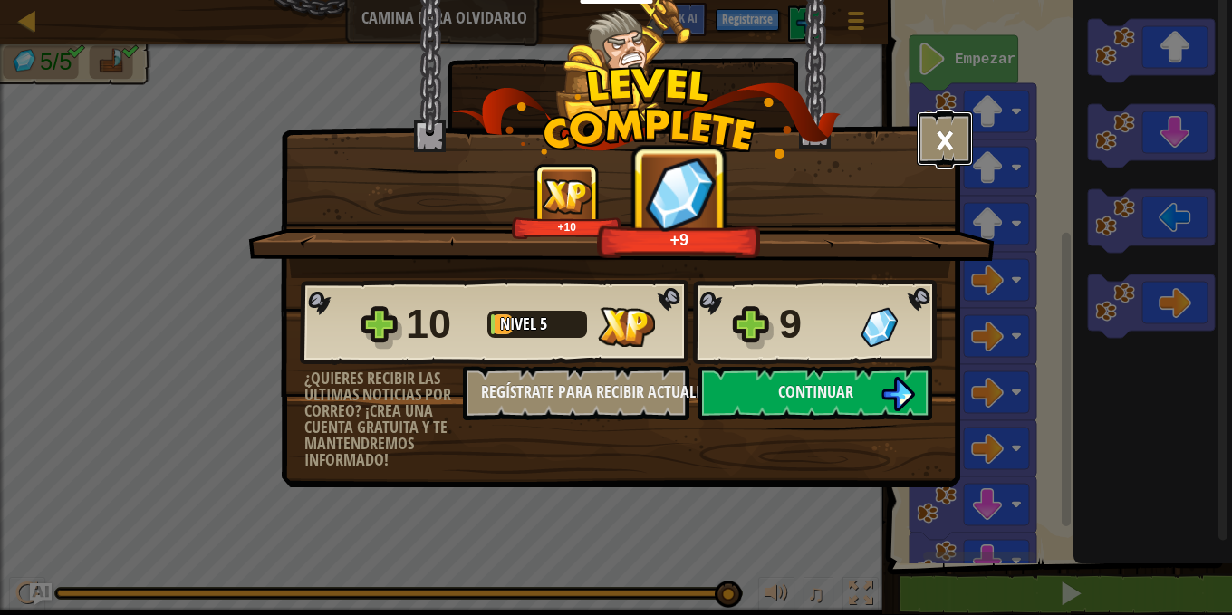
click at [941, 129] on button "×" at bounding box center [945, 138] width 56 height 54
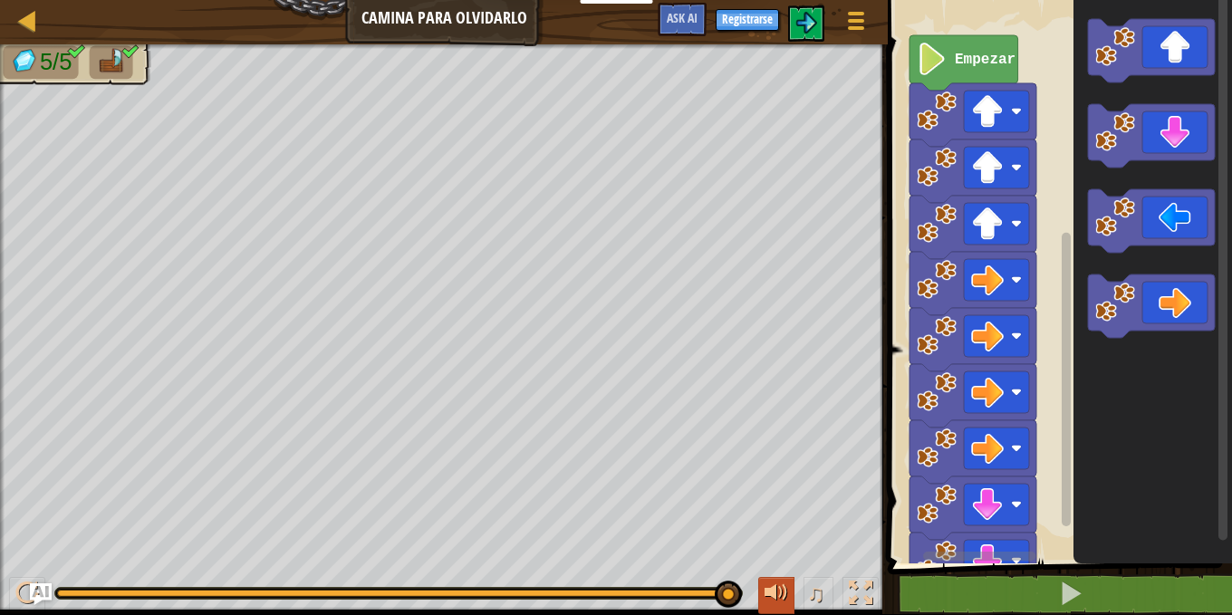
click at [785, 595] on div at bounding box center [777, 594] width 24 height 24
click at [810, 594] on span "♫" at bounding box center [816, 593] width 18 height 27
click at [863, 594] on div at bounding box center [861, 594] width 24 height 24
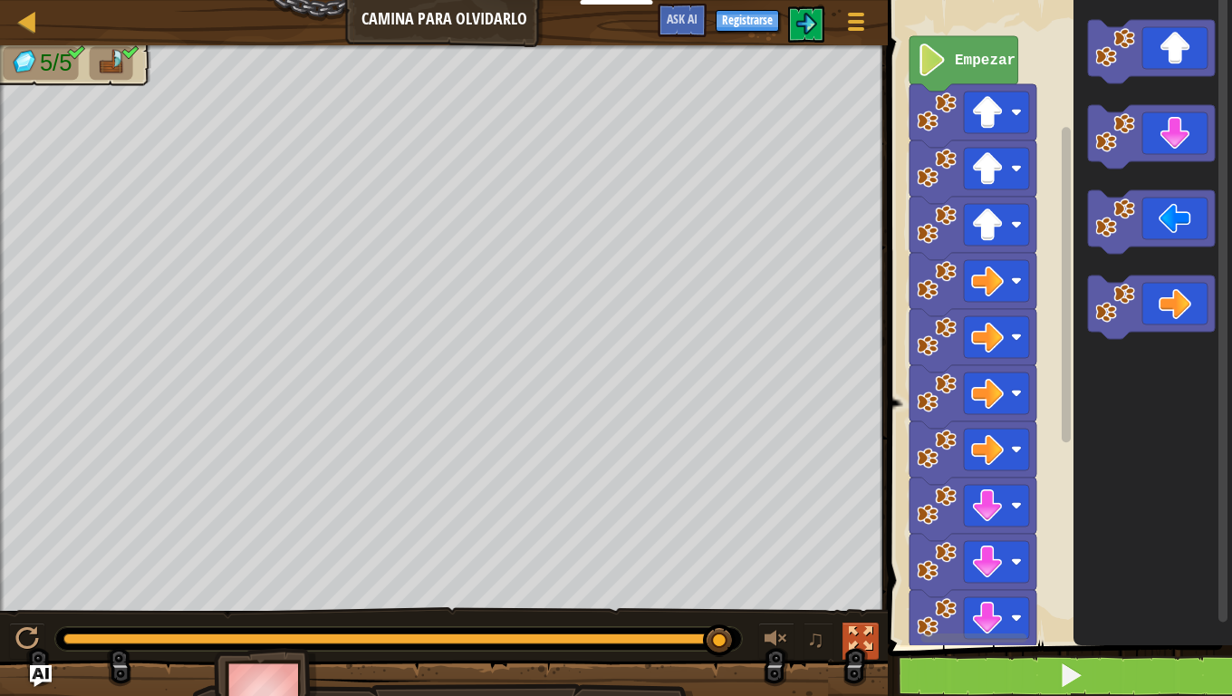
click at [871, 614] on div at bounding box center [861, 639] width 24 height 24
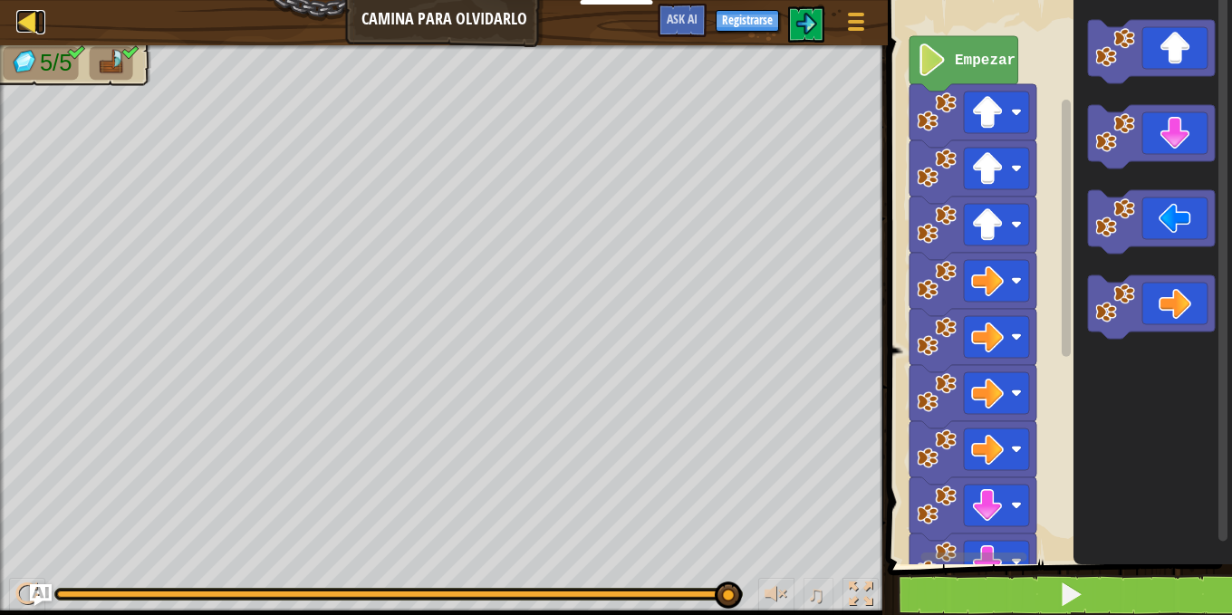
click at [36, 25] on div at bounding box center [27, 21] width 23 height 23
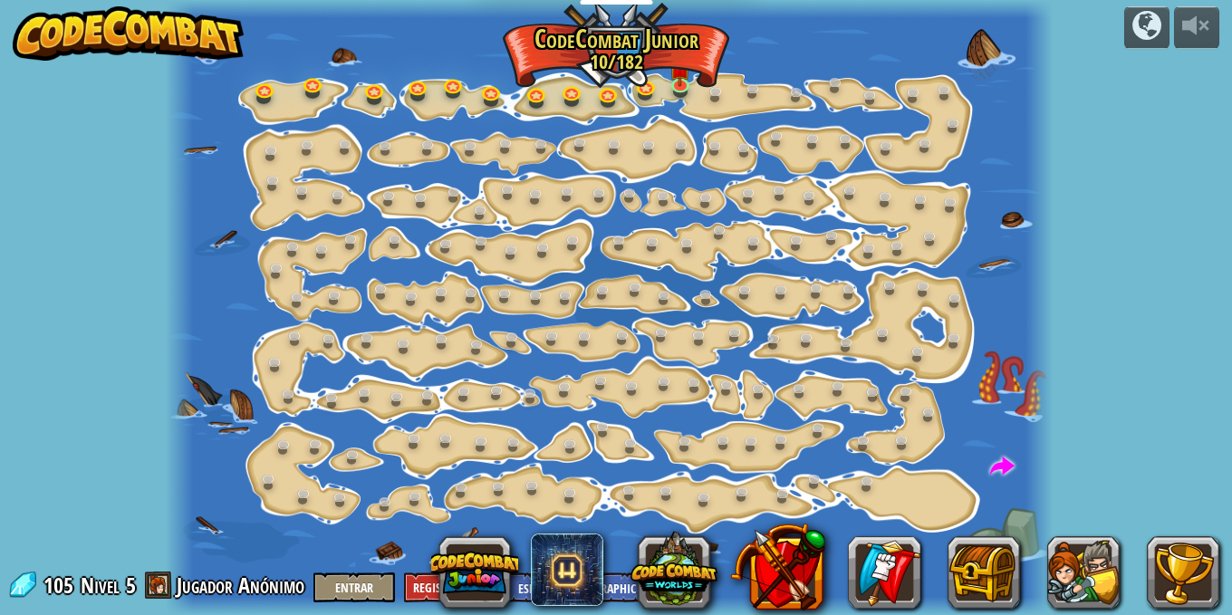
select select "es-419"
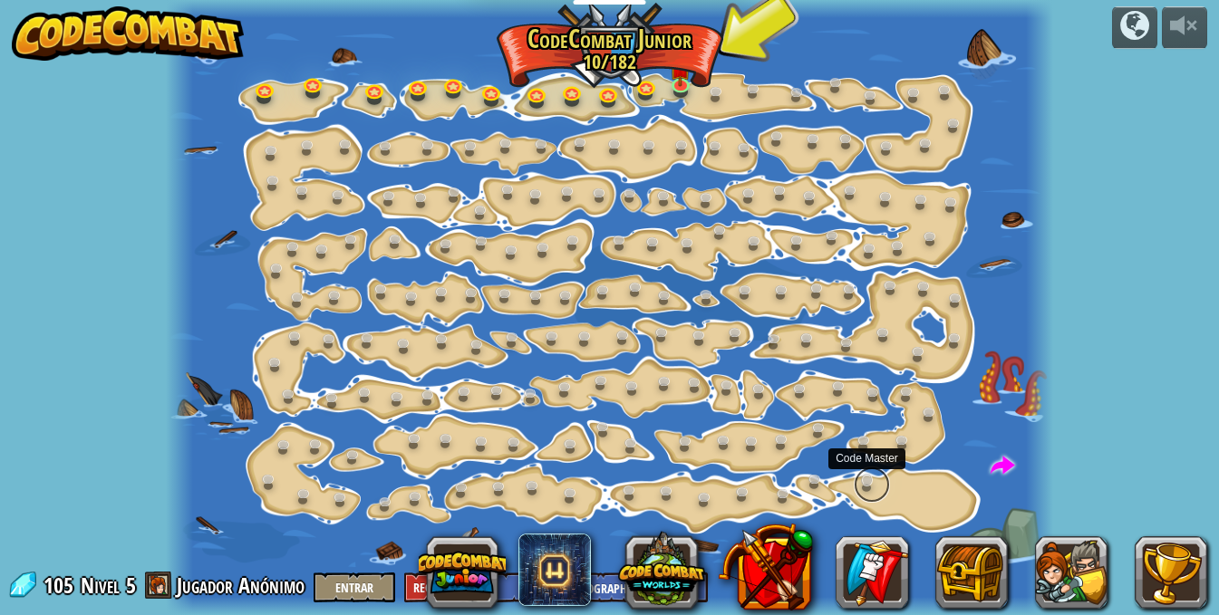
click at [869, 485] on link at bounding box center [872, 485] width 36 height 36
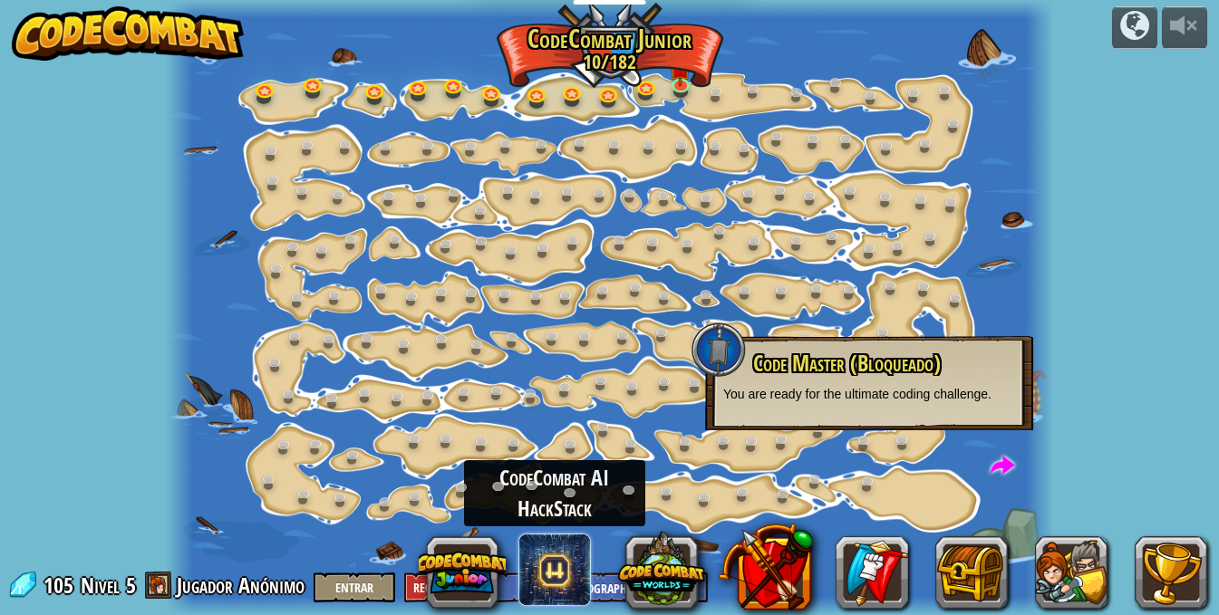
click at [555, 576] on span at bounding box center [554, 570] width 72 height 72
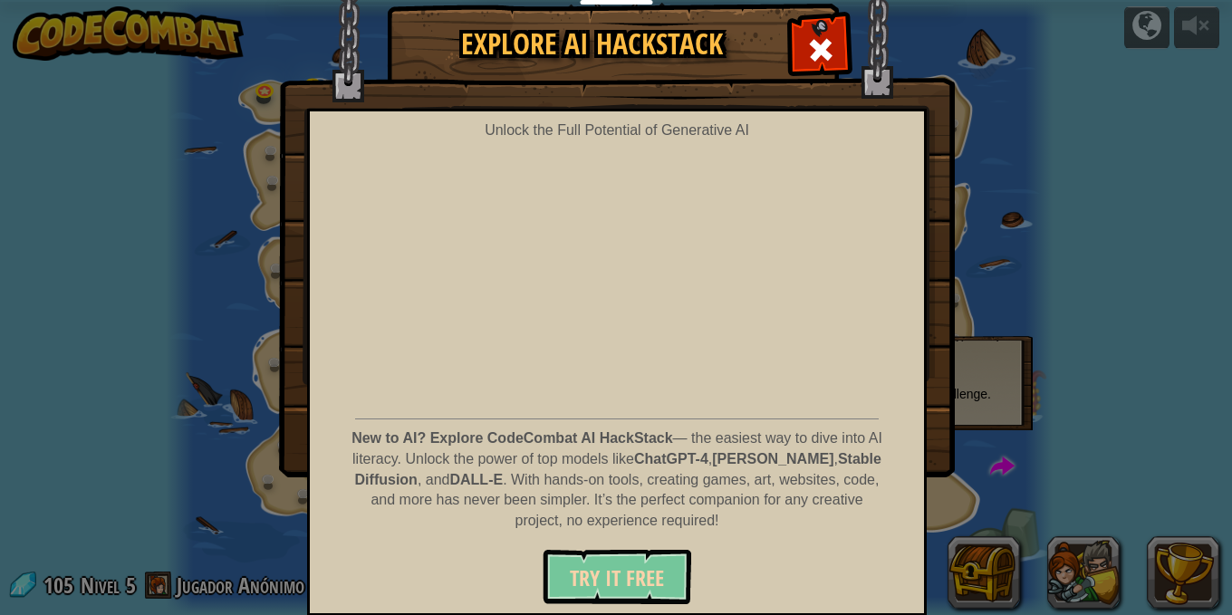
scroll to position [51, 0]
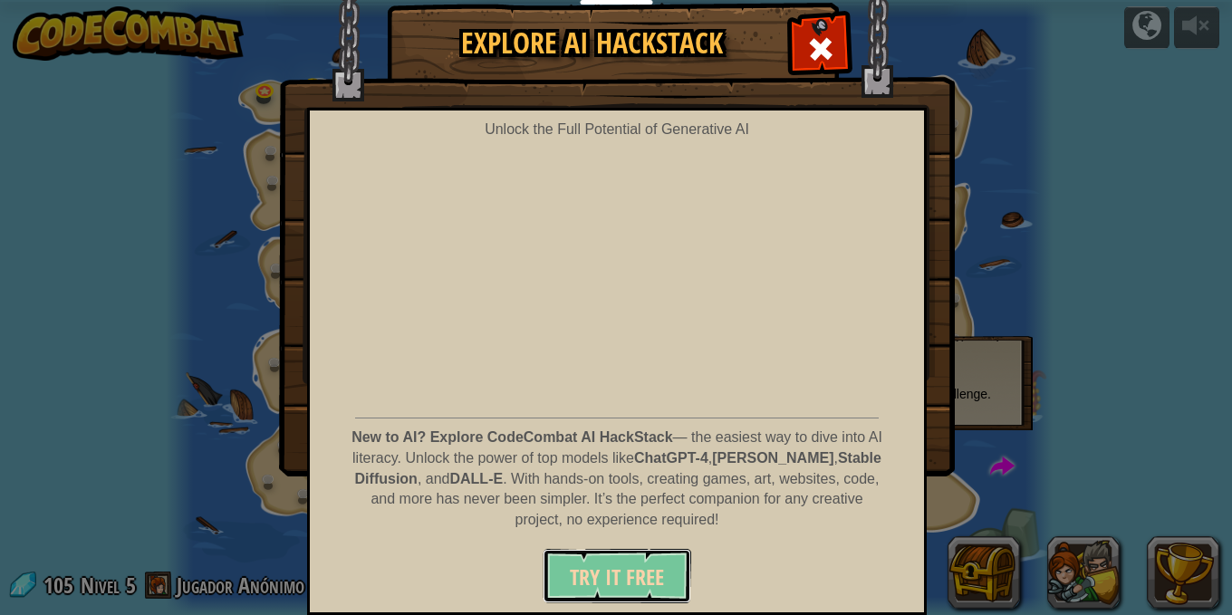
click at [601, 575] on span "Try It Free" at bounding box center [617, 577] width 94 height 29
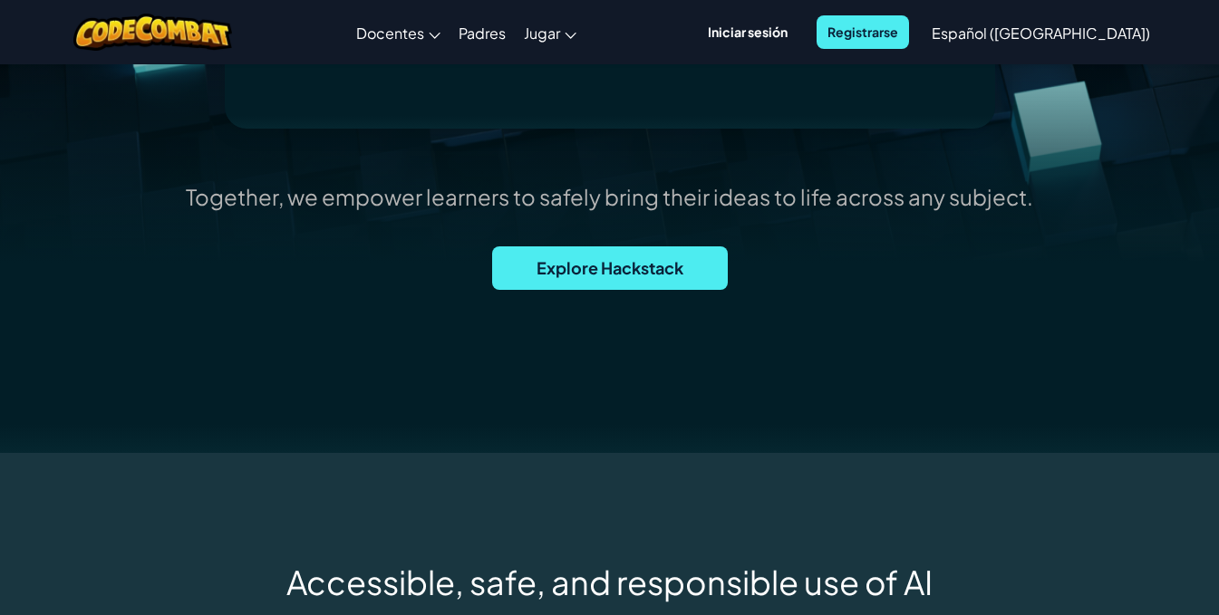
scroll to position [544, 0]
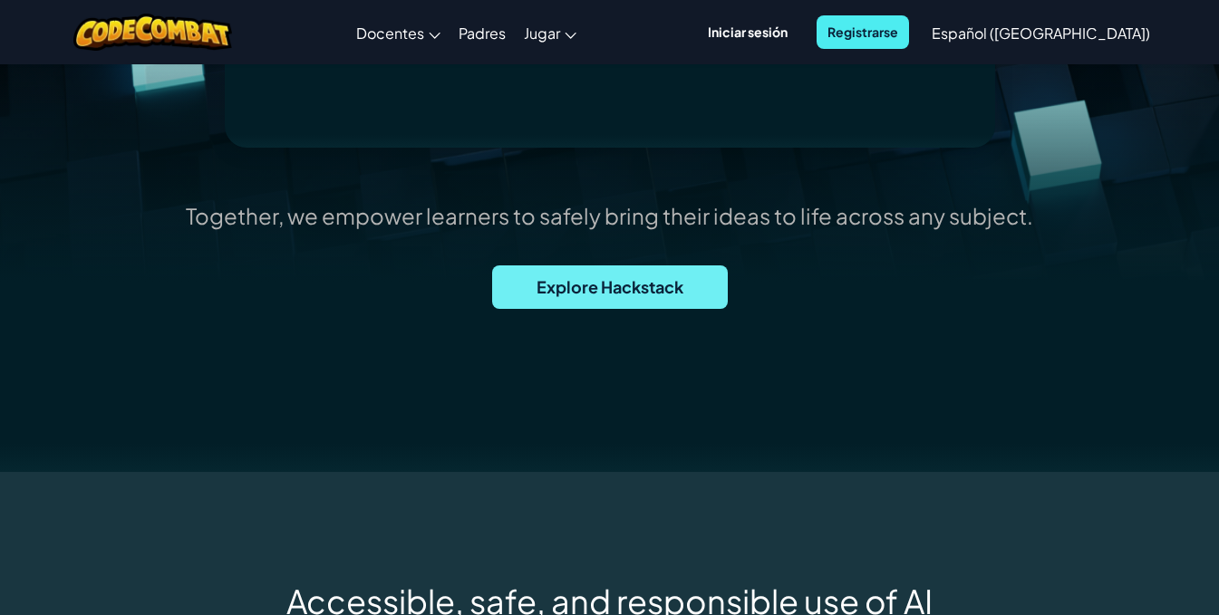
click at [636, 290] on span "Explore Hackstack" at bounding box center [610, 286] width 236 height 43
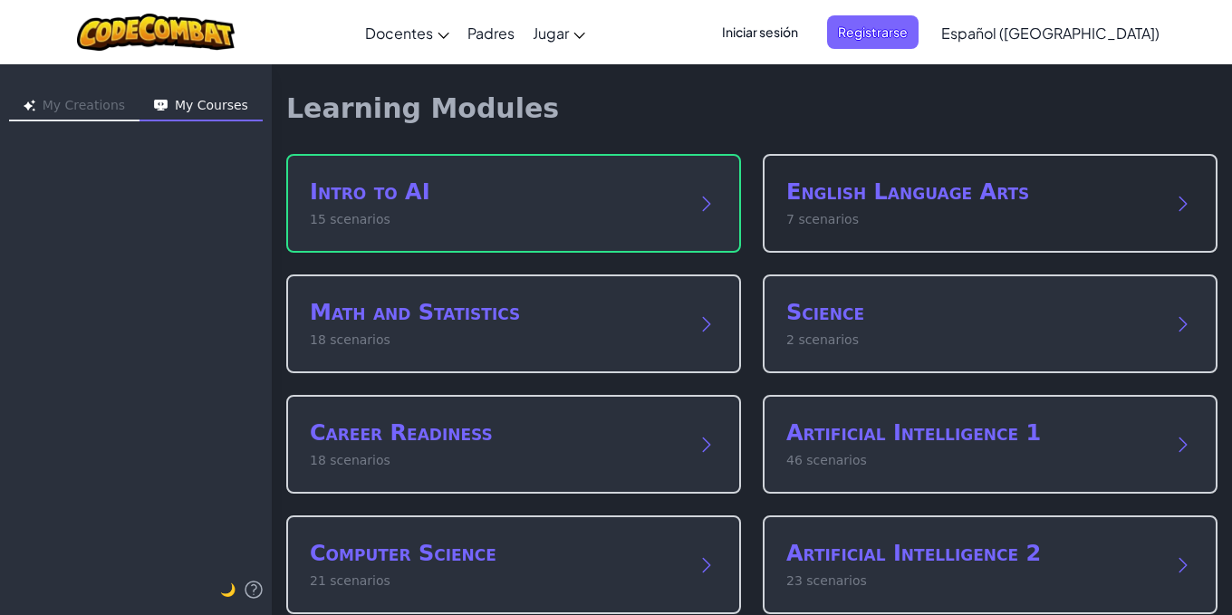
click at [1040, 221] on p "7 scenarios" at bounding box center [971, 219] width 371 height 19
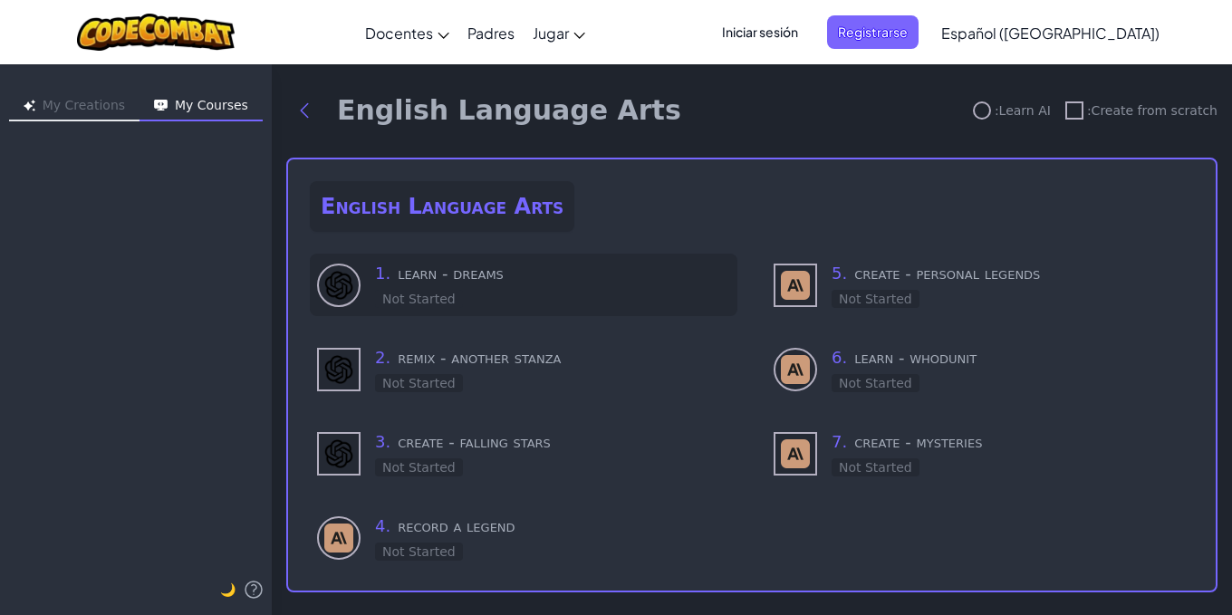
click at [418, 286] on div "1 . learn - dreams Not Started" at bounding box center [552, 285] width 355 height 48
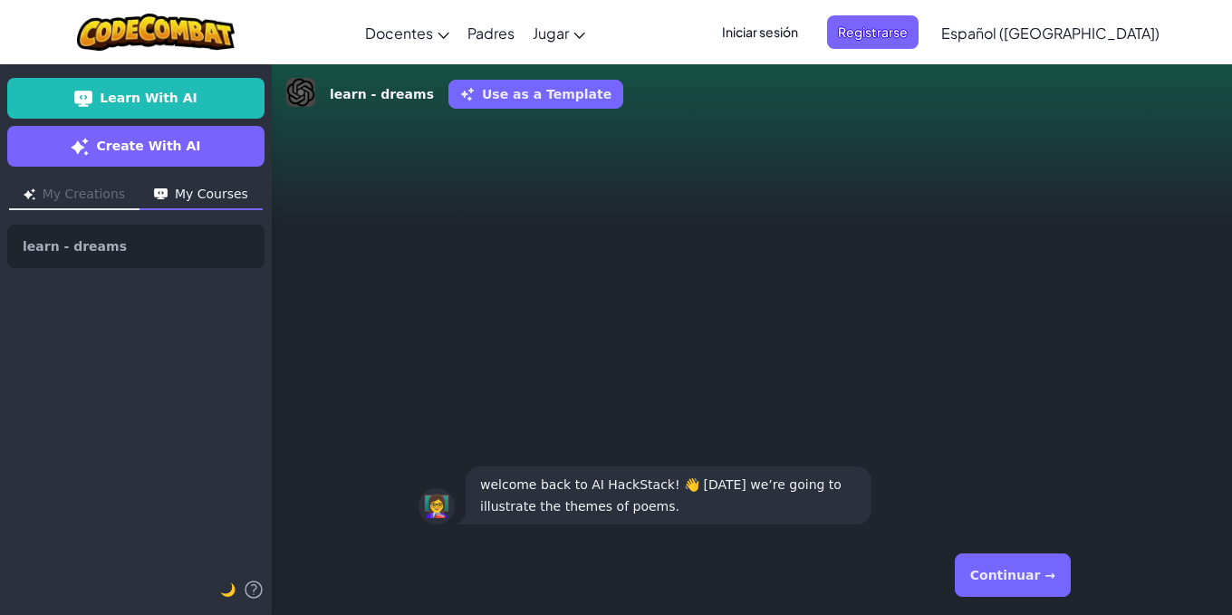
click at [1042, 570] on button "Continuar →" at bounding box center [1013, 575] width 116 height 43
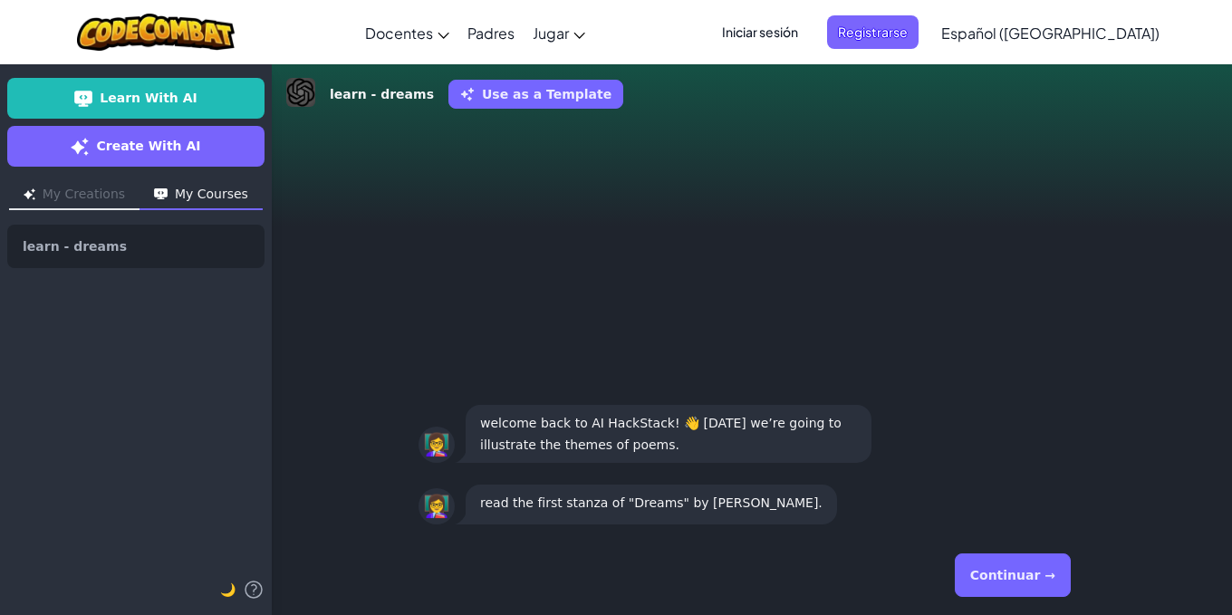
click at [1030, 580] on button "Continuar →" at bounding box center [1013, 575] width 116 height 43
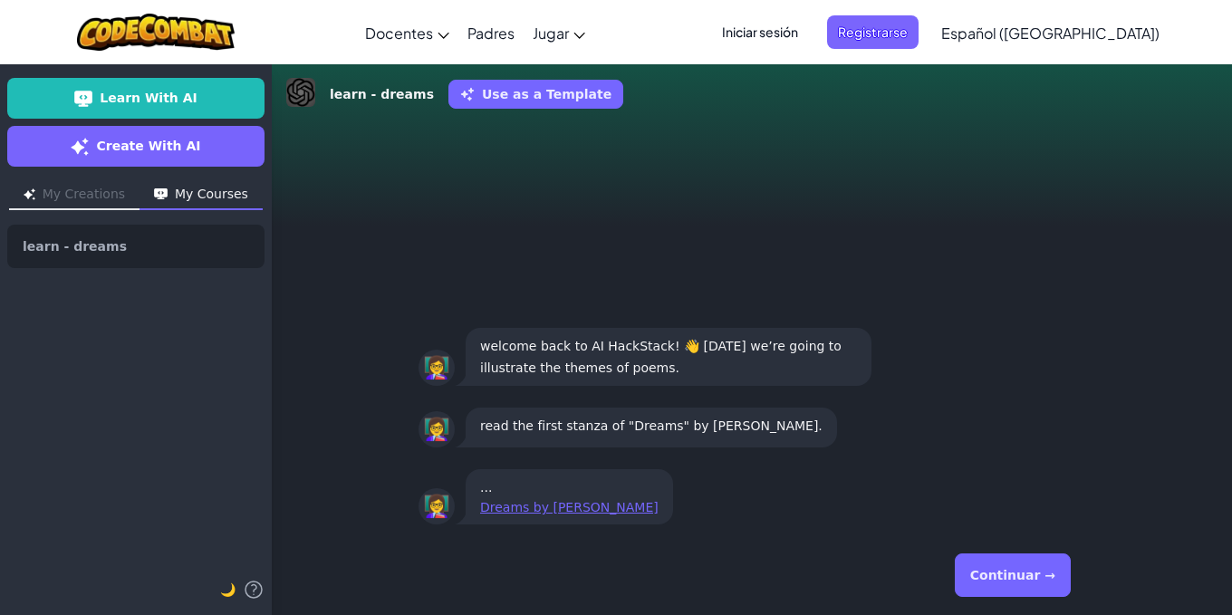
click at [1030, 580] on button "Continuar →" at bounding box center [1013, 575] width 116 height 43
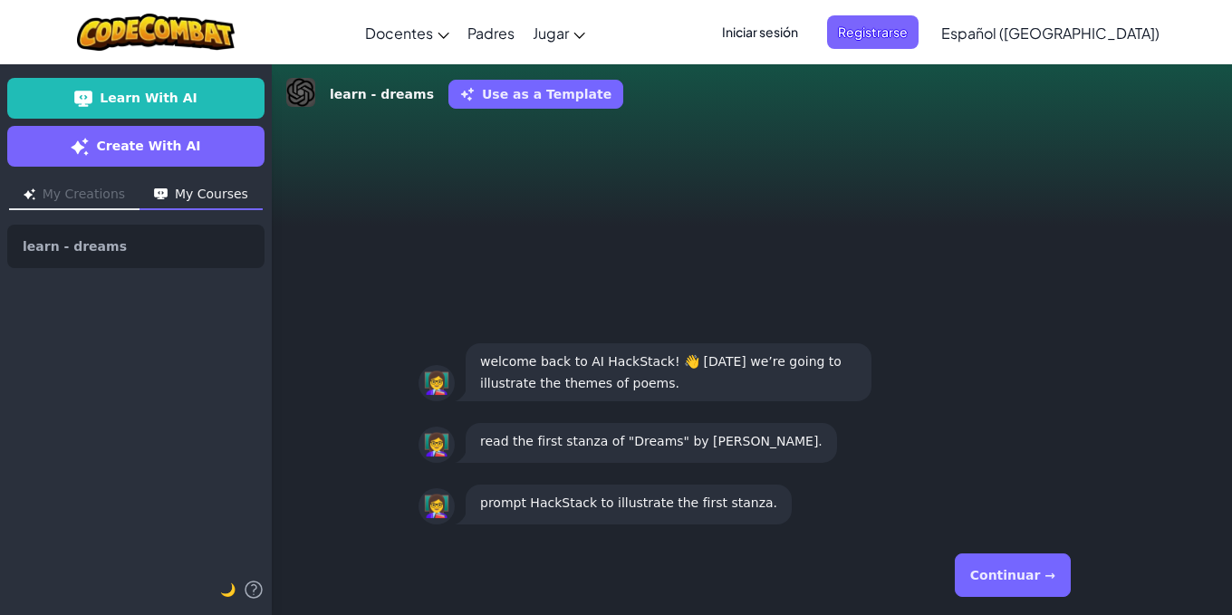
click at [1030, 580] on button "Continuar →" at bounding box center [1013, 575] width 116 height 43
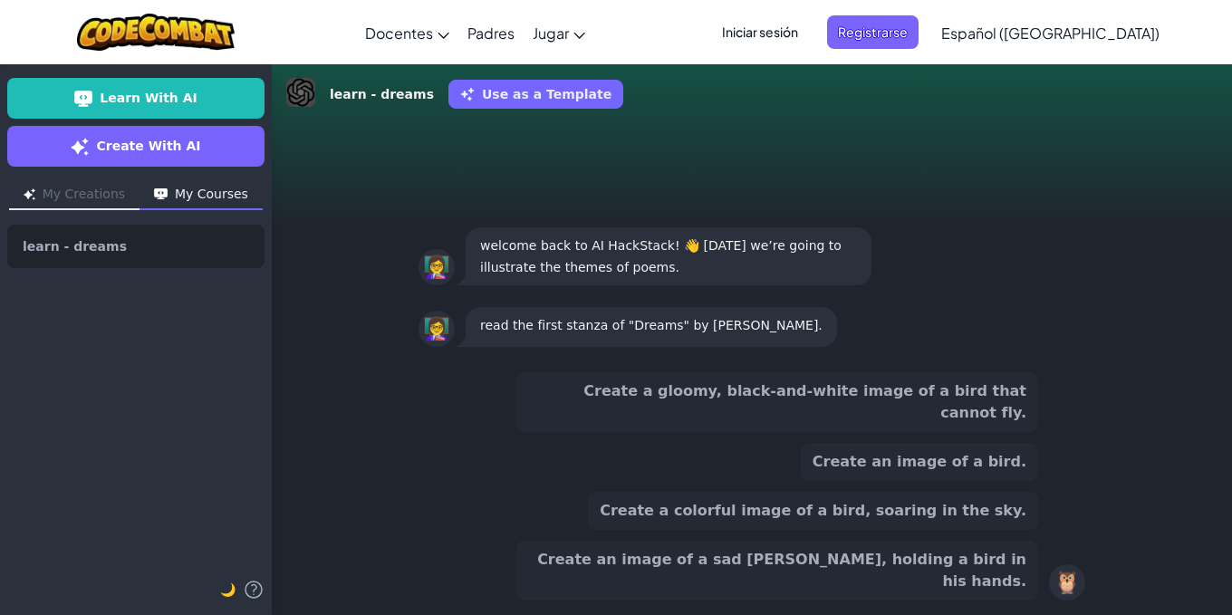
click at [1030, 580] on div "Create an image of a sad Langston Huges, holding a bird in his hands." at bounding box center [777, 571] width 522 height 60
click at [1030, 579] on div "Create an image of a sad Langston Huges, holding a bird in his hands." at bounding box center [777, 571] width 522 height 60
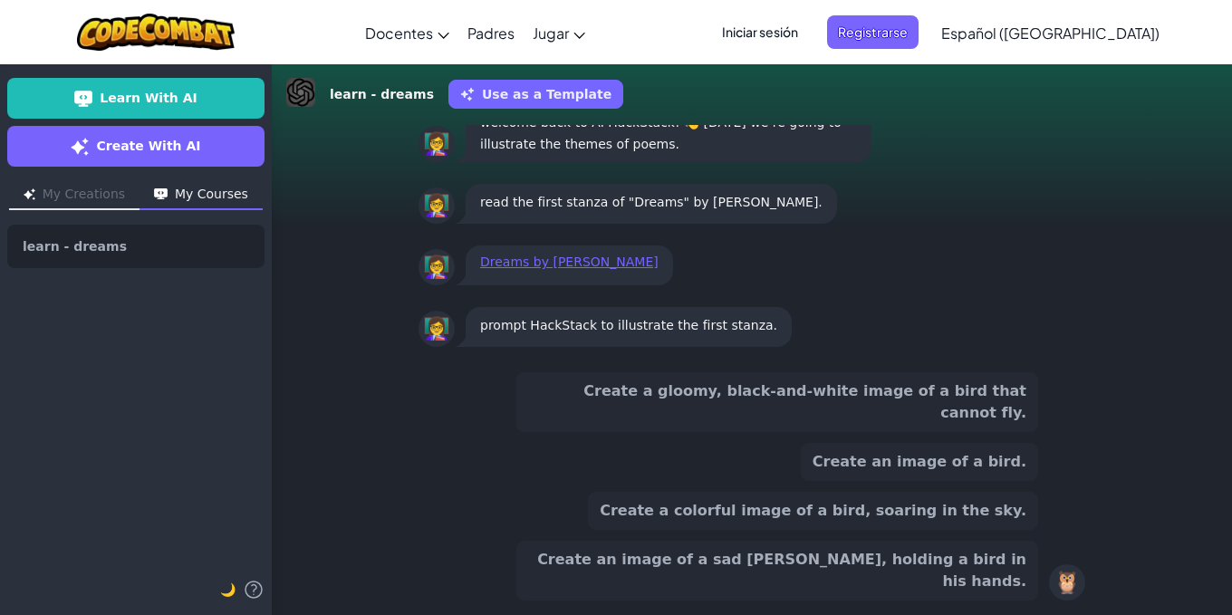
click at [961, 227] on div "👩‍🏫 read the first stanza of "Dreams" by Langston Hughes." at bounding box center [752, 203] width 667 height 47
